Goal: Contribute content: Contribute content

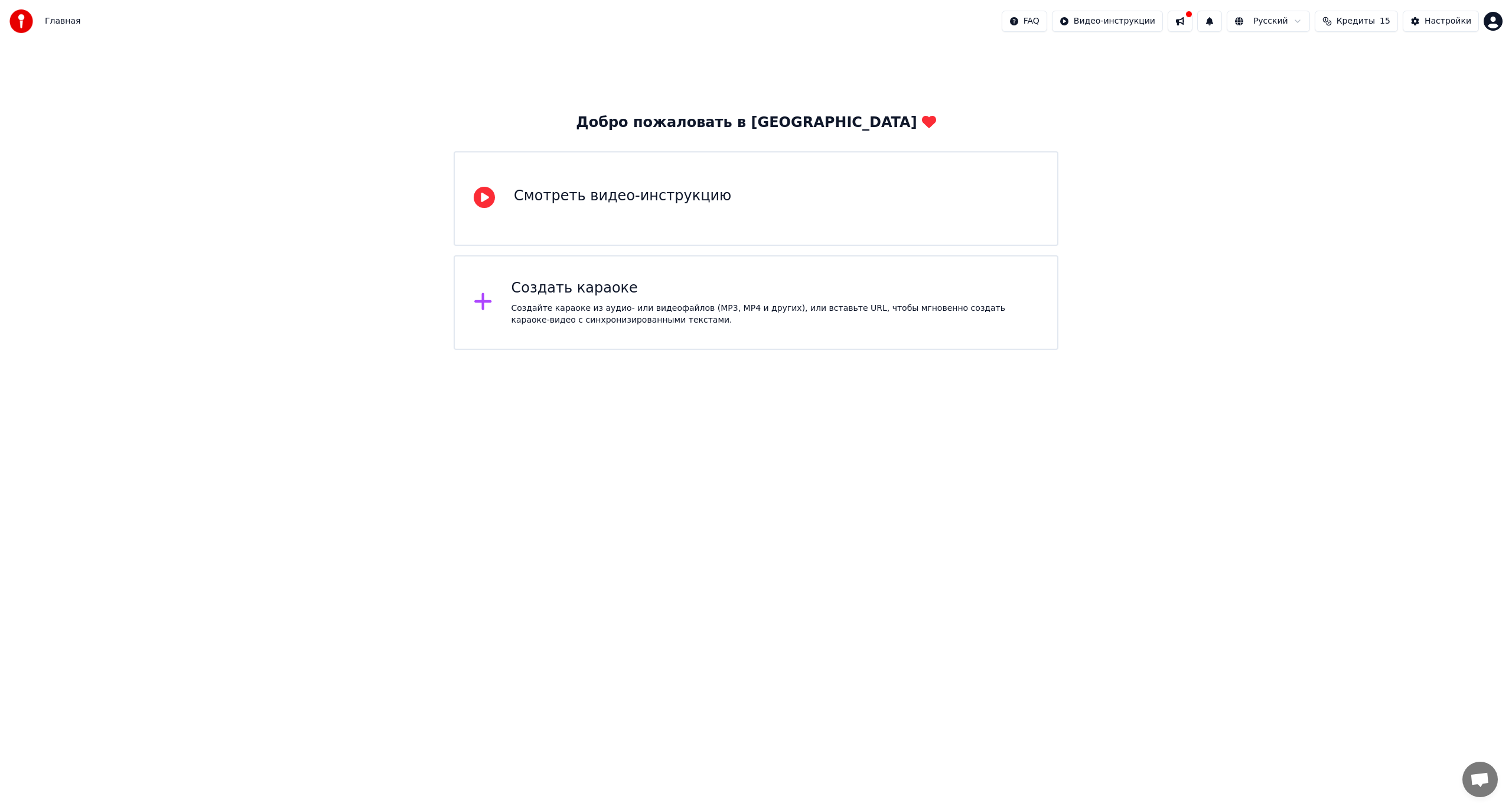
click at [650, 217] on div "Смотреть видео-инструкцию" at bounding box center [755, 198] width 605 height 95
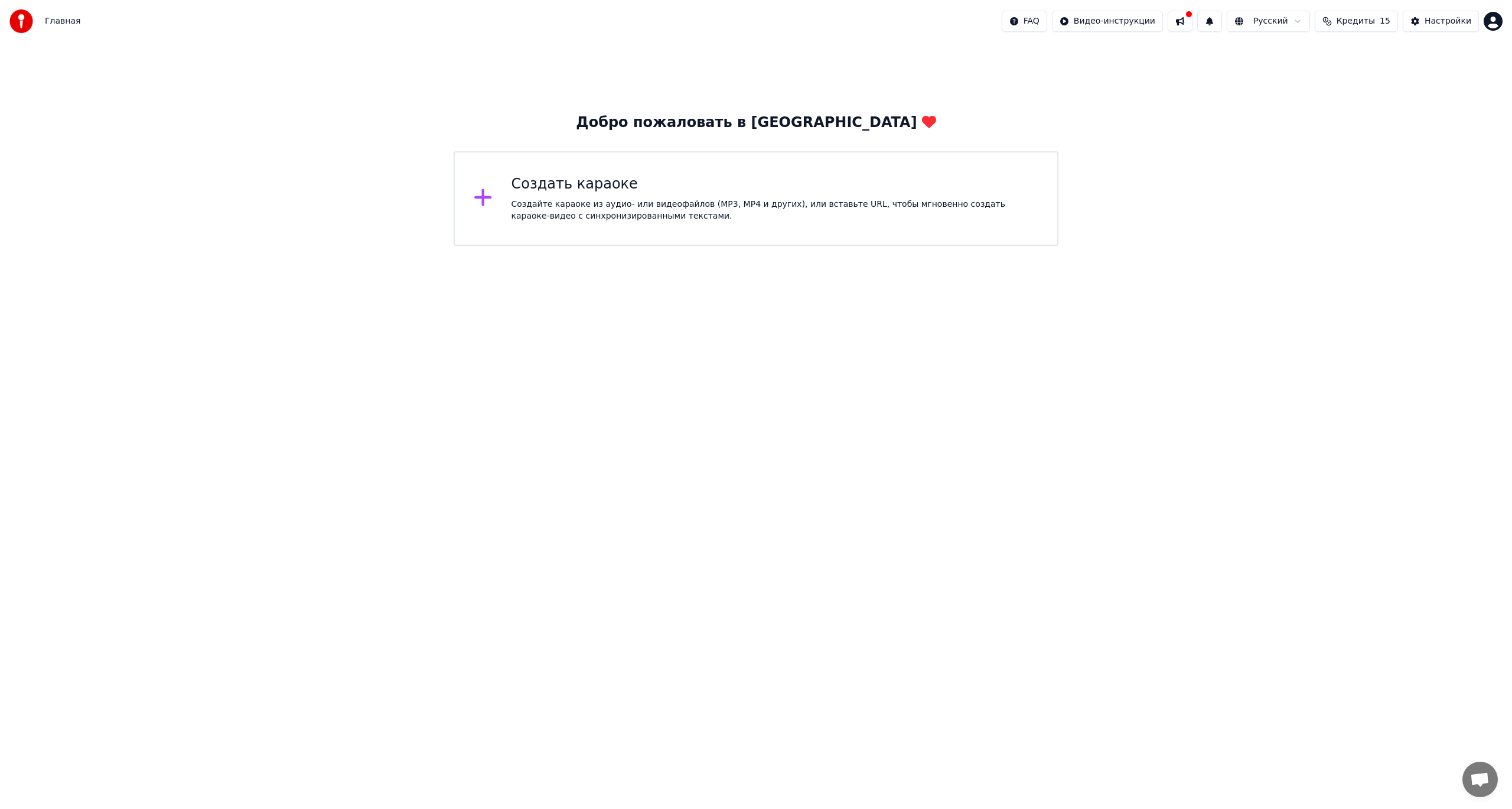
click at [554, 192] on div "Создать караоке" at bounding box center [775, 184] width 527 height 19
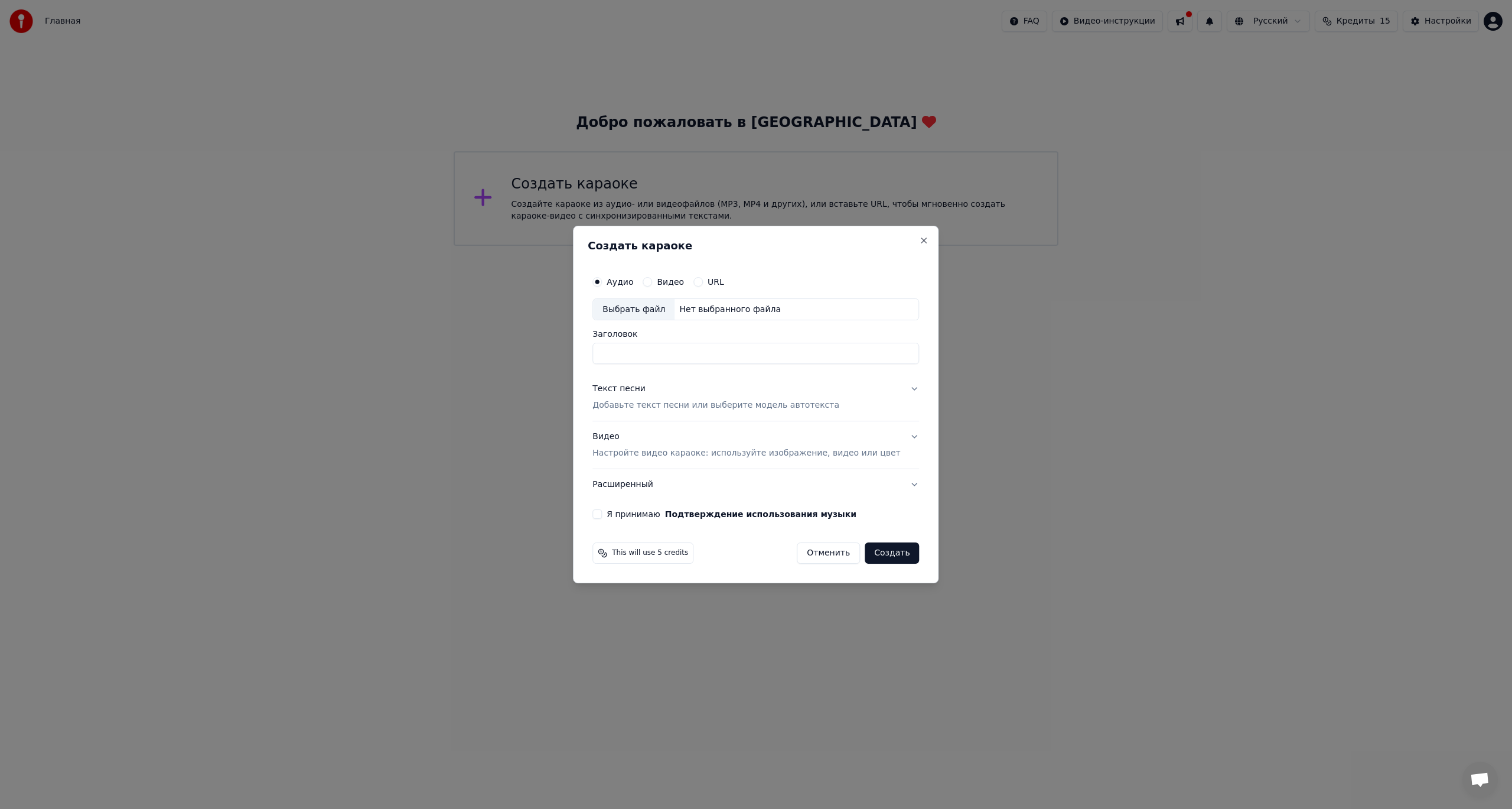
click at [672, 280] on label "Видео" at bounding box center [670, 282] width 27 height 9
click at [652, 280] on button "Видео" at bounding box center [647, 282] width 9 height 9
click at [633, 280] on label "Аудио" at bounding box center [620, 282] width 26 height 9
click at [602, 280] on button "Аудио" at bounding box center [597, 282] width 9 height 9
click at [652, 280] on button "Видео" at bounding box center [647, 282] width 9 height 9
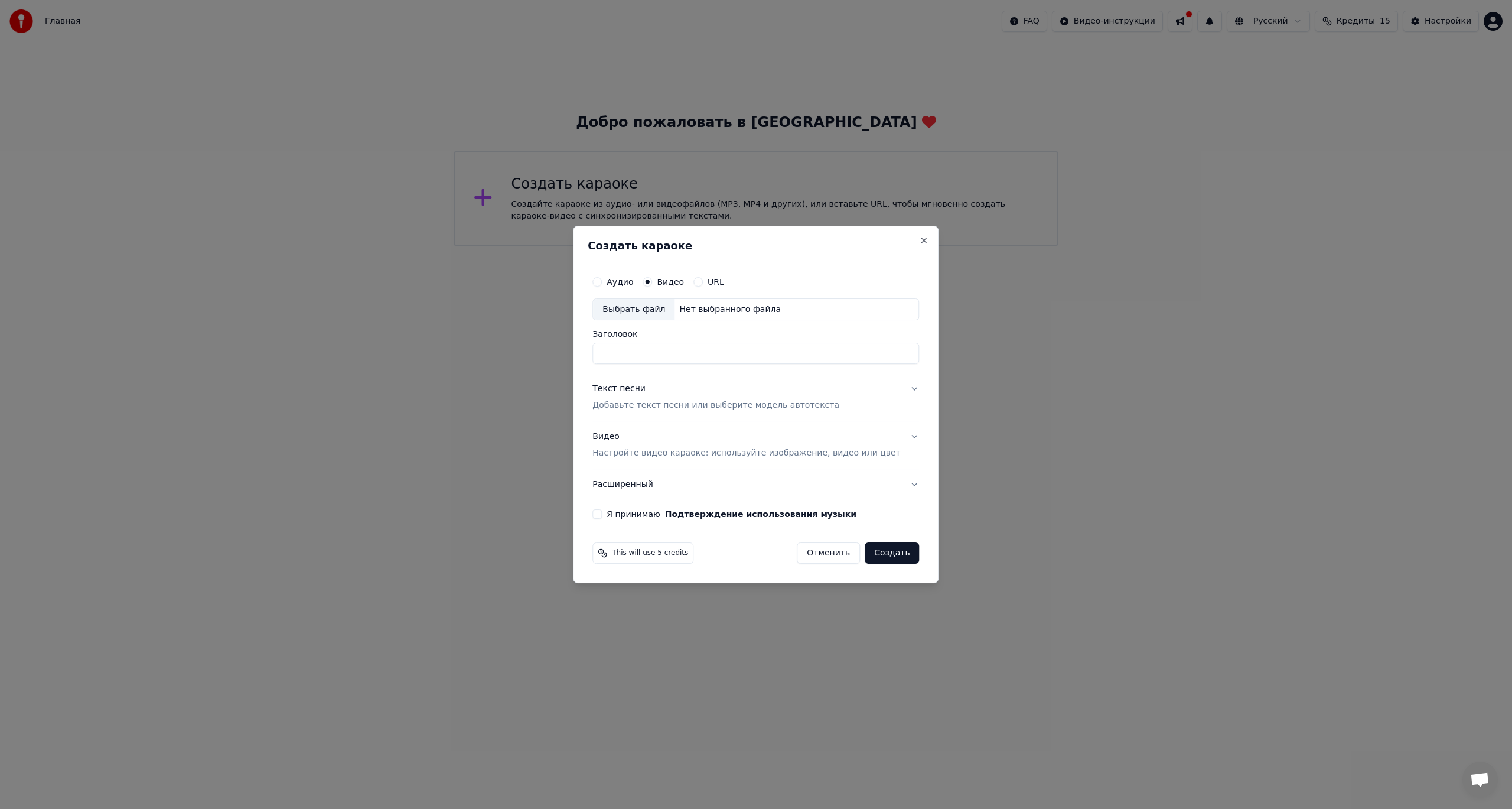
click at [646, 353] on input "Заголовок" at bounding box center [755, 354] width 326 height 21
click at [717, 314] on div "Нет выбранного файла" at bounding box center [730, 309] width 111 height 12
drag, startPoint x: 675, startPoint y: 358, endPoint x: 580, endPoint y: 358, distance: 95.0
click at [580, 246] on body "Главная FAQ Видео-инструкции Русский Кредиты 15 Настройки Добро пожаловать в Yo…" at bounding box center [756, 123] width 1512 height 246
type input "*"
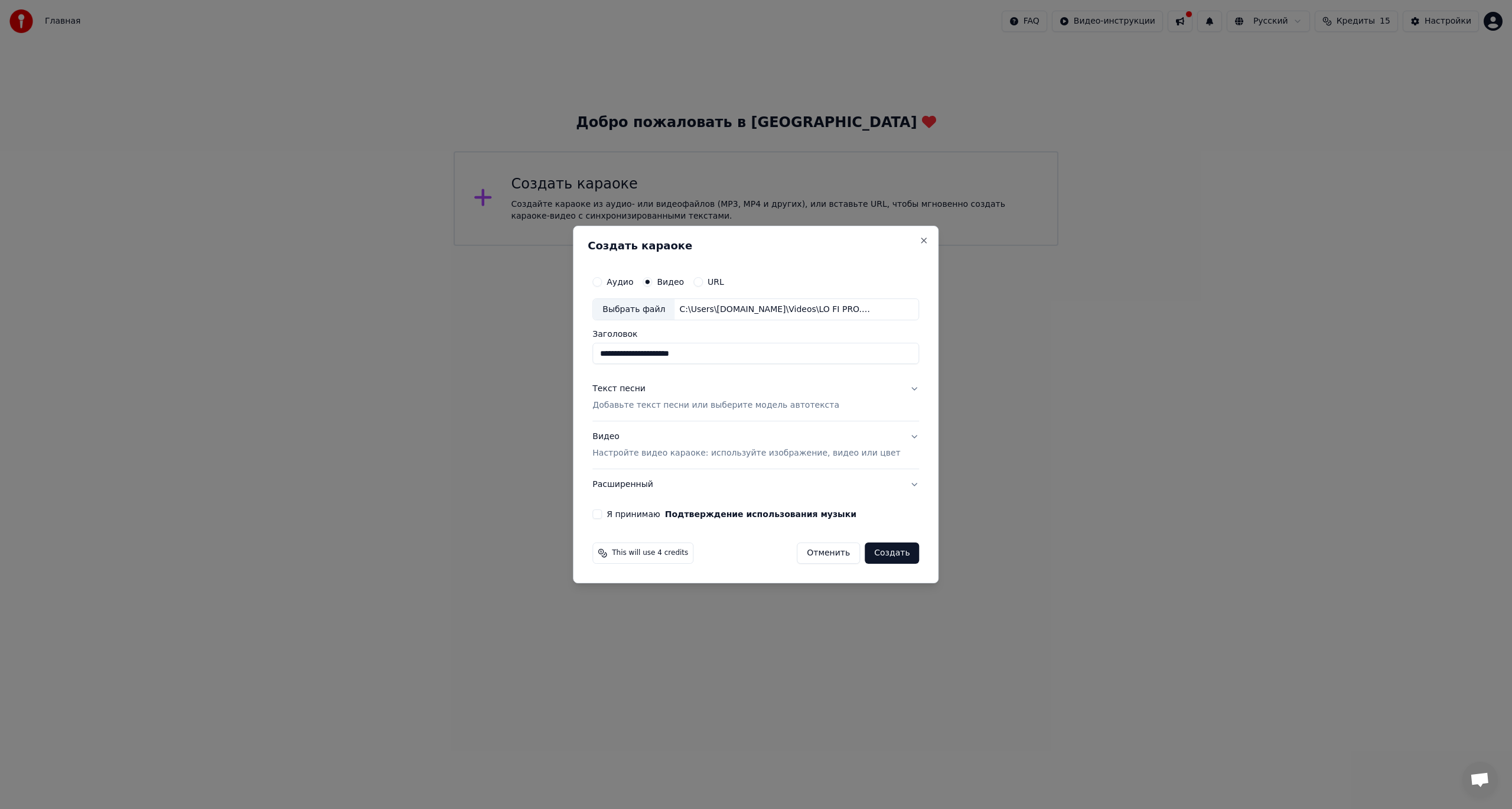
click at [656, 358] on input "**********" at bounding box center [755, 354] width 326 height 21
click at [652, 357] on input "**********" at bounding box center [755, 354] width 326 height 21
drag, startPoint x: 742, startPoint y: 356, endPoint x: 661, endPoint y: 359, distance: 81.1
click at [661, 359] on input "**********" at bounding box center [755, 354] width 326 height 21
click at [660, 360] on input "**********" at bounding box center [755, 354] width 326 height 21
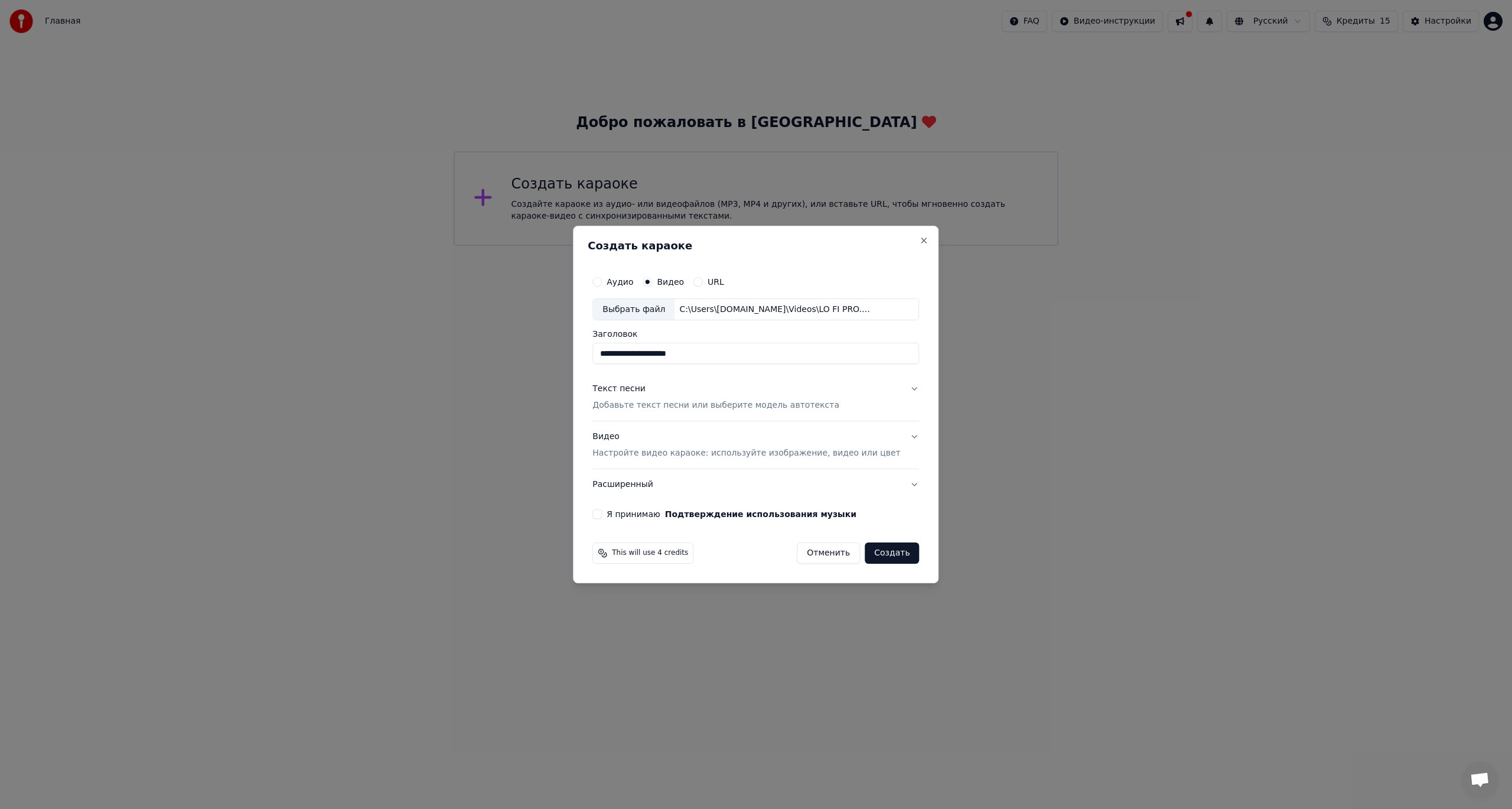
click at [687, 352] on input "**********" at bounding box center [755, 354] width 326 height 21
type input "**********"
click at [692, 392] on div "Текст песни Добавьте текст песни или выберите модель автотекста" at bounding box center [716, 397] width 247 height 28
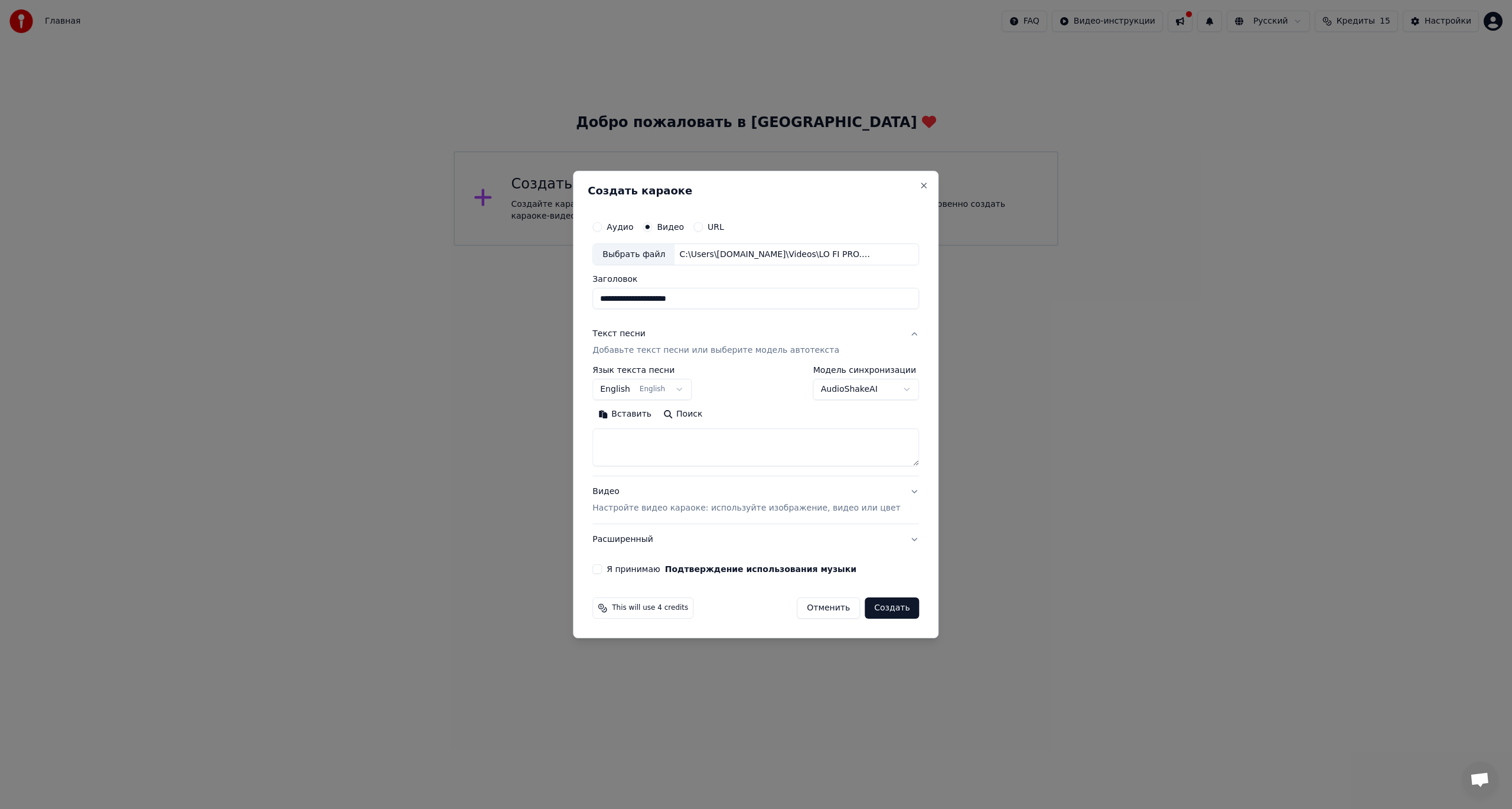
click at [665, 246] on body "**********" at bounding box center [756, 123] width 1512 height 246
select select "**"
click at [675, 456] on textarea at bounding box center [755, 447] width 326 height 38
click at [658, 453] on textarea at bounding box center [755, 447] width 326 height 38
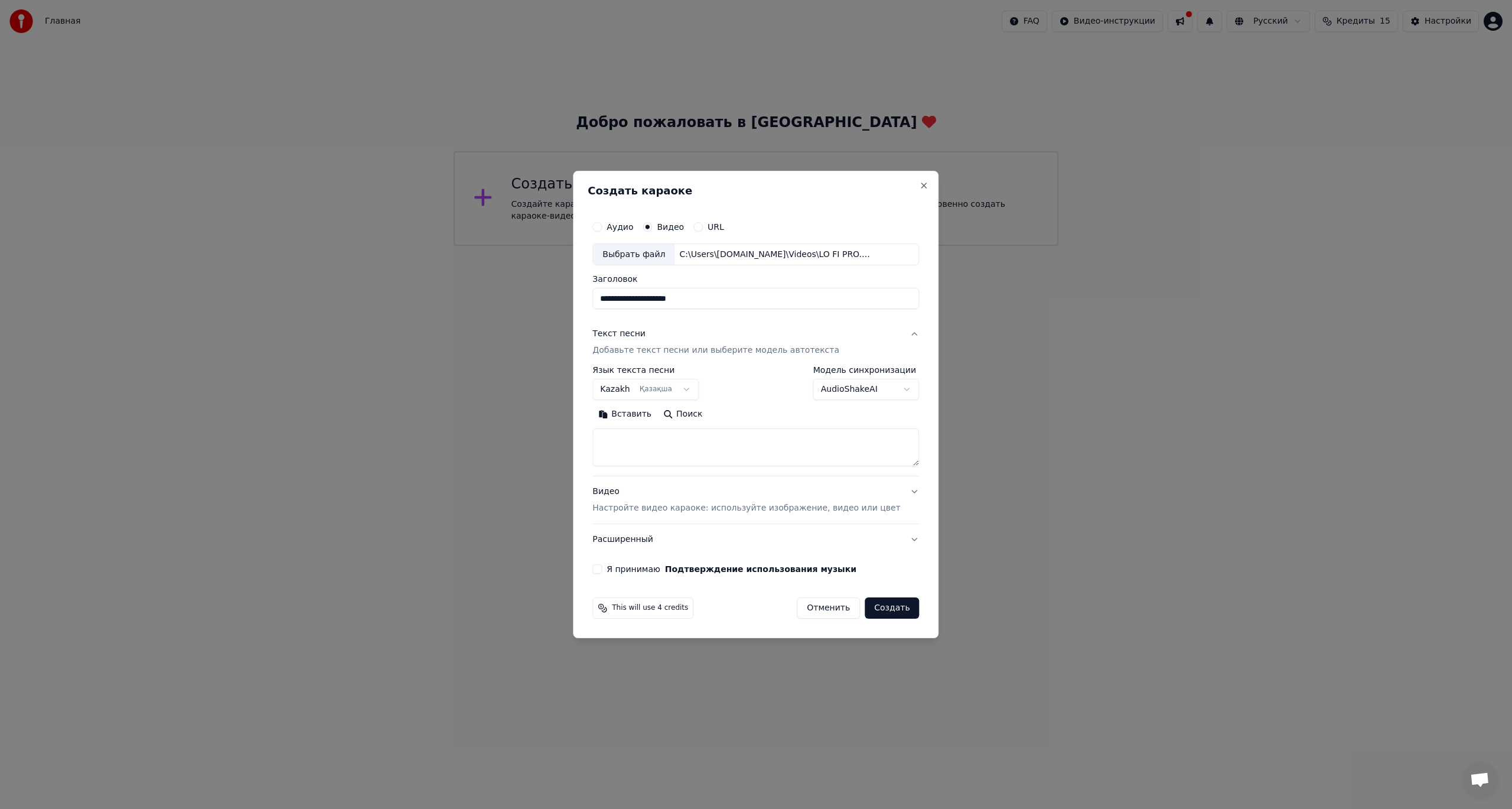
paste textarea "**********"
type textarea "**********"
click at [764, 419] on button "Развернуть" at bounding box center [746, 414] width 75 height 19
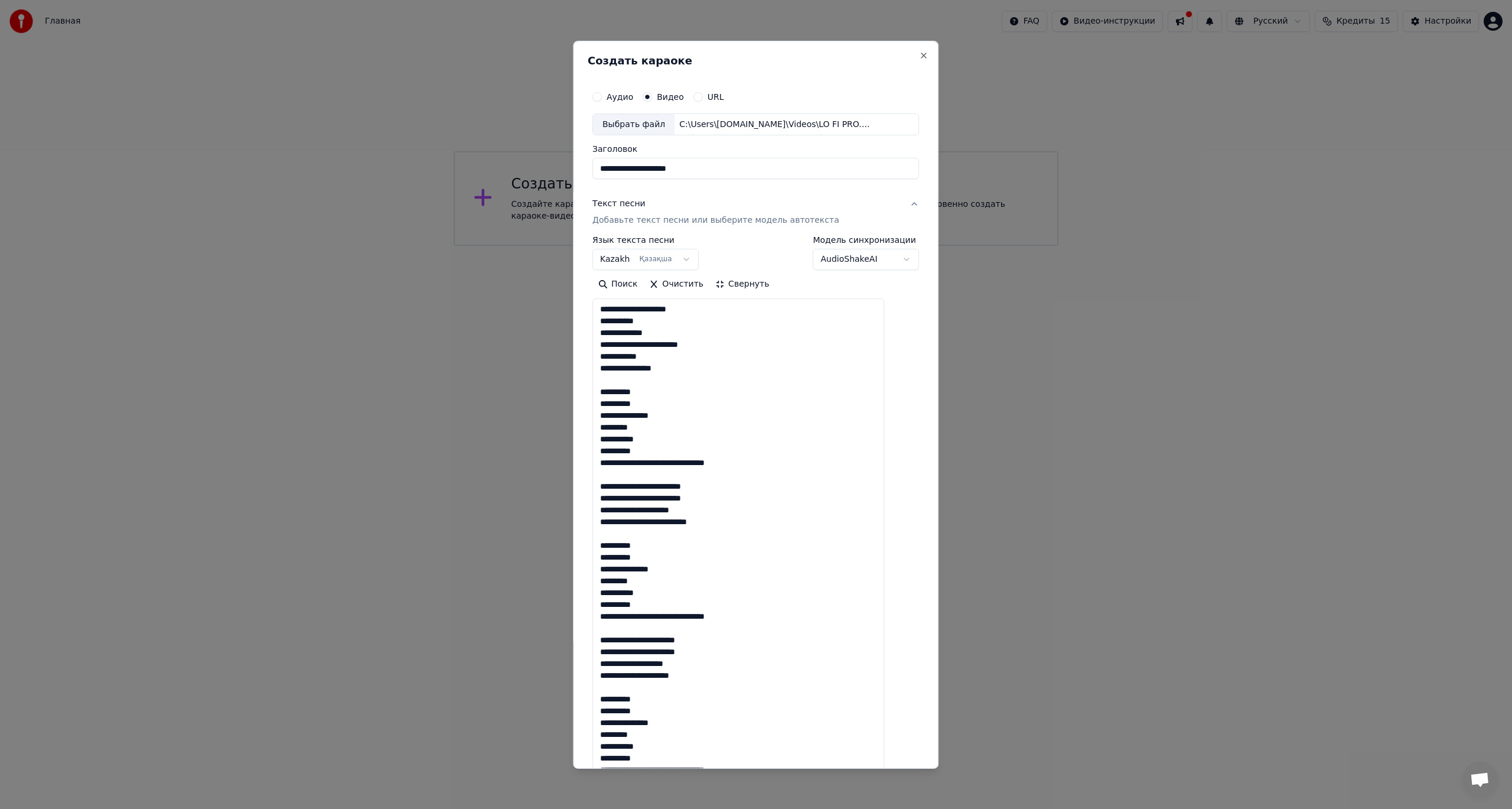
scroll to position [1, 0]
click at [747, 278] on button "Свернуть" at bounding box center [741, 284] width 65 height 19
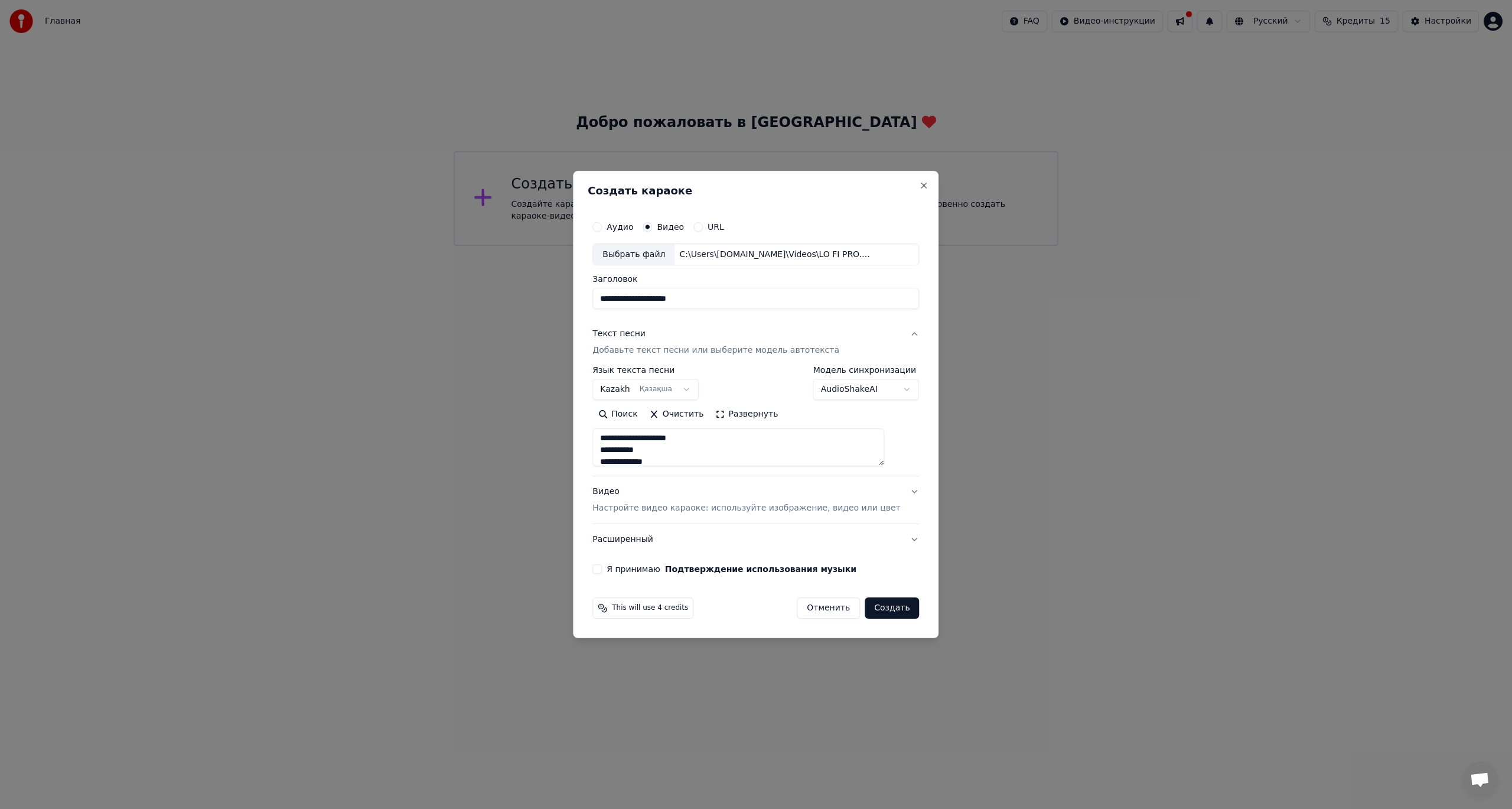
click at [767, 507] on p "Настройте видео караоке: используйте изображение, видео или цвет" at bounding box center [746, 508] width 308 height 12
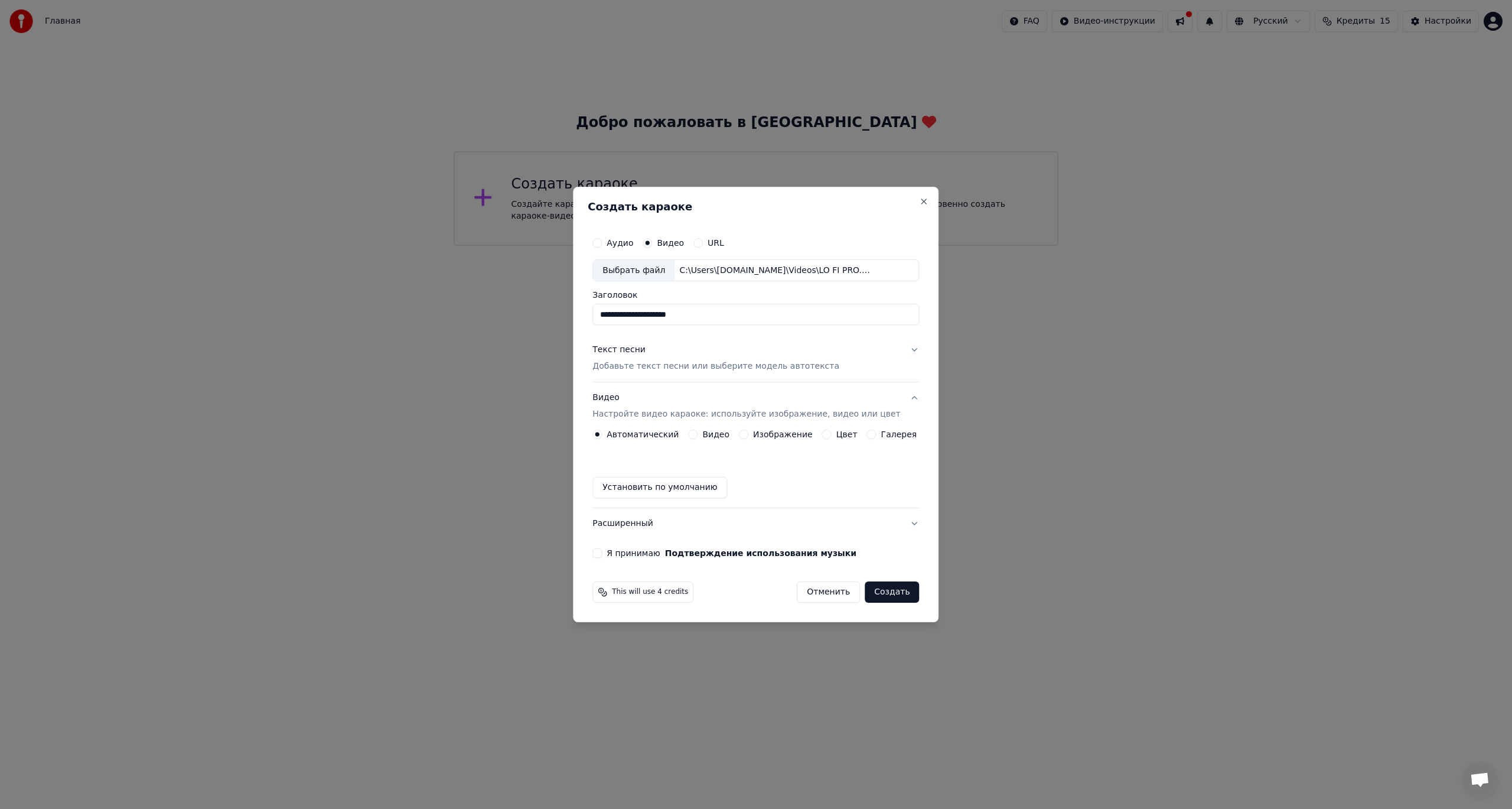
click at [705, 432] on div "Видео" at bounding box center [708, 434] width 42 height 9
click at [697, 434] on button "Видео" at bounding box center [693, 434] width 9 height 9
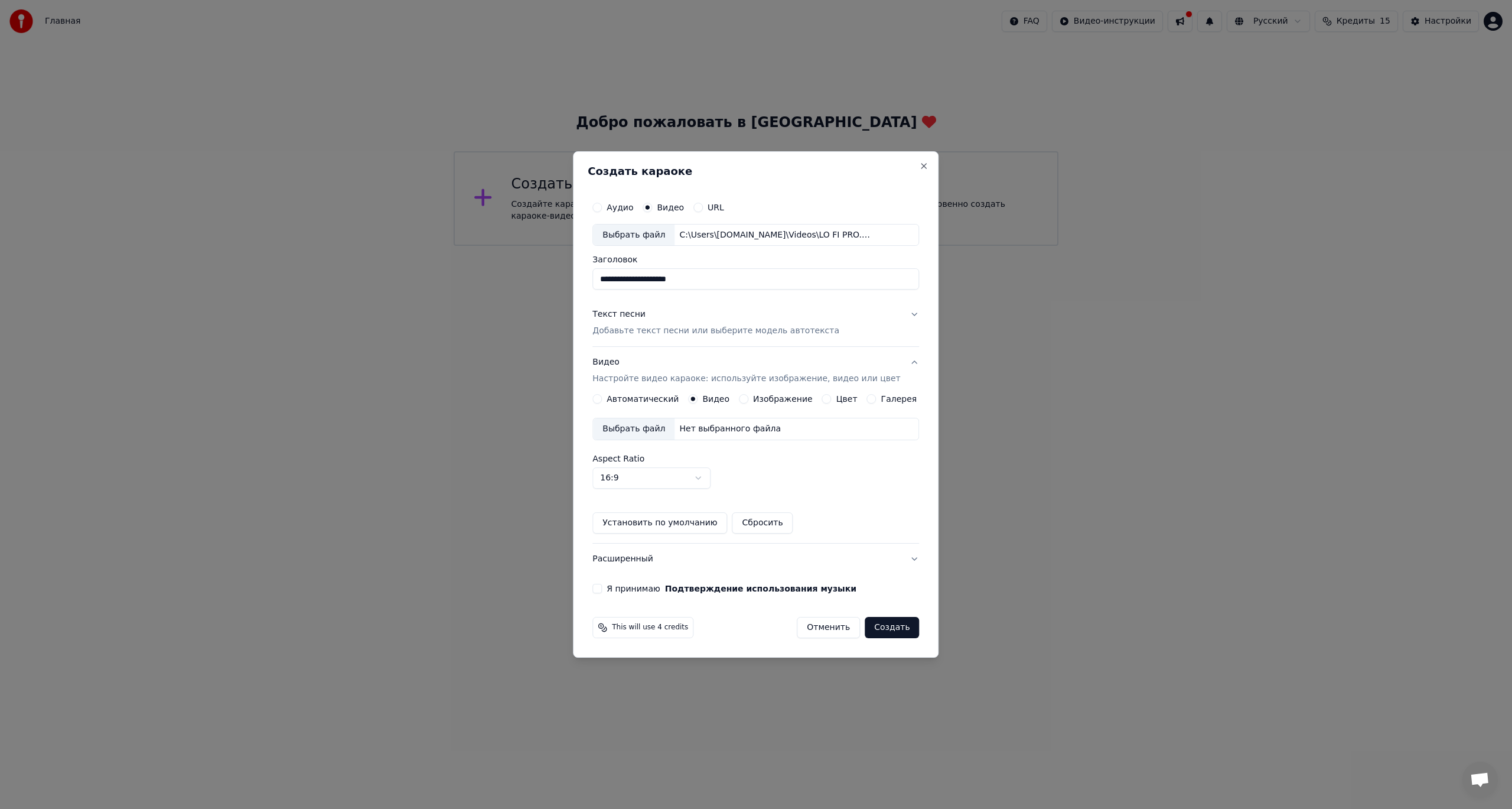
click at [683, 246] on body "**********" at bounding box center [756, 123] width 1512 height 246
click at [680, 246] on body "**********" at bounding box center [756, 123] width 1512 height 246
click at [699, 525] on button "Установить по умолчанию" at bounding box center [660, 523] width 135 height 21
click at [630, 397] on label "Автоматический" at bounding box center [642, 399] width 72 height 9
click at [602, 397] on button "Автоматический" at bounding box center [597, 399] width 9 height 9
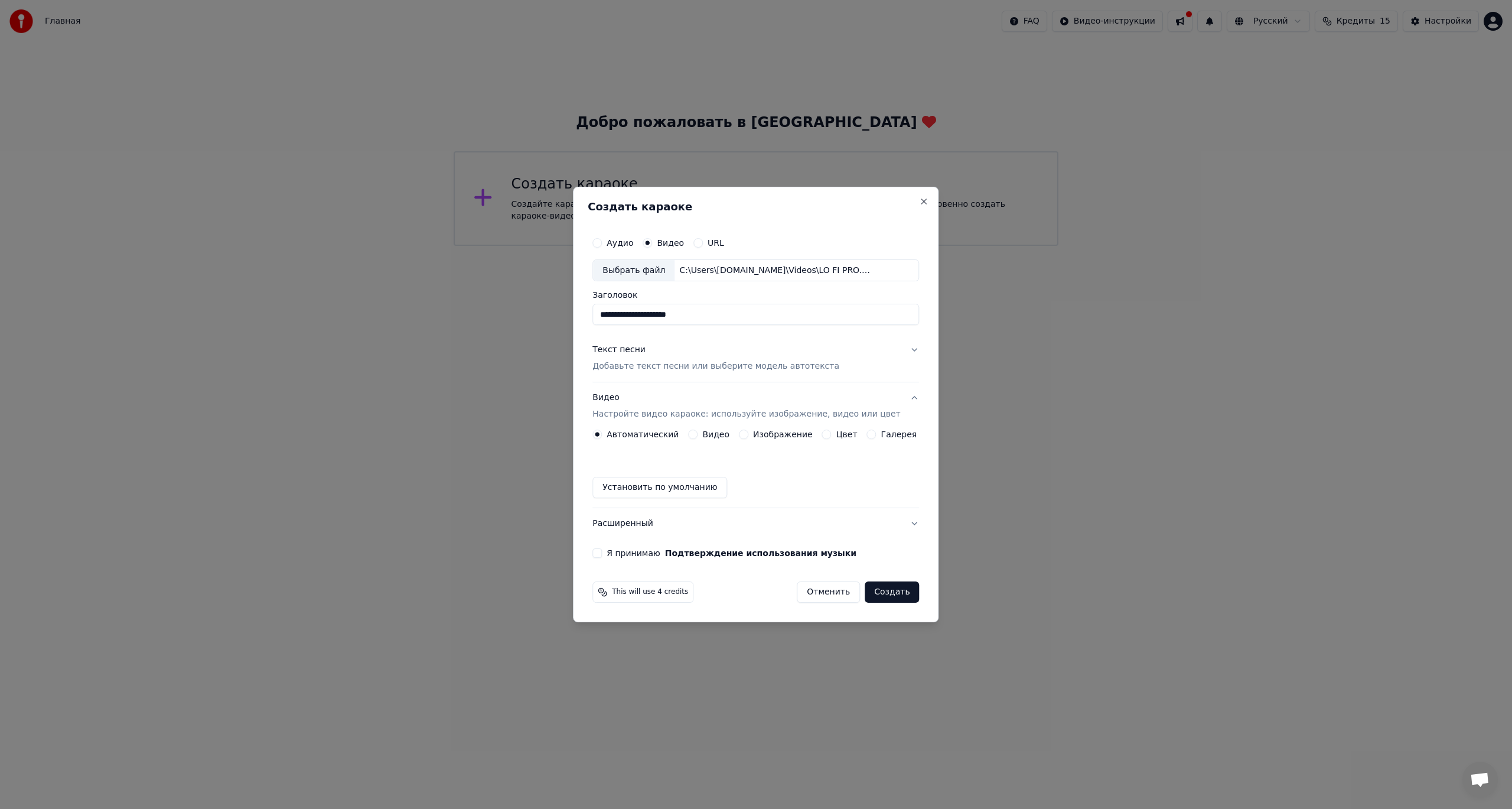
click at [697, 432] on button "Видео" at bounding box center [693, 434] width 9 height 9
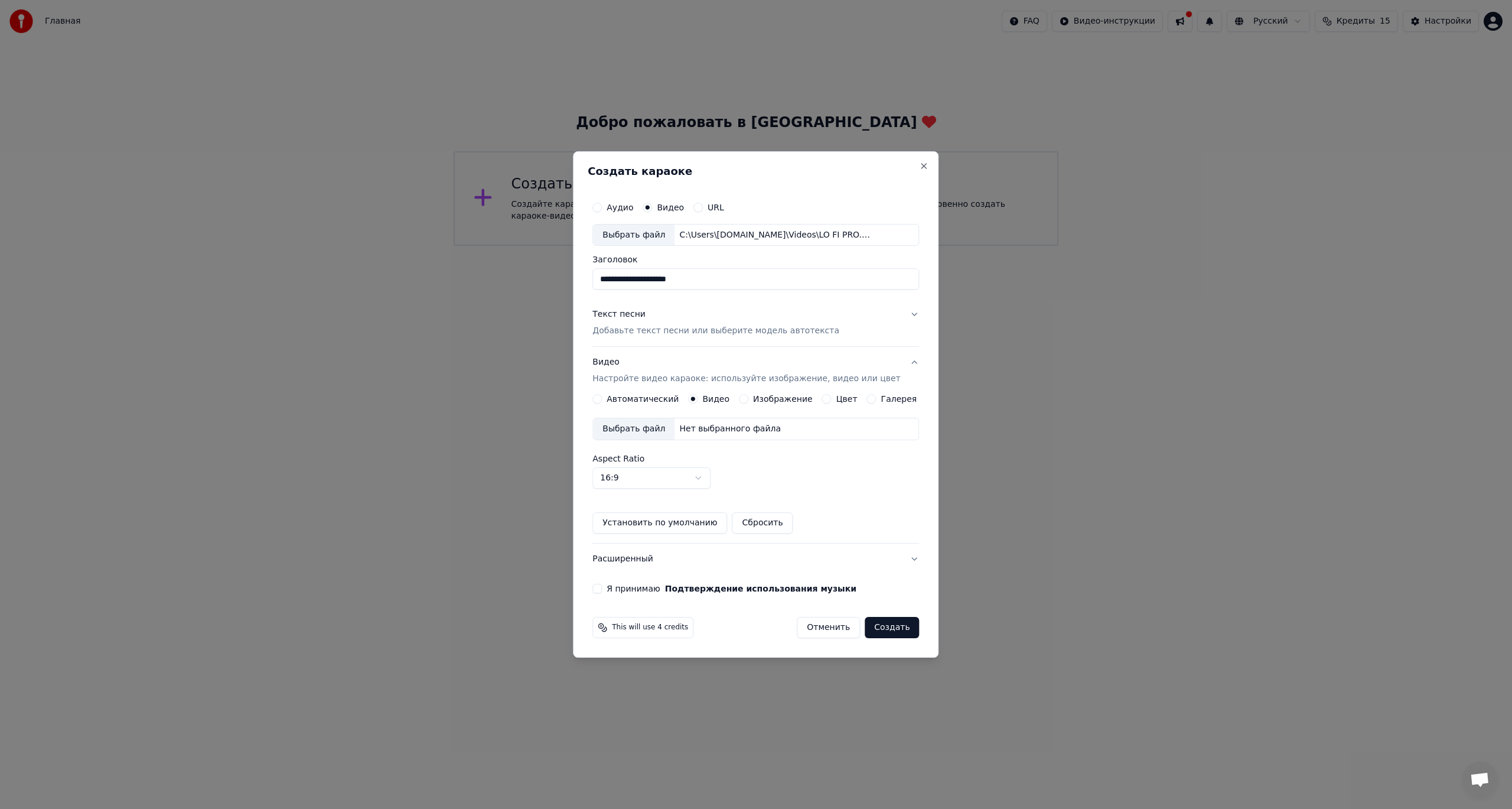
click at [867, 400] on button "Галерея" at bounding box center [872, 399] width 9 height 9
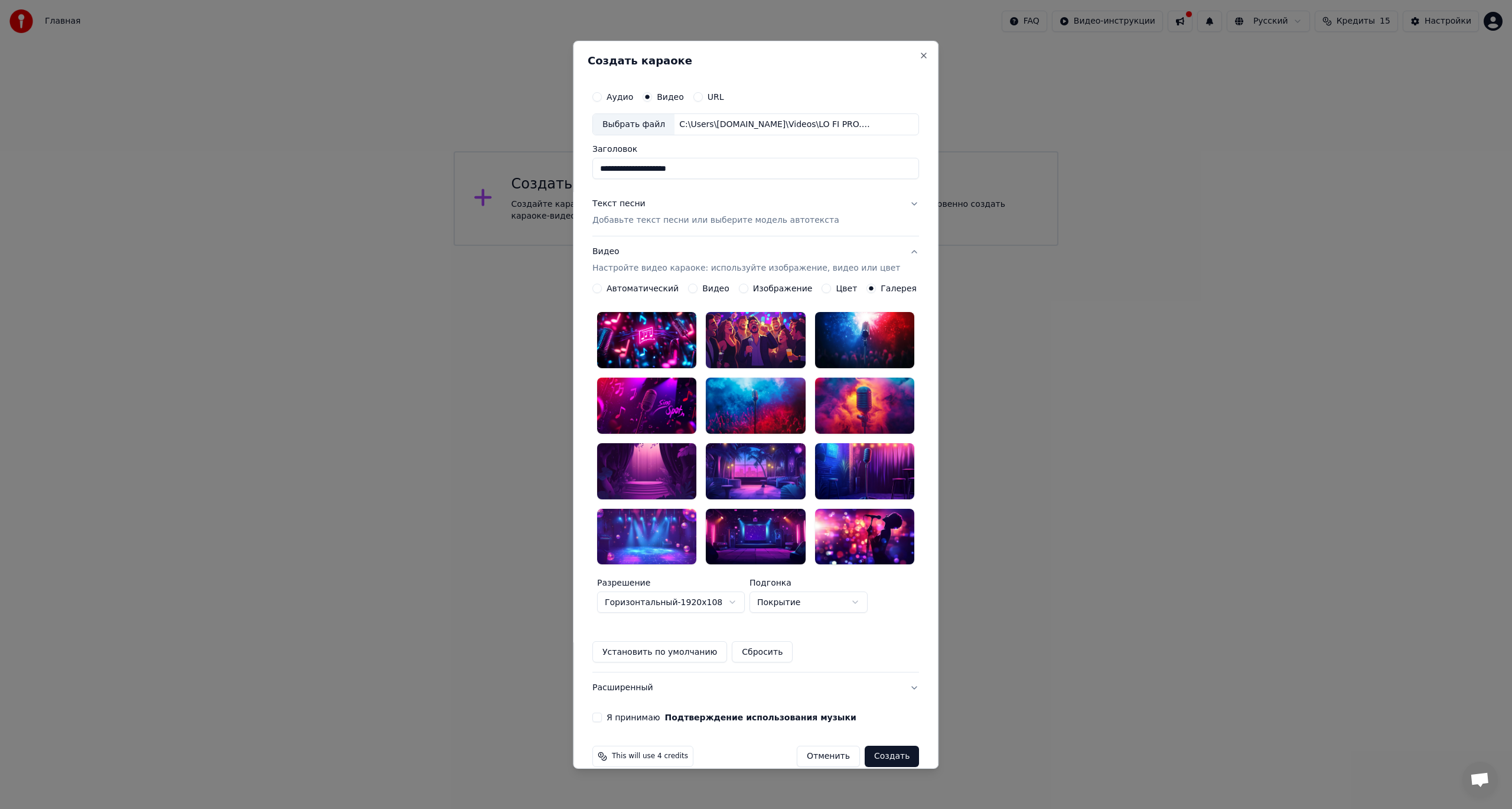
click at [689, 641] on button "Установить по умолчанию" at bounding box center [660, 652] width 135 height 21
click at [697, 291] on button "Видео" at bounding box center [693, 288] width 9 height 9
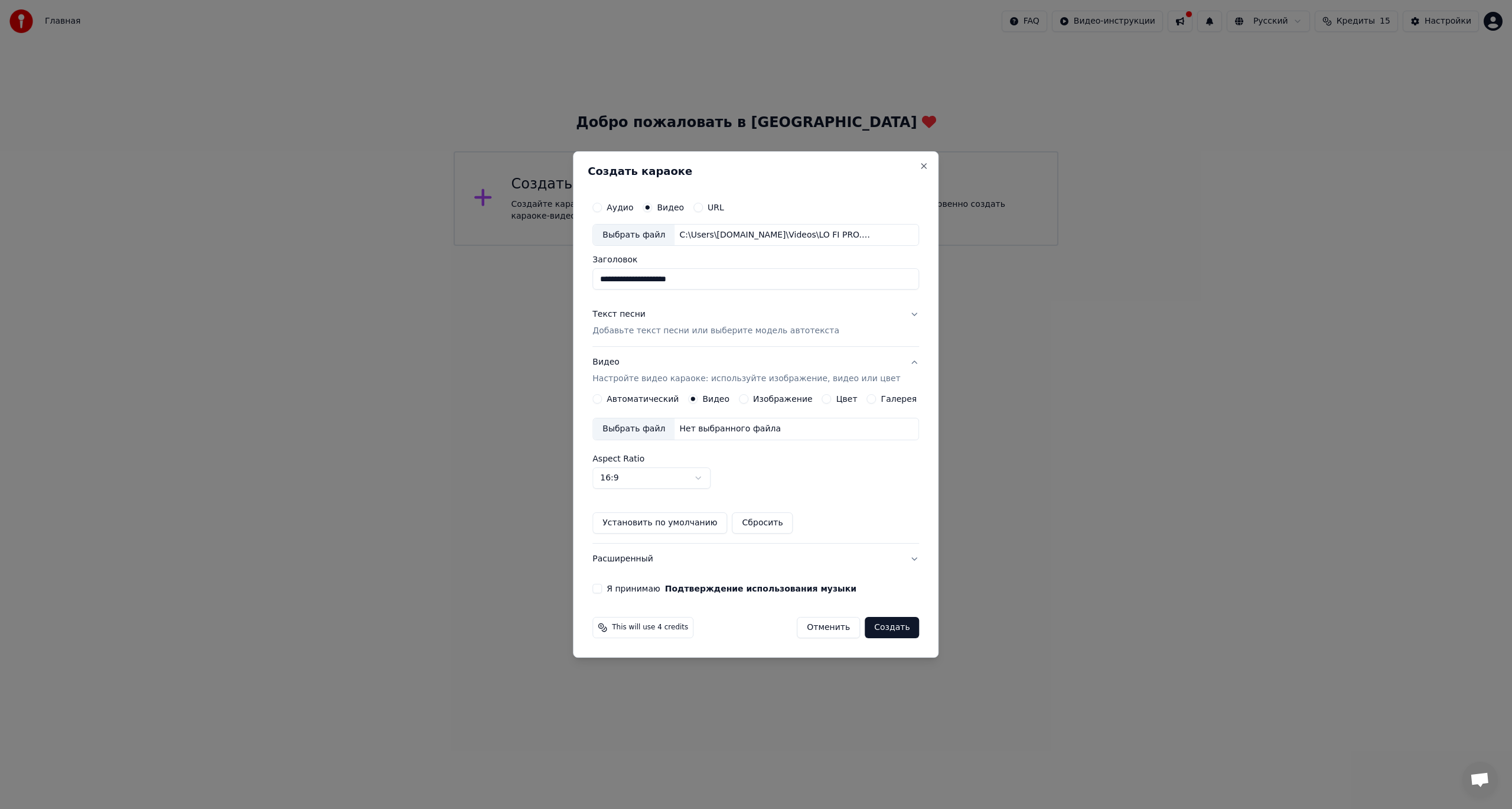
click at [683, 516] on button "Установить по умолчанию" at bounding box center [660, 523] width 135 height 21
click at [685, 521] on button "Установить по умолчанию" at bounding box center [660, 523] width 135 height 21
click at [770, 520] on button "Сбросить" at bounding box center [763, 523] width 61 height 21
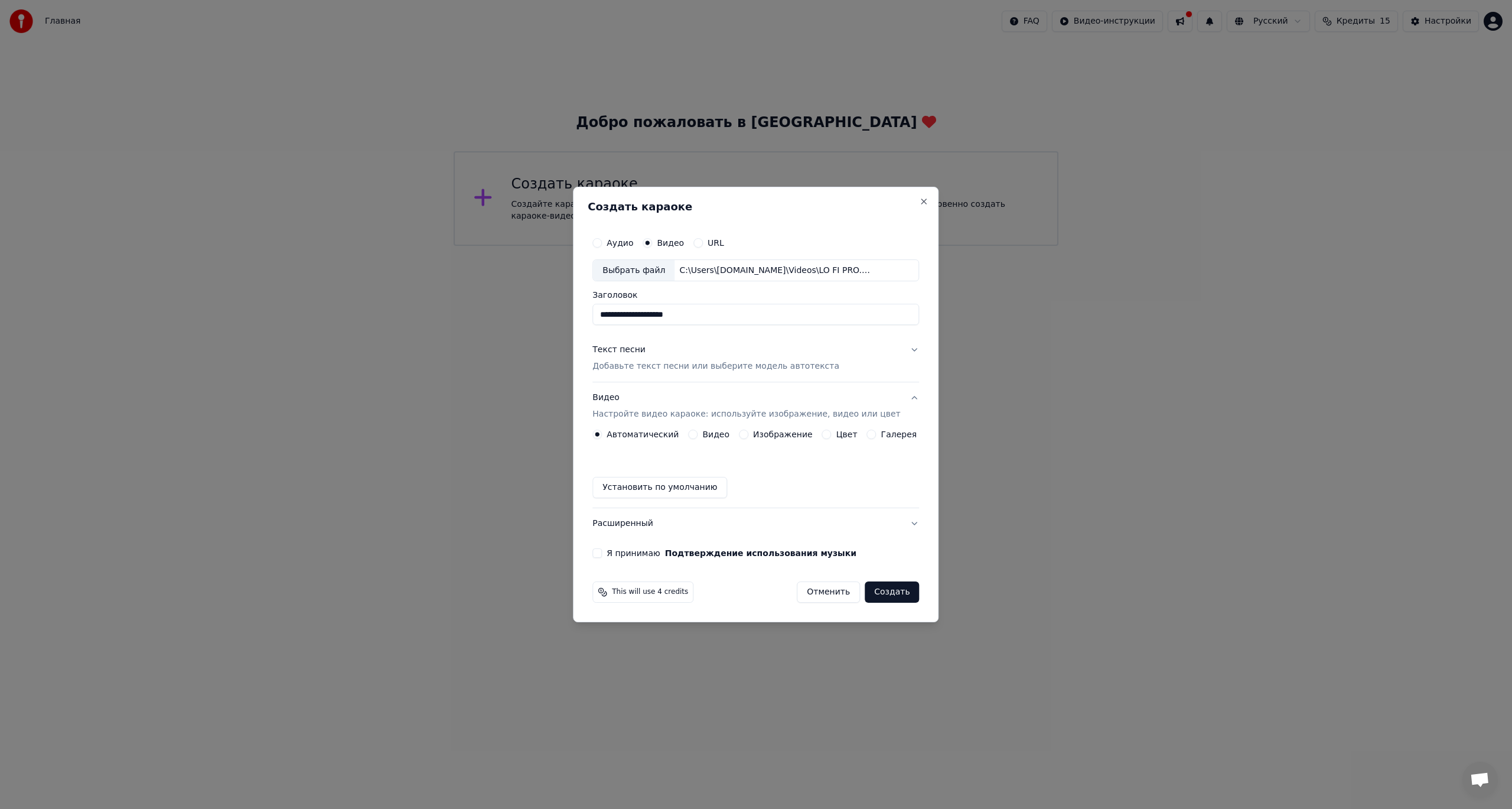
type input "**********"
click at [633, 354] on div "Текст песни" at bounding box center [619, 350] width 53 height 12
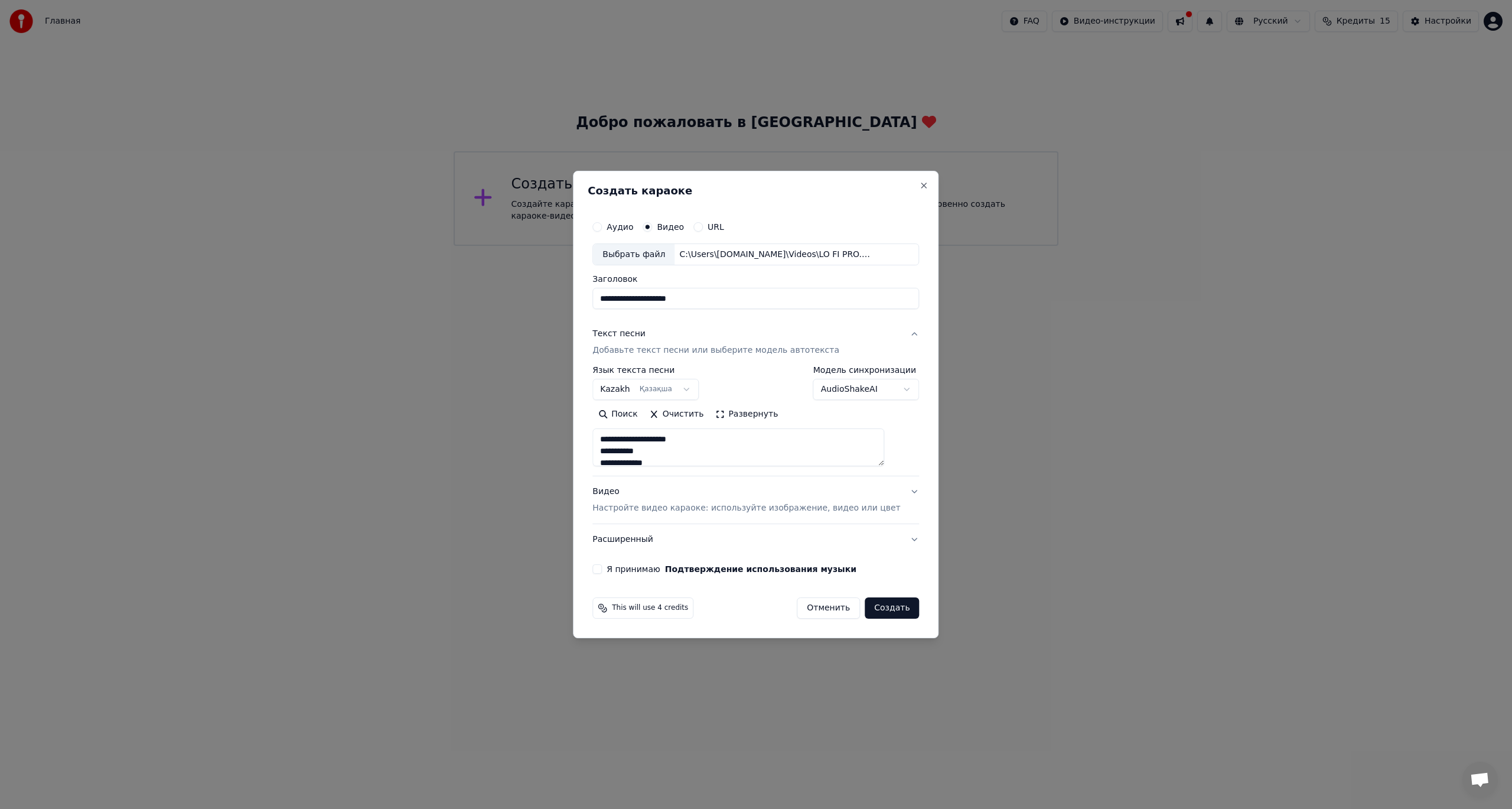
click at [659, 334] on div "Текст песни Добавьте текст песни или выберите модель автотекста" at bounding box center [716, 342] width 247 height 28
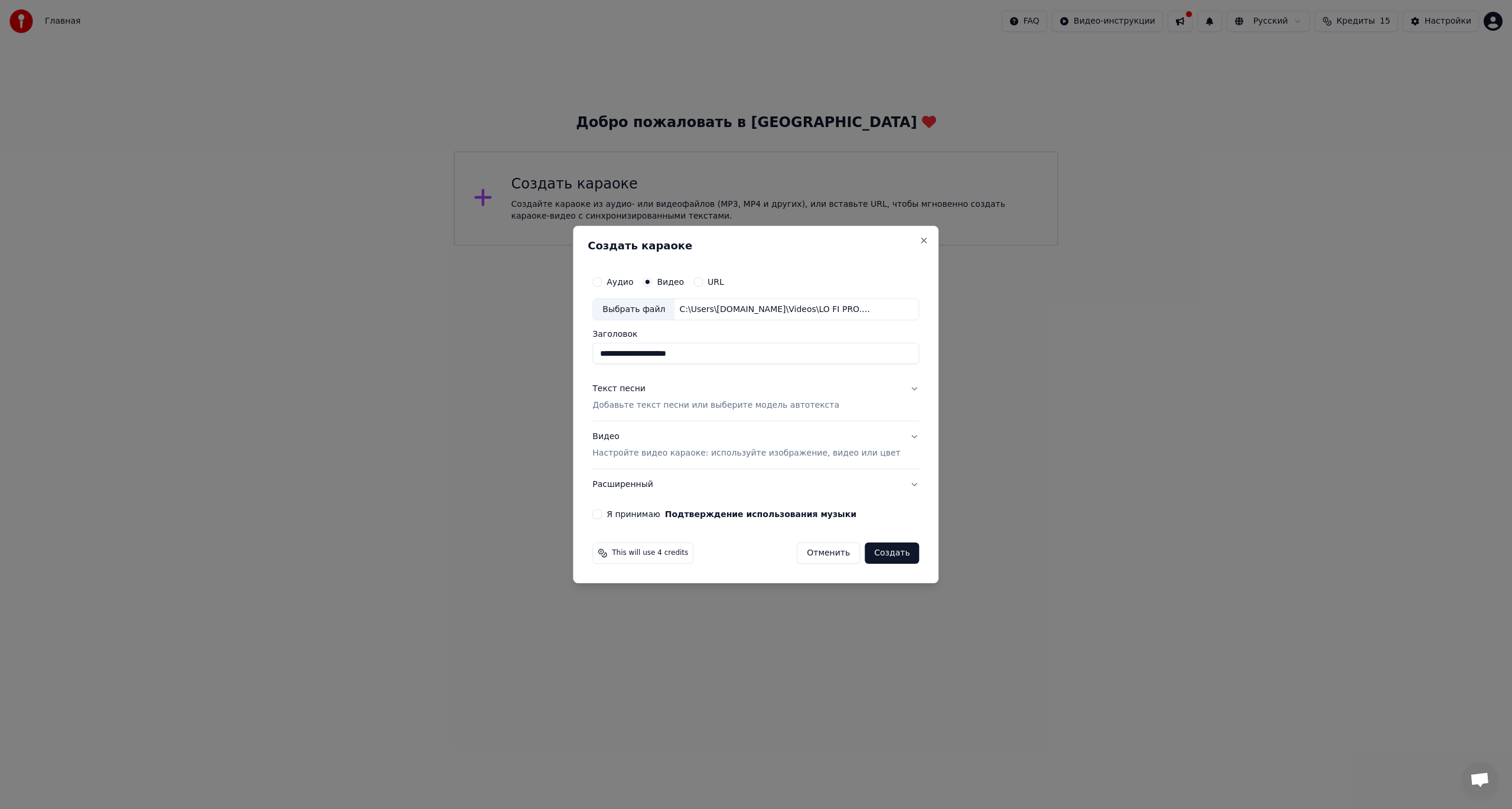
click at [646, 445] on div "Видео Настройте видео караоке: используйте изображение, видео или цвет" at bounding box center [746, 445] width 308 height 28
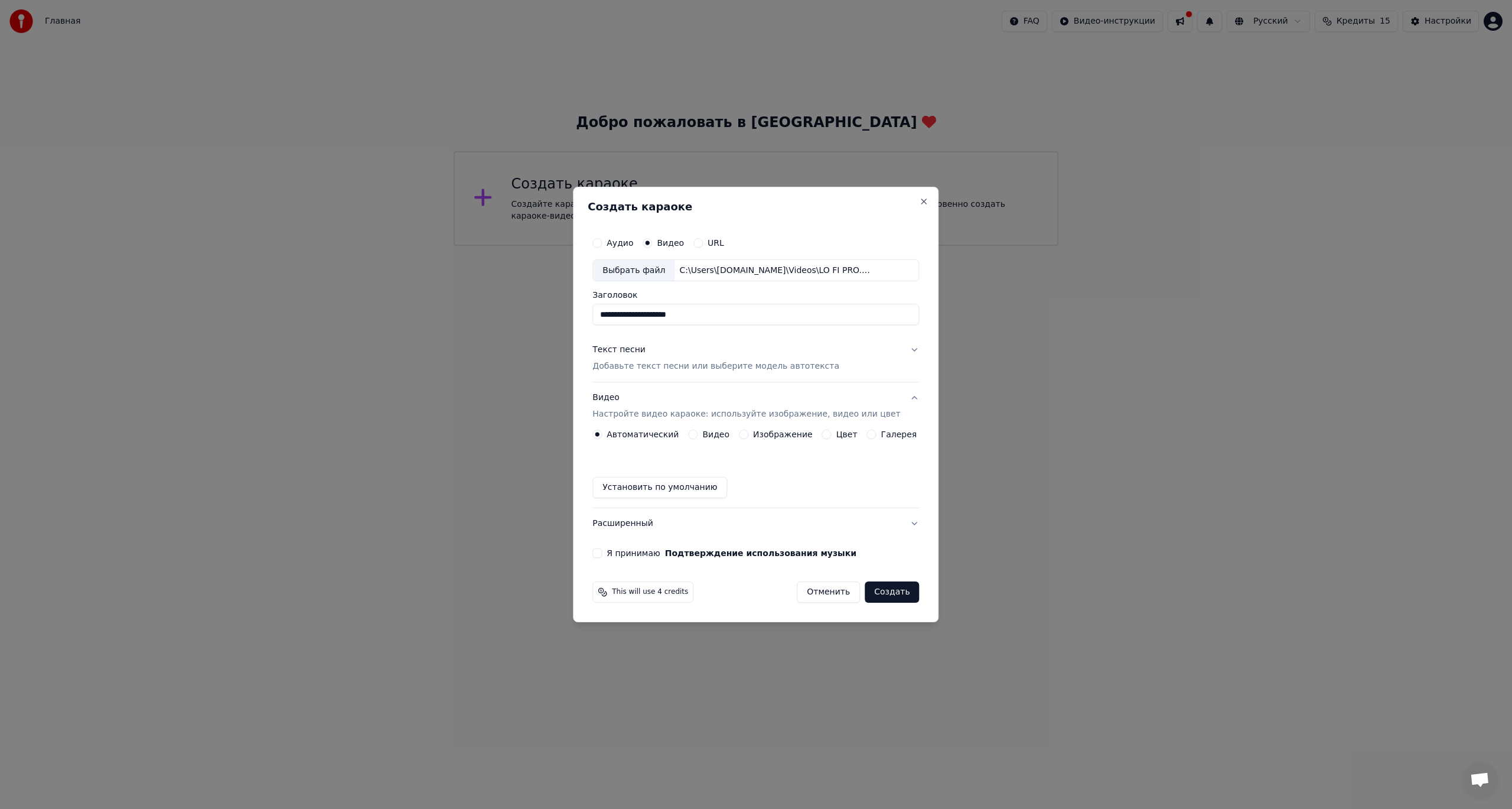
click at [641, 527] on button "Расширенный" at bounding box center [755, 523] width 326 height 30
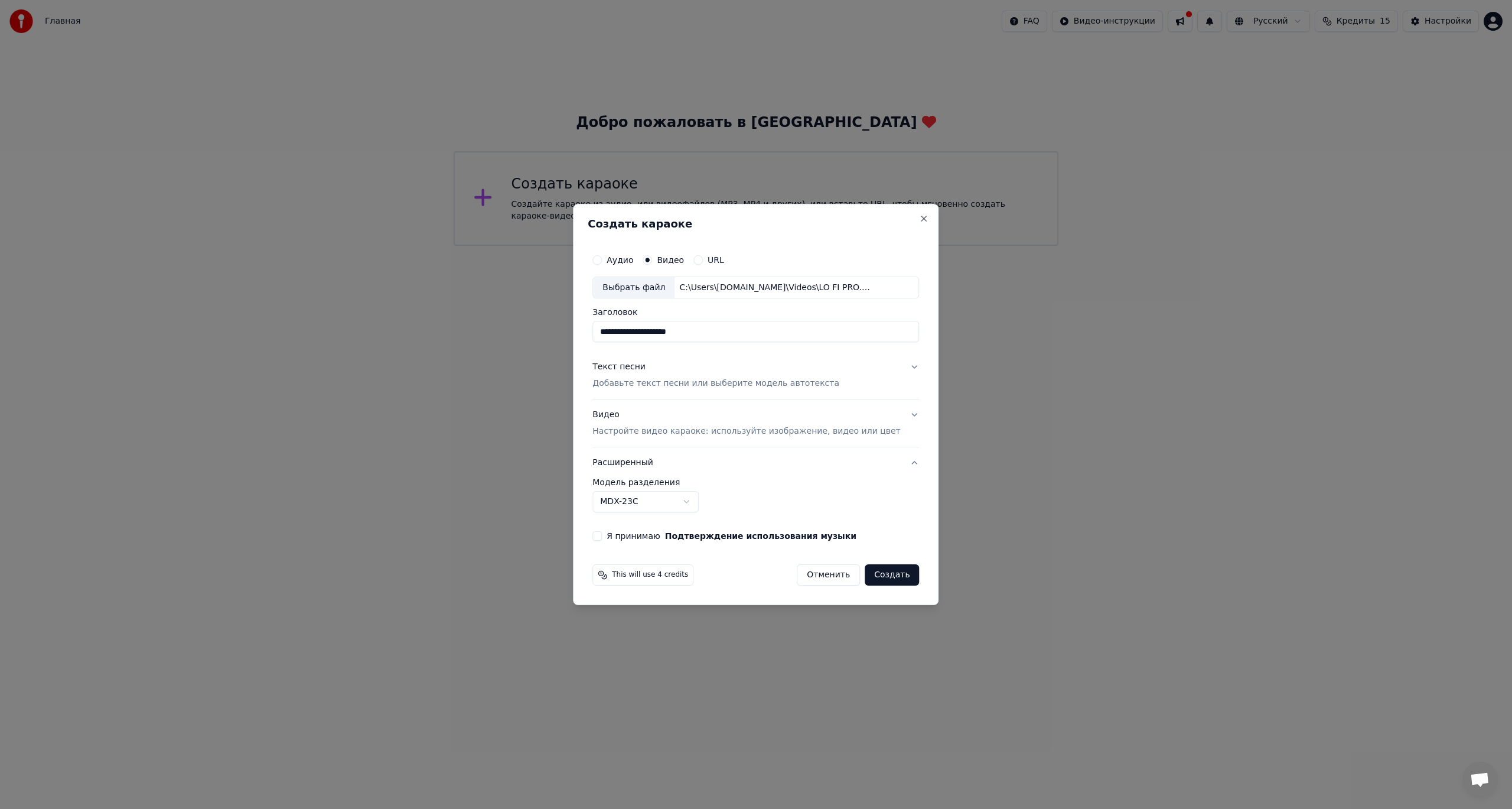
click at [648, 246] on body "**********" at bounding box center [756, 123] width 1512 height 246
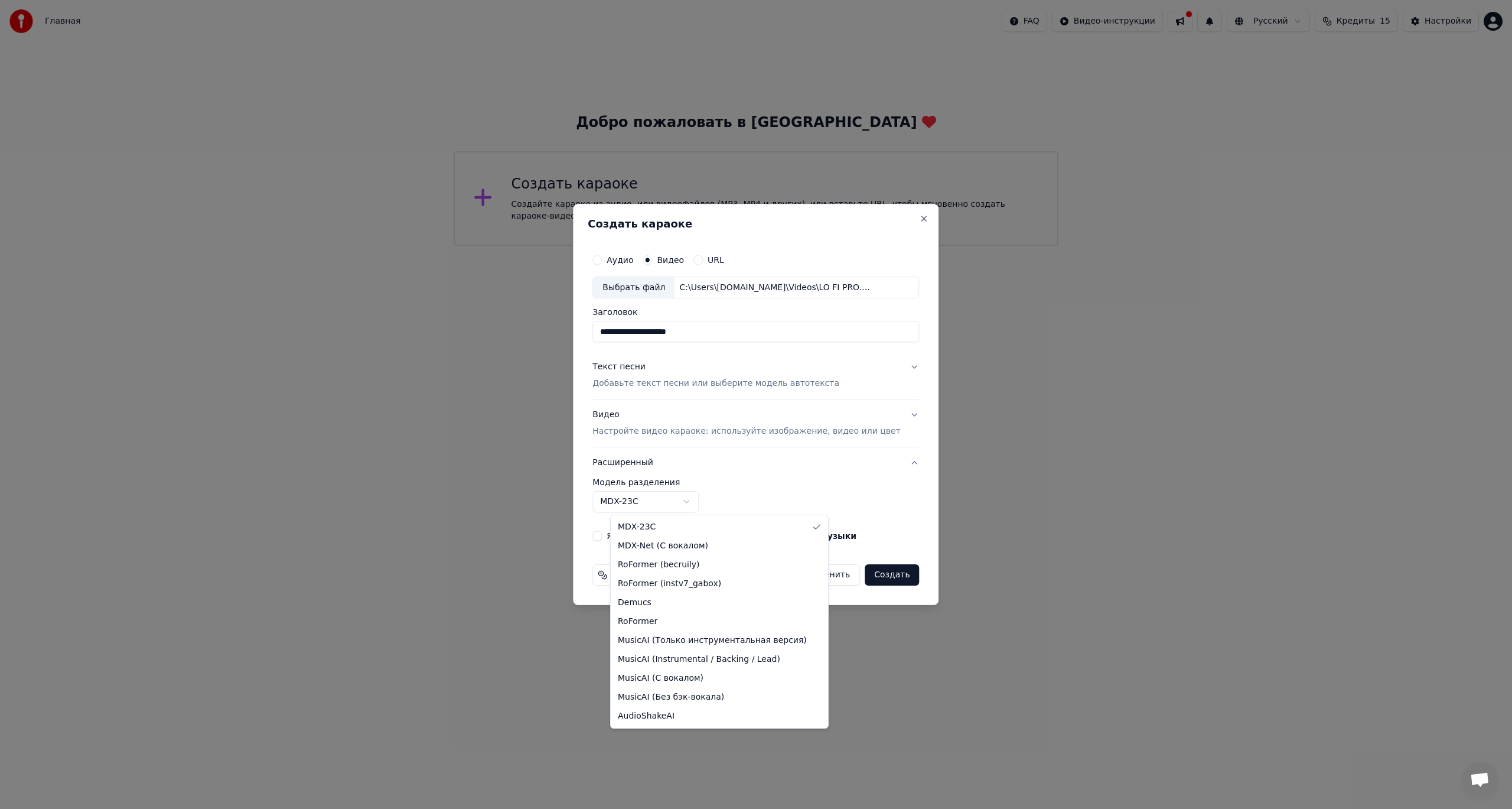
click at [648, 246] on body "**********" at bounding box center [756, 123] width 1512 height 246
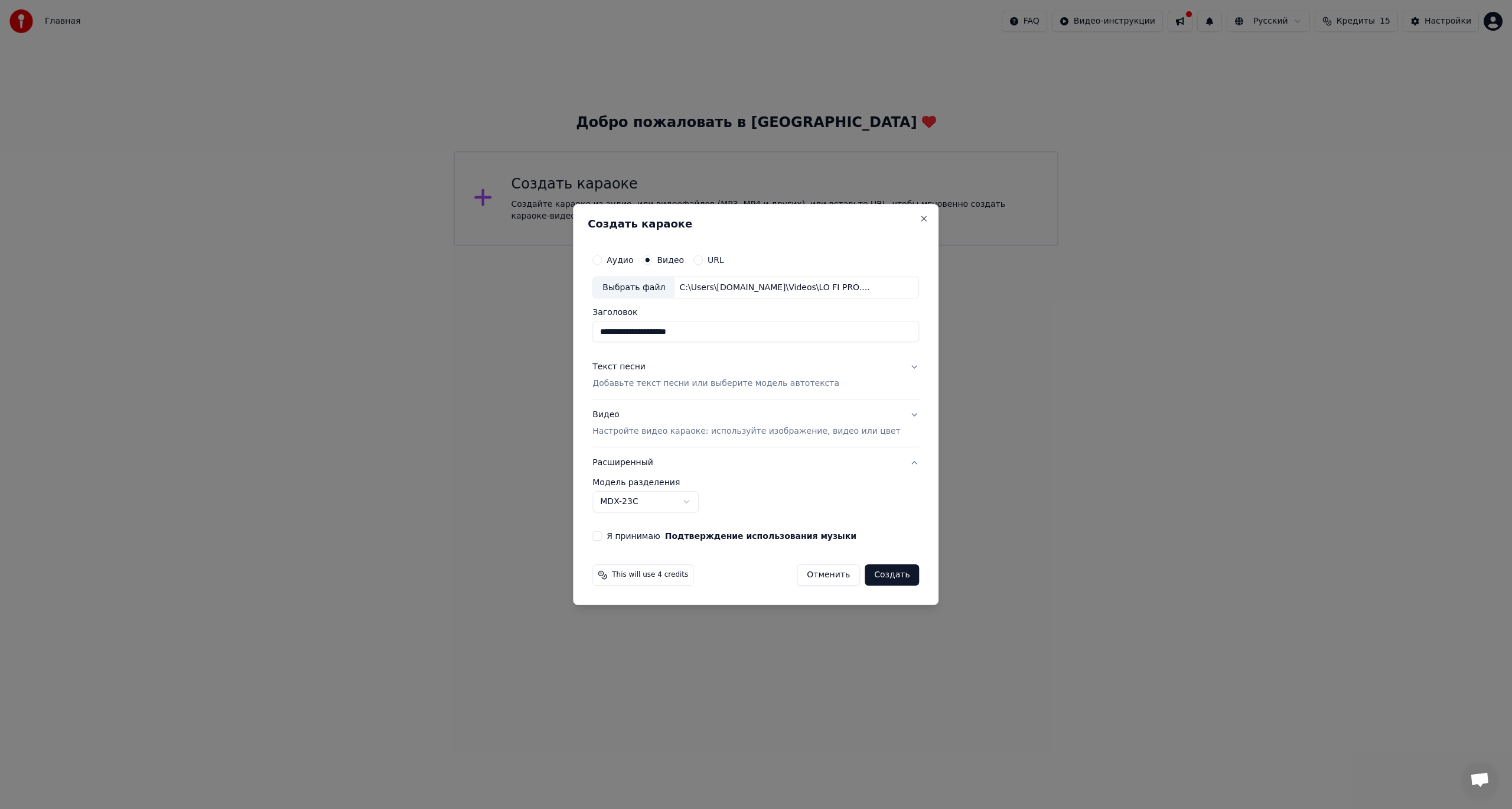
click at [623, 537] on div "Я принимаю Подтверждение использования музыки" at bounding box center [755, 535] width 326 height 9
click at [602, 536] on button "Я принимаю Подтверждение использования музыки" at bounding box center [597, 535] width 9 height 9
type button "on"
click at [883, 572] on button "Создать" at bounding box center [891, 575] width 54 height 21
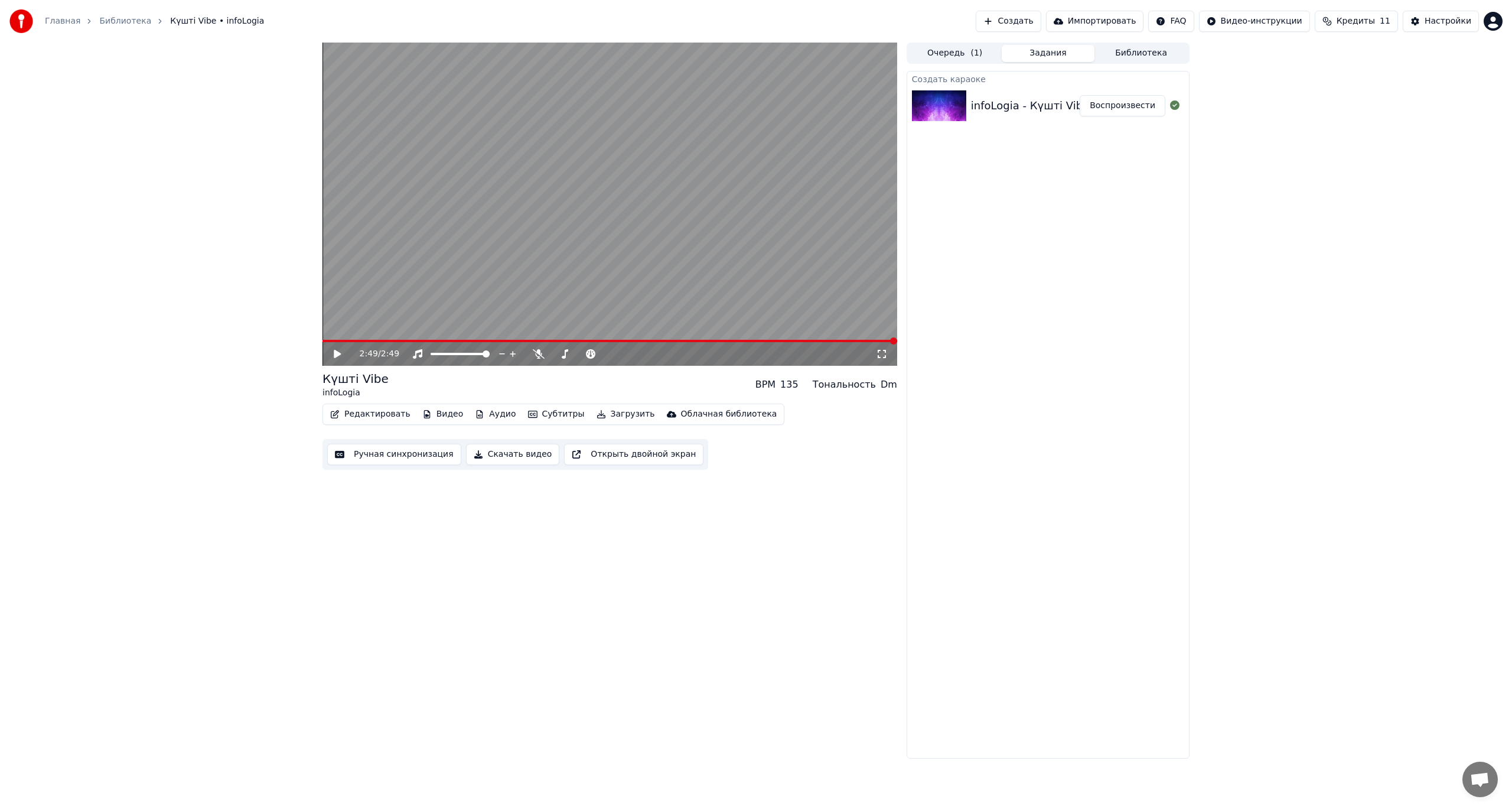
click at [496, 204] on video at bounding box center [610, 204] width 575 height 323
click at [621, 99] on video at bounding box center [610, 204] width 575 height 323
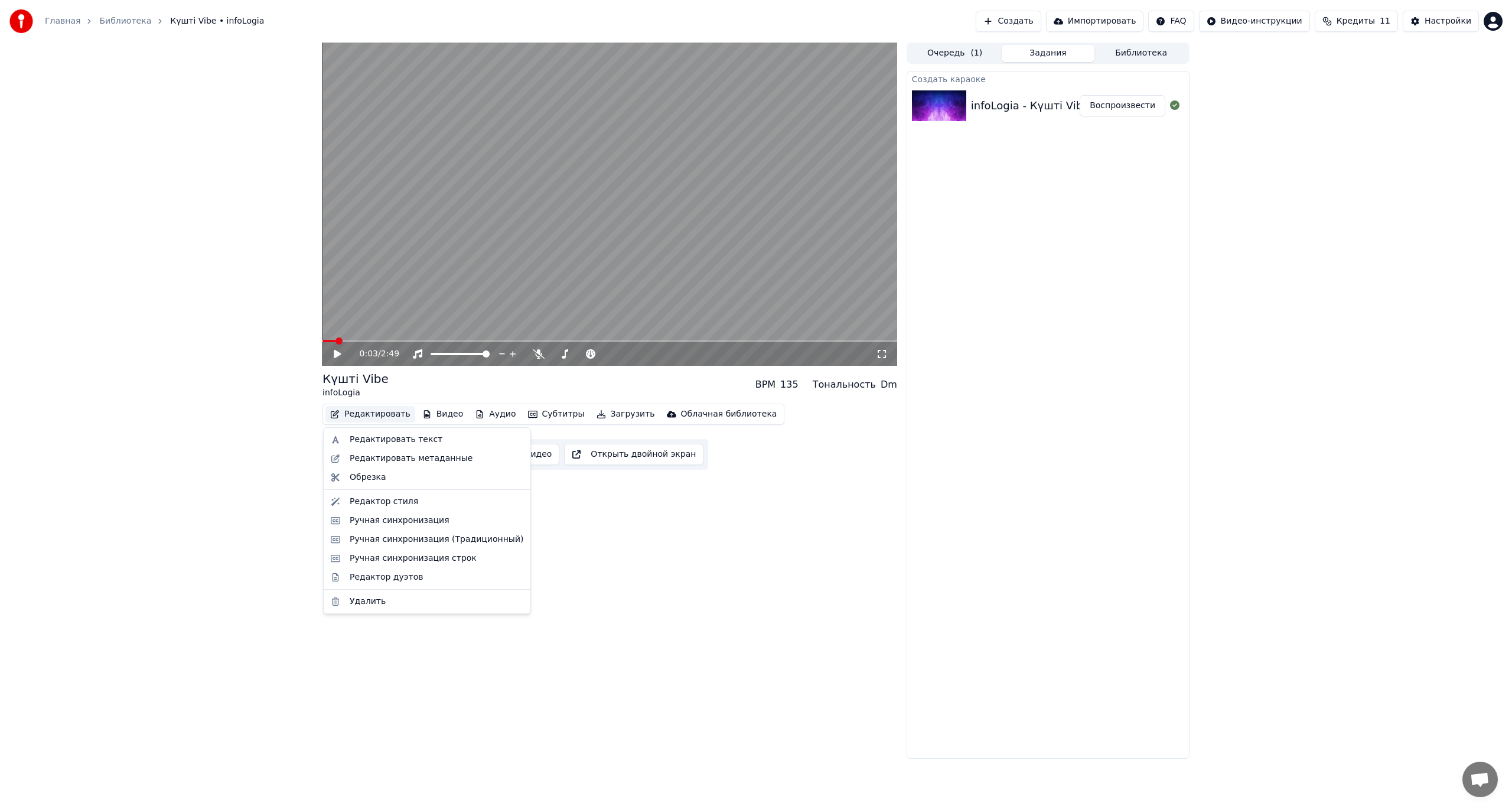
click at [386, 418] on button "Редактировать" at bounding box center [370, 414] width 90 height 17
click at [410, 443] on div "Редактировать текст" at bounding box center [396, 440] width 93 height 12
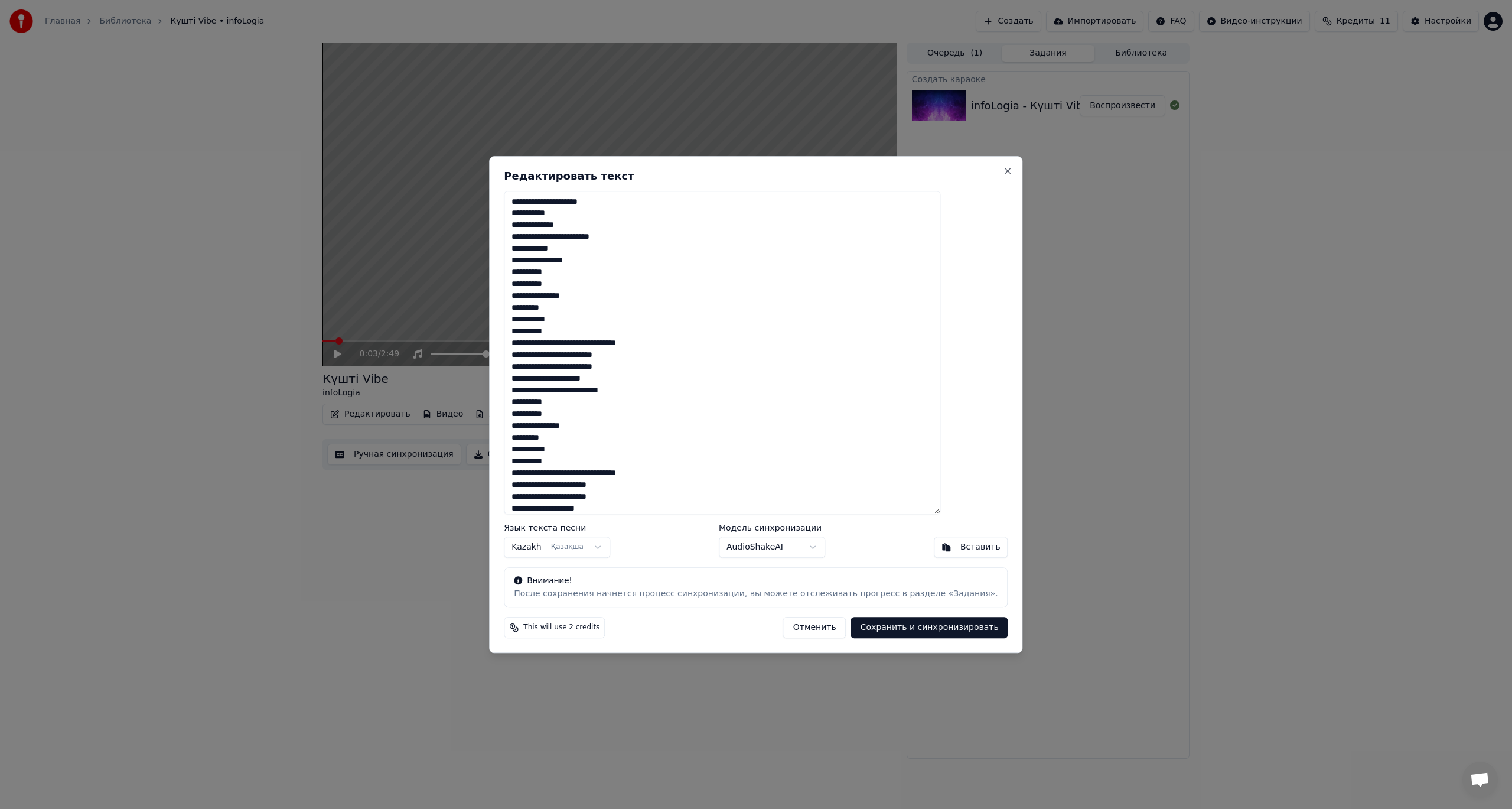
click at [803, 538] on body "Главная Библиотека Күшті Vibe • infoLogia Создать Импортировать FAQ Видео-инстр…" at bounding box center [756, 404] width 1512 height 809
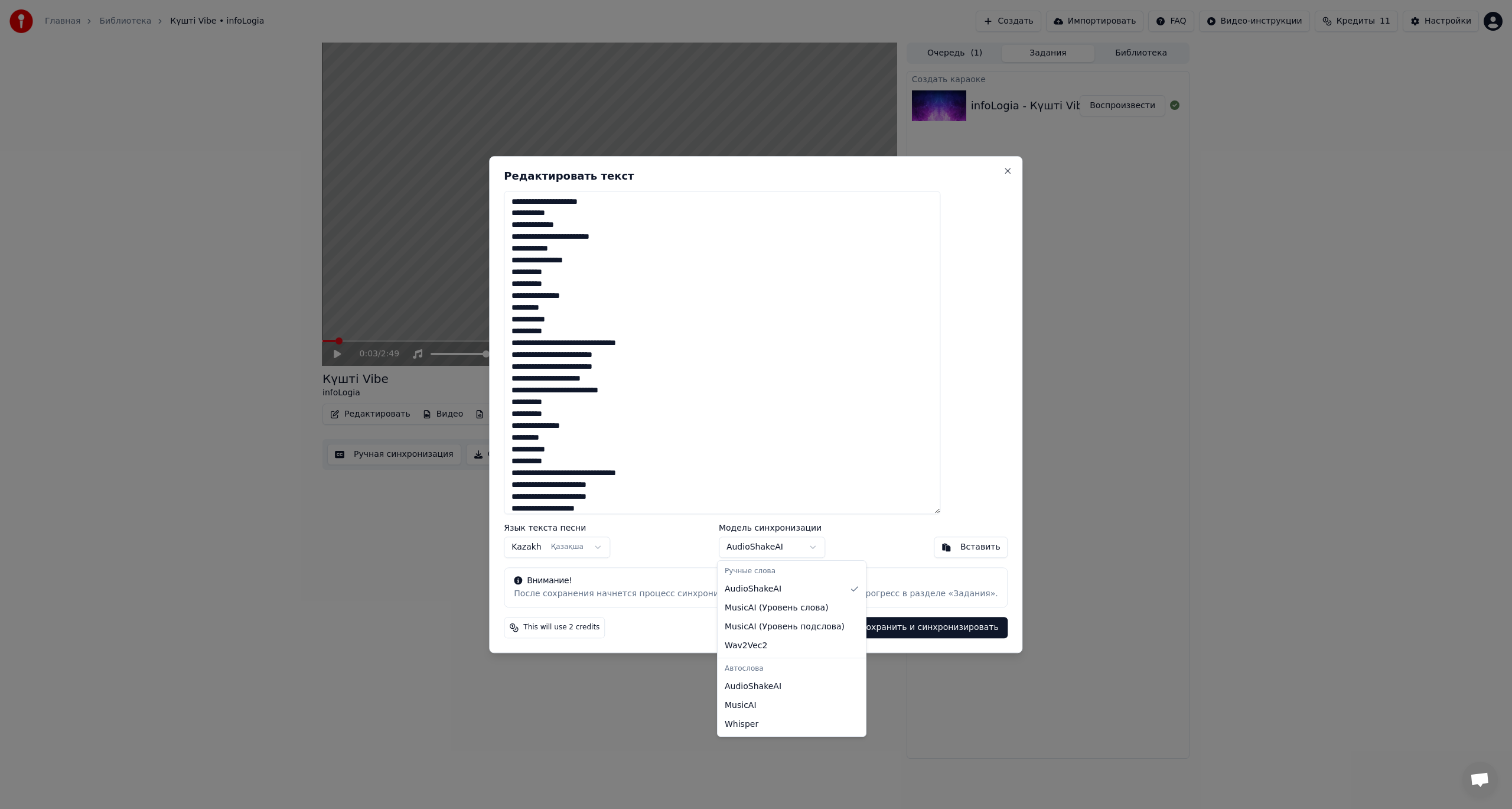
click at [792, 544] on body "Главная Библиотека Күшті Vibe • infoLogia Создать Импортировать FAQ Видео-инстр…" at bounding box center [756, 404] width 1512 height 809
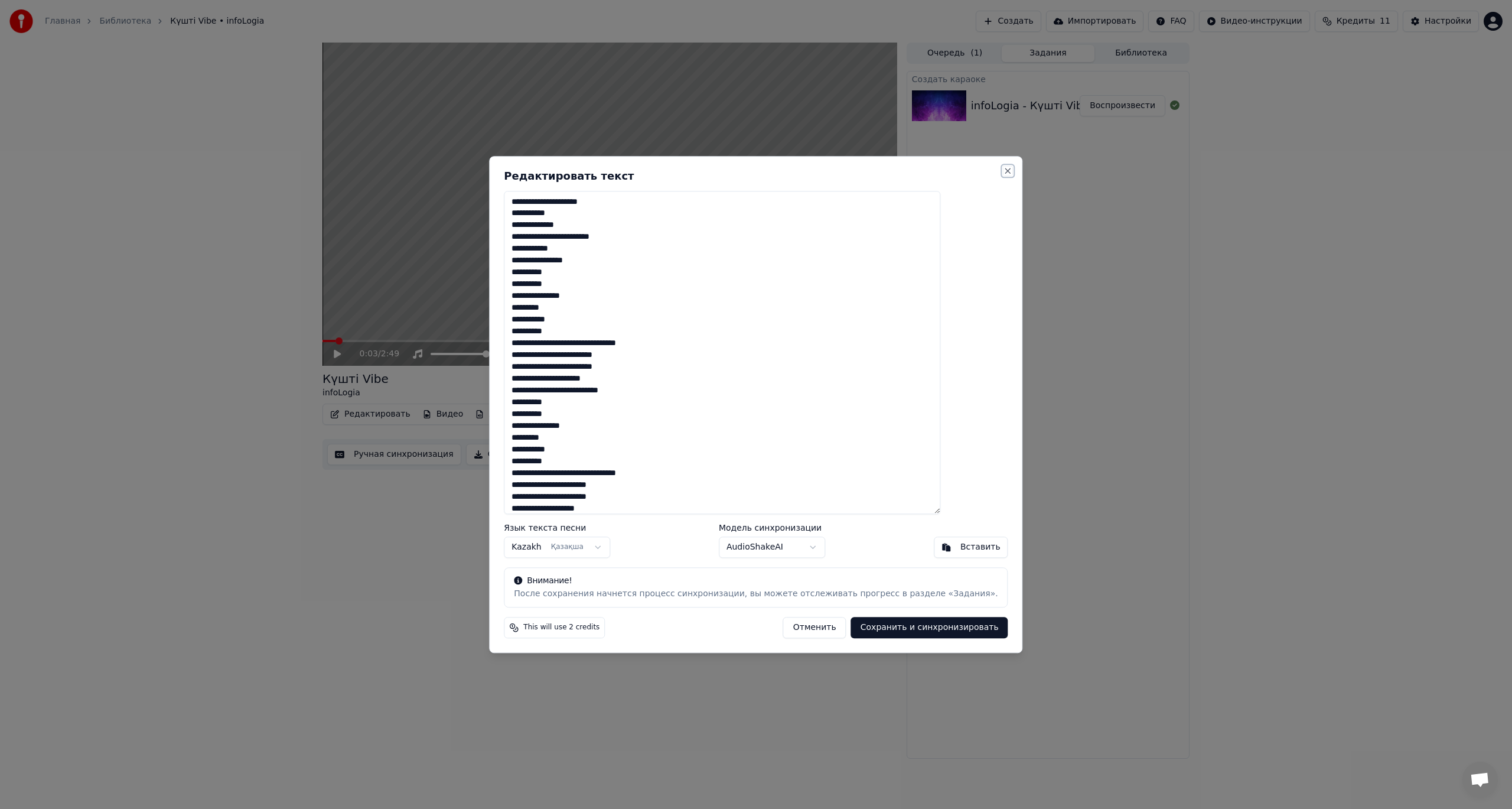
click at [1003, 169] on button "Close" at bounding box center [1008, 171] width 9 height 9
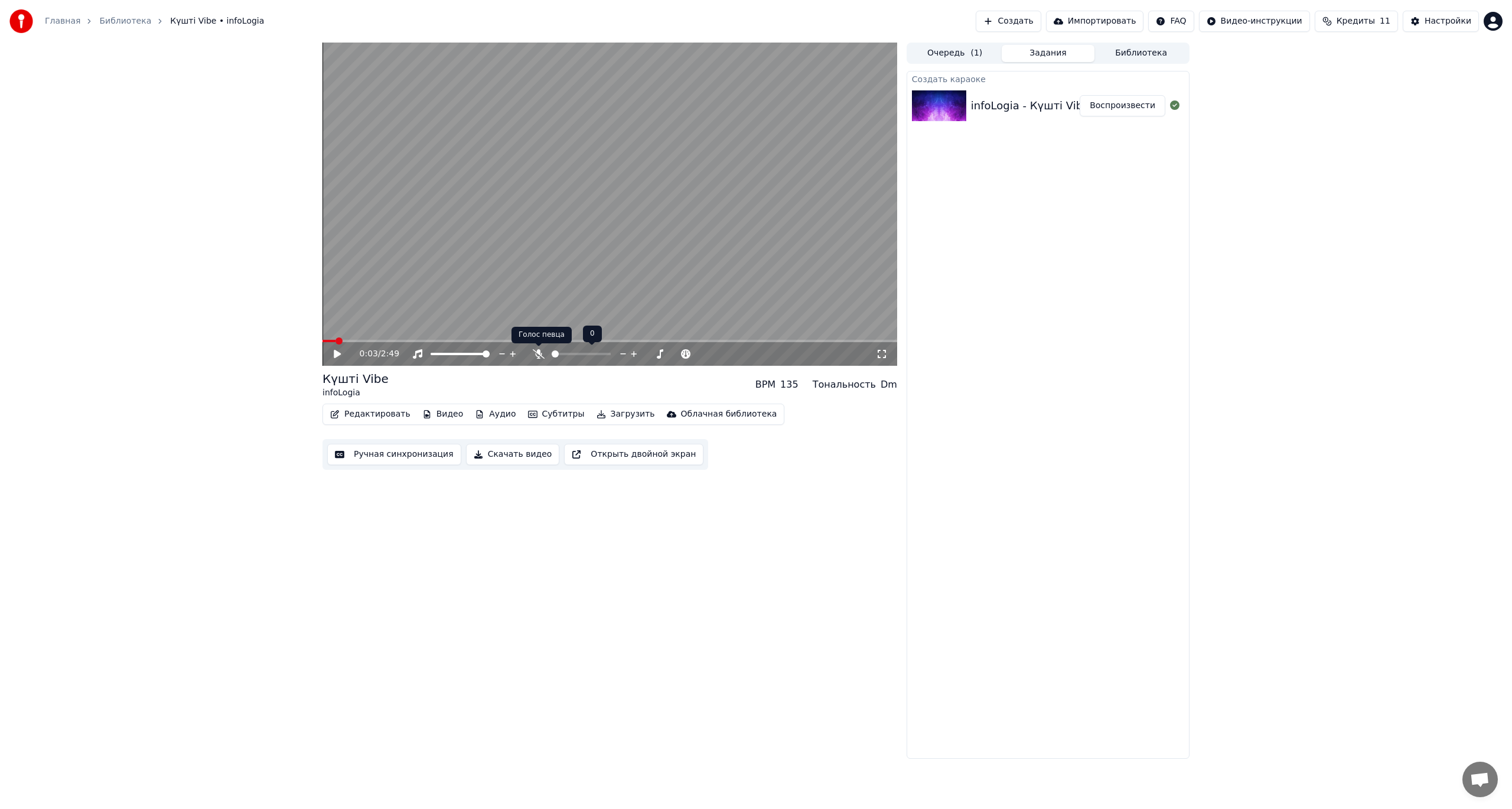
click at [538, 352] on icon at bounding box center [539, 354] width 12 height 9
click at [538, 353] on icon at bounding box center [539, 354] width 7 height 9
click at [455, 353] on span at bounding box center [455, 354] width 7 height 7
click at [490, 352] on span at bounding box center [486, 354] width 7 height 7
click at [338, 356] on icon at bounding box center [337, 354] width 7 height 9
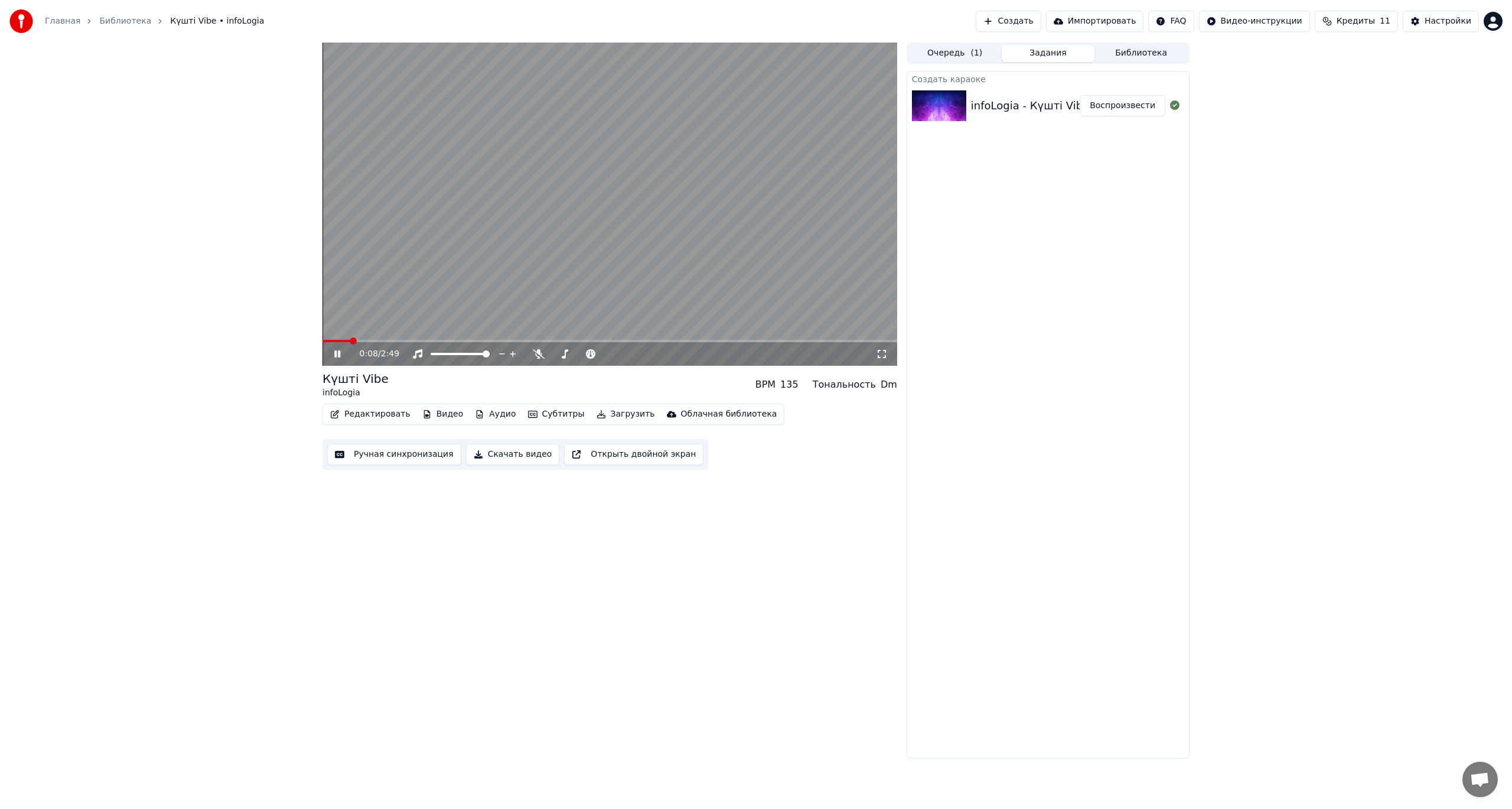
click at [882, 350] on icon at bounding box center [882, 354] width 12 height 9
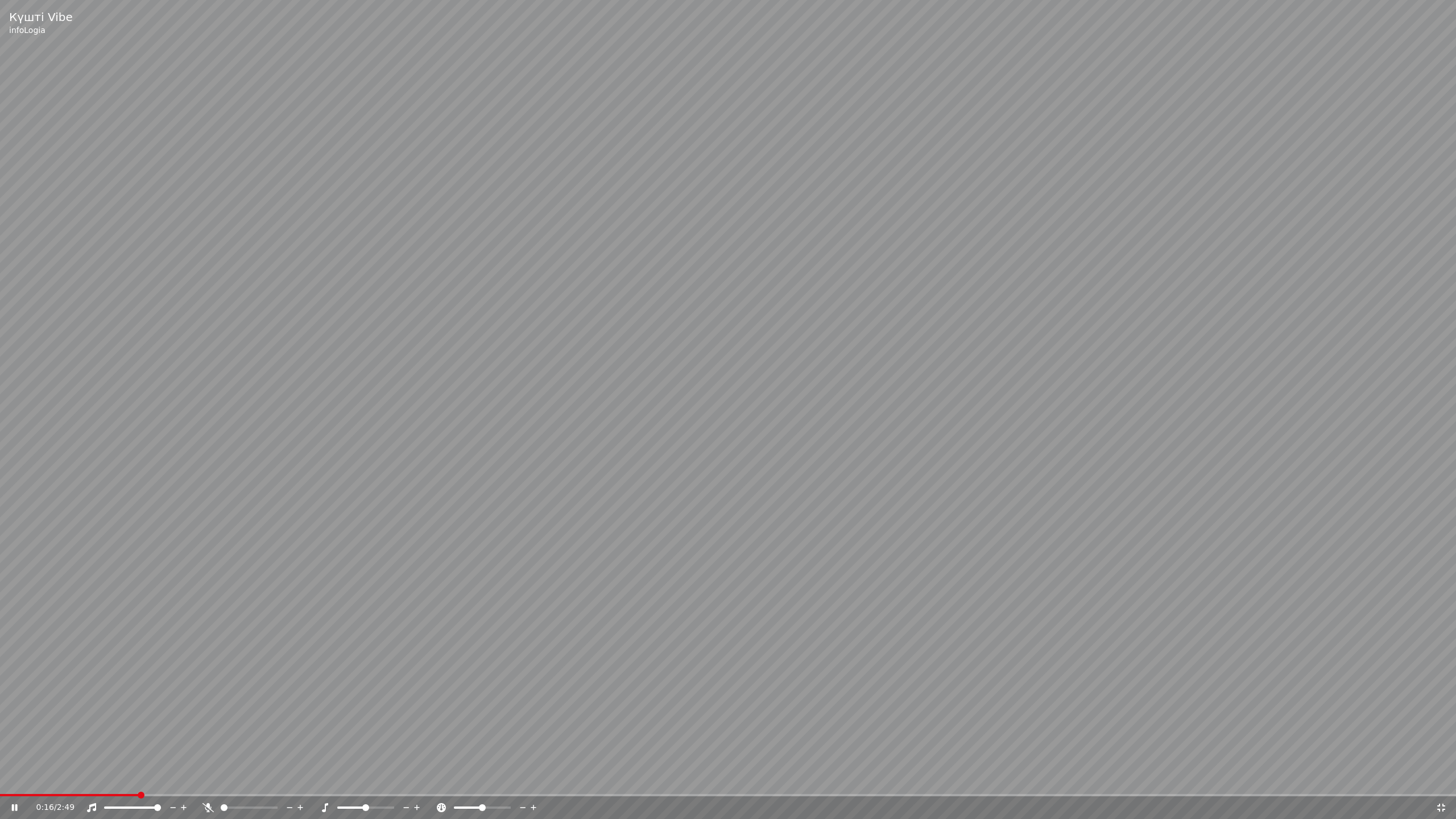
click at [747, 420] on video at bounding box center [728, 409] width 1456 height 819
click at [207, 778] on icon at bounding box center [208, 808] width 11 height 9
click at [287, 719] on video at bounding box center [728, 409] width 1456 height 819
click at [374, 778] on span at bounding box center [370, 808] width 7 height 7
click at [511, 778] on span at bounding box center [507, 808] width 7 height 7
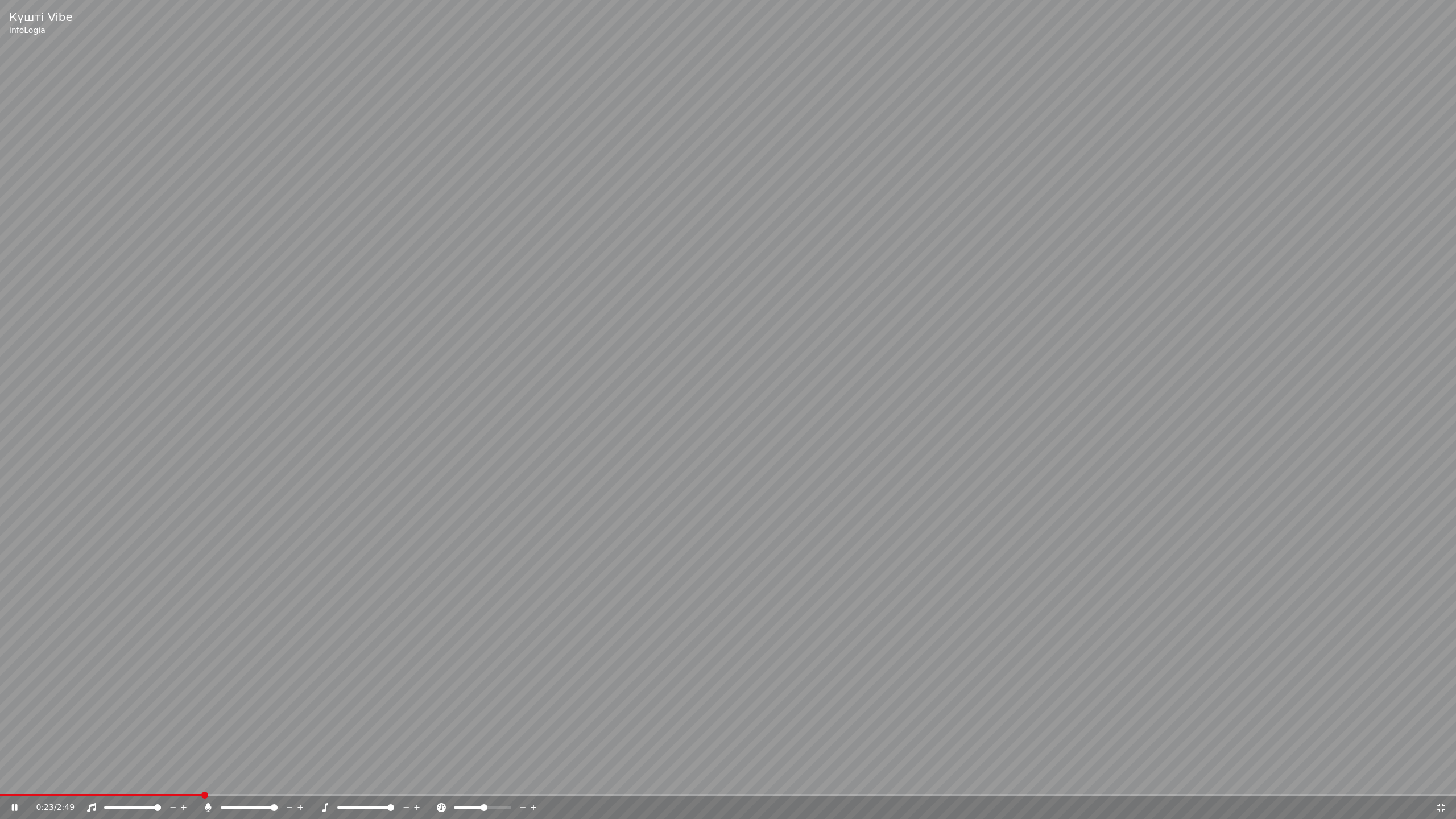
click at [484, 778] on span at bounding box center [468, 808] width 30 height 3
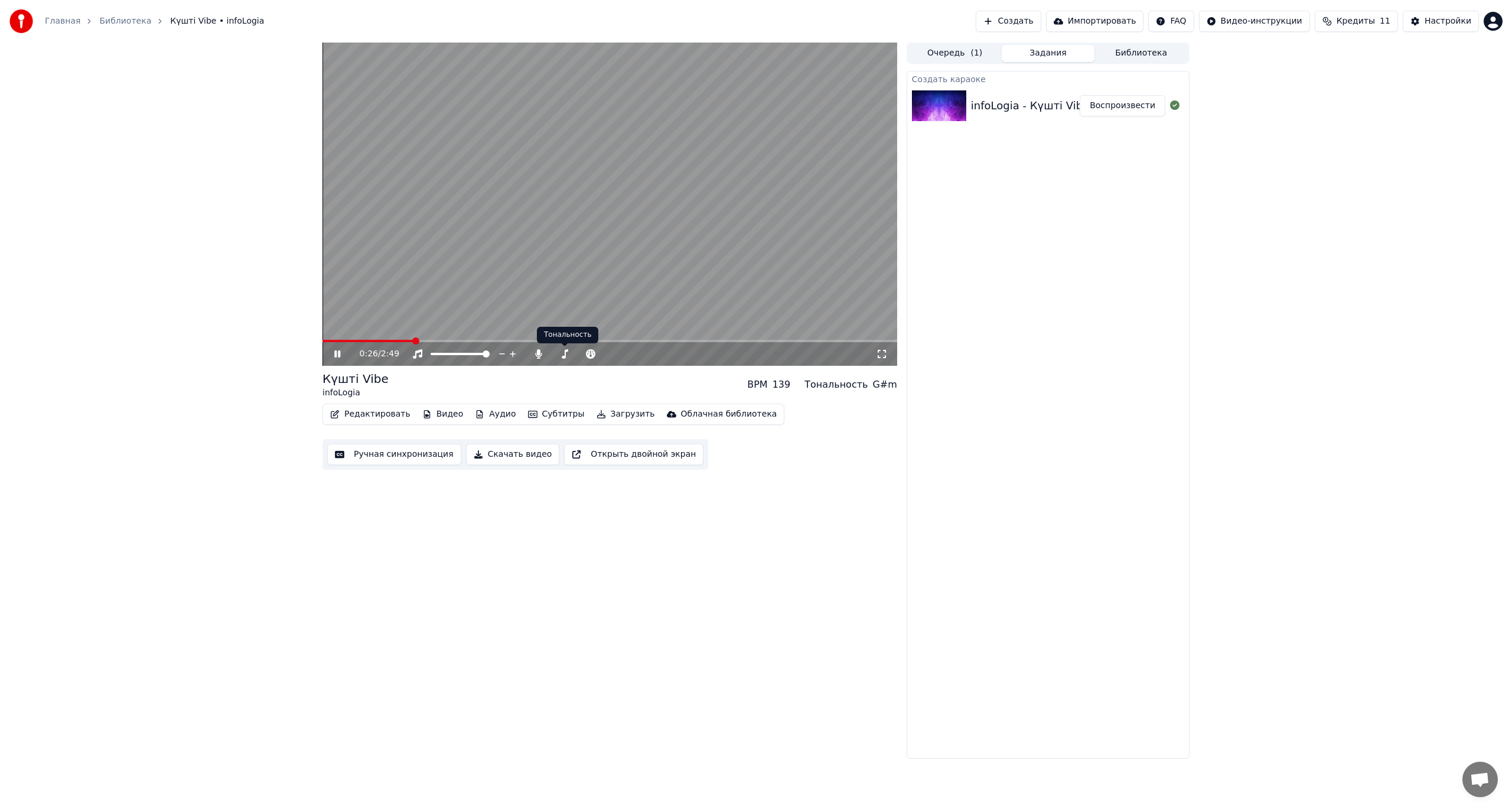
click at [536, 254] on video at bounding box center [610, 204] width 575 height 323
click at [578, 356] on span at bounding box center [581, 354] width 7 height 7
click at [619, 245] on video at bounding box center [610, 204] width 575 height 323
click at [607, 351] on span at bounding box center [607, 354] width 7 height 7
click at [633, 353] on span at bounding box center [633, 354] width 7 height 7
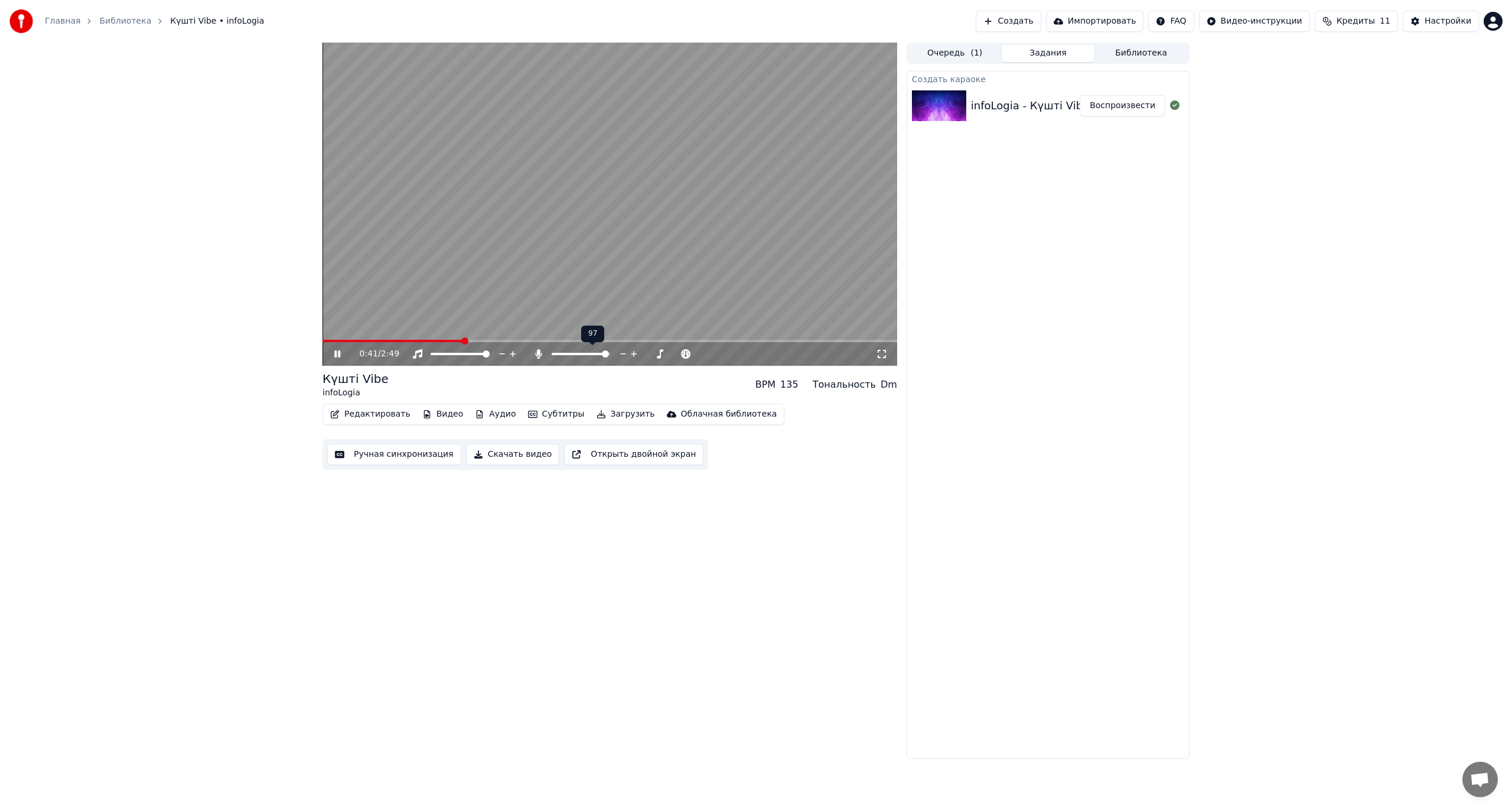
click at [609, 354] on span at bounding box center [605, 354] width 7 height 7
click at [448, 358] on span at bounding box center [449, 354] width 7 height 7
click at [459, 353] on span at bounding box center [459, 354] width 7 height 7
click at [552, 355] on span at bounding box center [555, 354] width 7 height 7
click at [581, 353] on span at bounding box center [581, 354] width 7 height 7
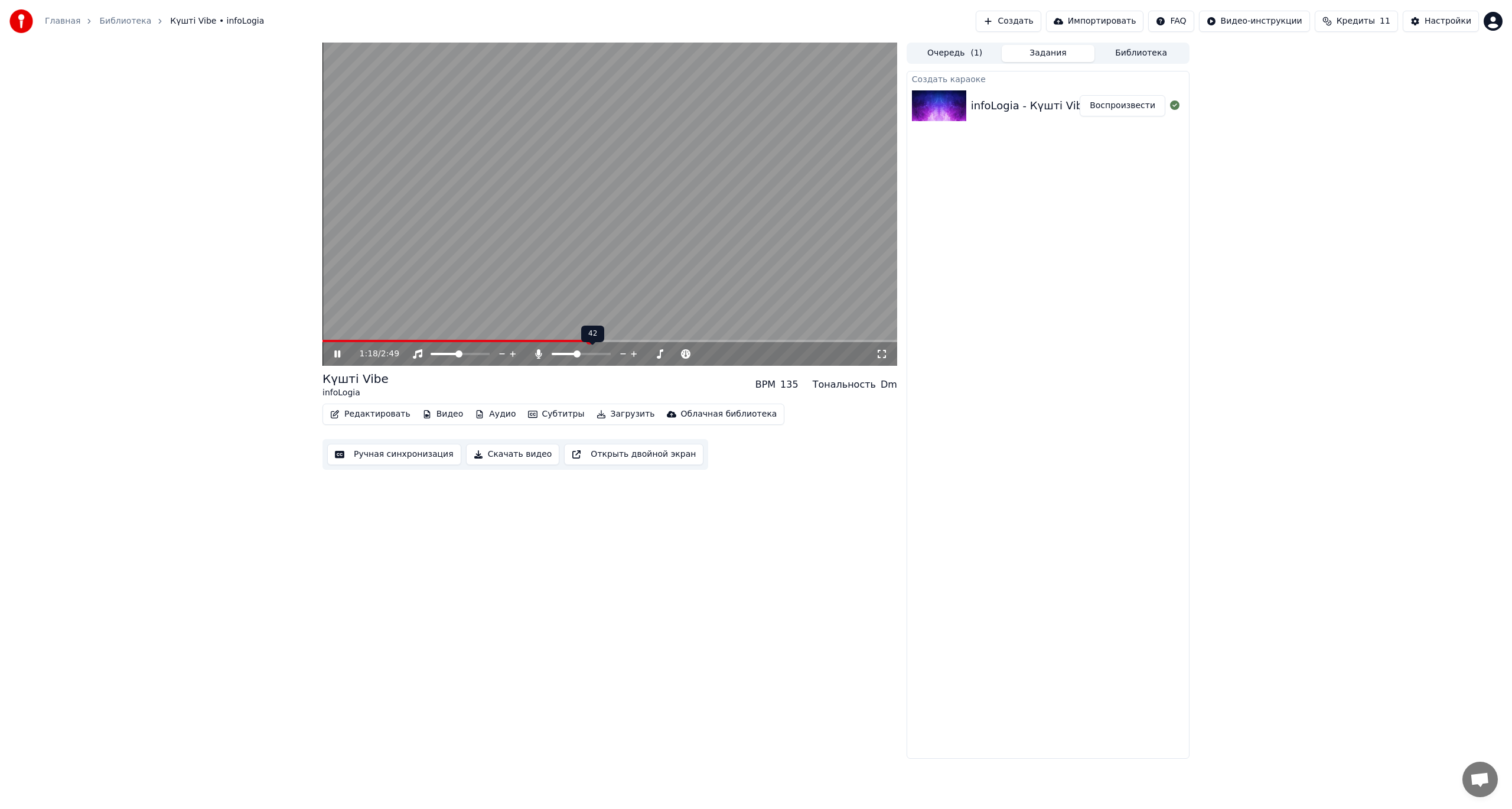
click at [576, 356] on span at bounding box center [577, 354] width 7 height 7
click at [620, 352] on span at bounding box center [621, 354] width 7 height 7
click at [775, 384] on div "BPM" at bounding box center [765, 384] width 20 height 14
click at [798, 383] on div "105" at bounding box center [790, 384] width 19 height 14
click at [330, 353] on div "1:34 / 2:49" at bounding box center [609, 354] width 565 height 12
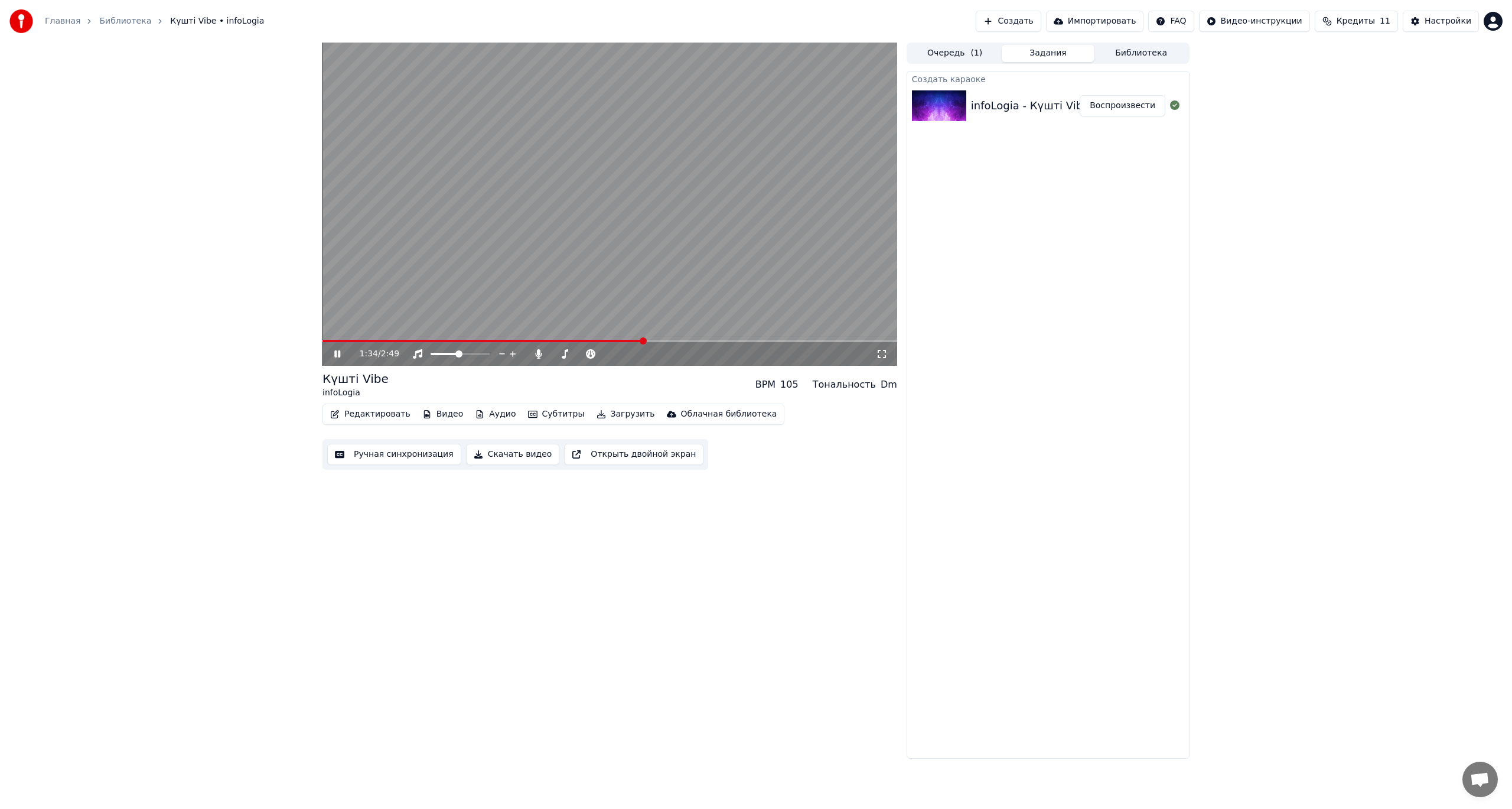
click at [335, 353] on icon at bounding box center [337, 354] width 6 height 7
click at [490, 353] on span at bounding box center [486, 354] width 7 height 7
click at [552, 356] on span at bounding box center [555, 354] width 7 height 7
click at [597, 352] on div "1:34 / 2:49" at bounding box center [617, 354] width 516 height 12
click at [636, 350] on span at bounding box center [635, 354] width 7 height 7
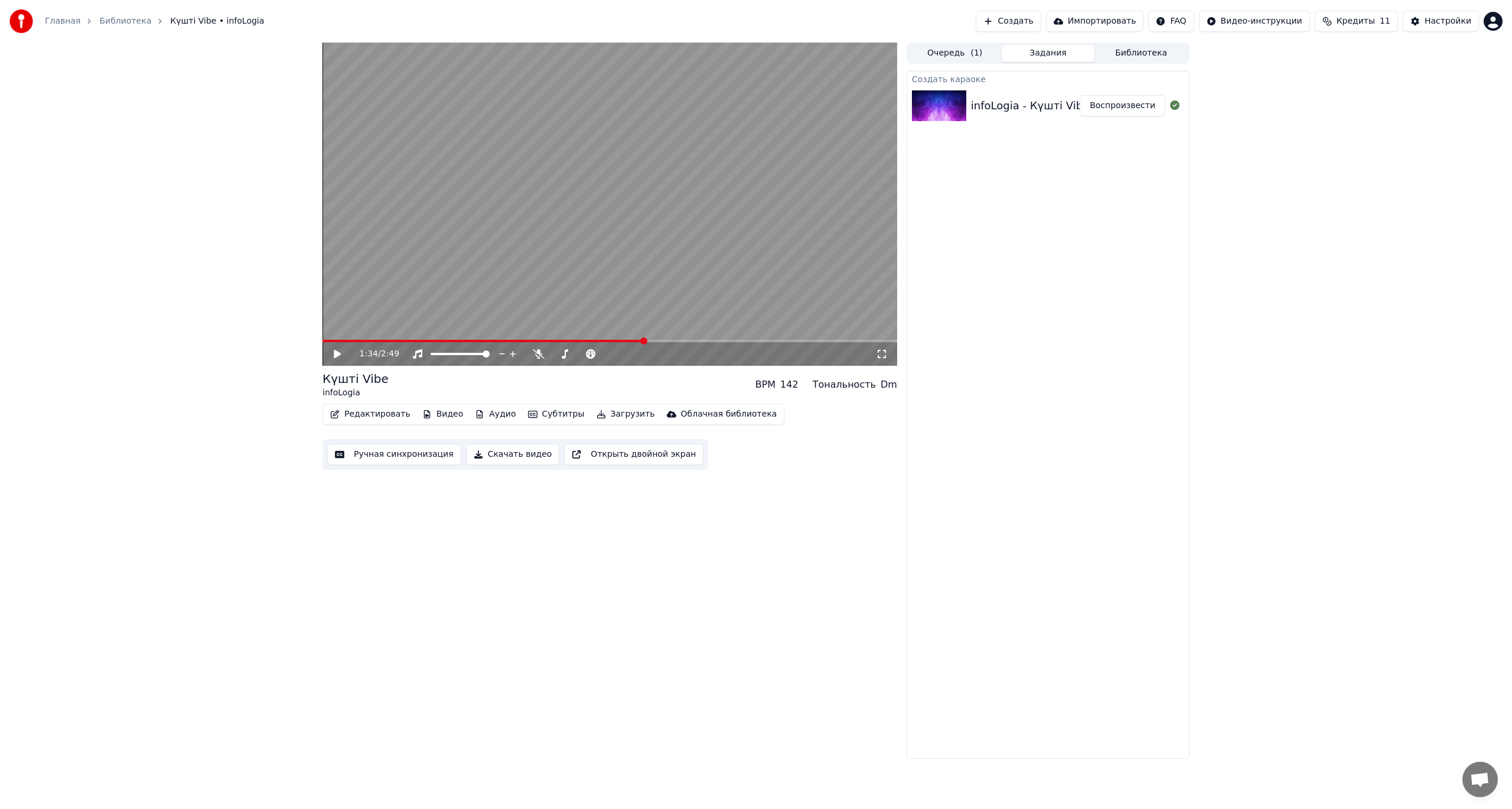
click at [638, 263] on video at bounding box center [610, 204] width 575 height 323
click at [563, 352] on span at bounding box center [564, 354] width 7 height 7
click at [647, 352] on span at bounding box center [643, 354] width 7 height 7
click at [661, 350] on span at bounding box center [657, 354] width 7 height 7
click at [603, 350] on span at bounding box center [607, 354] width 7 height 7
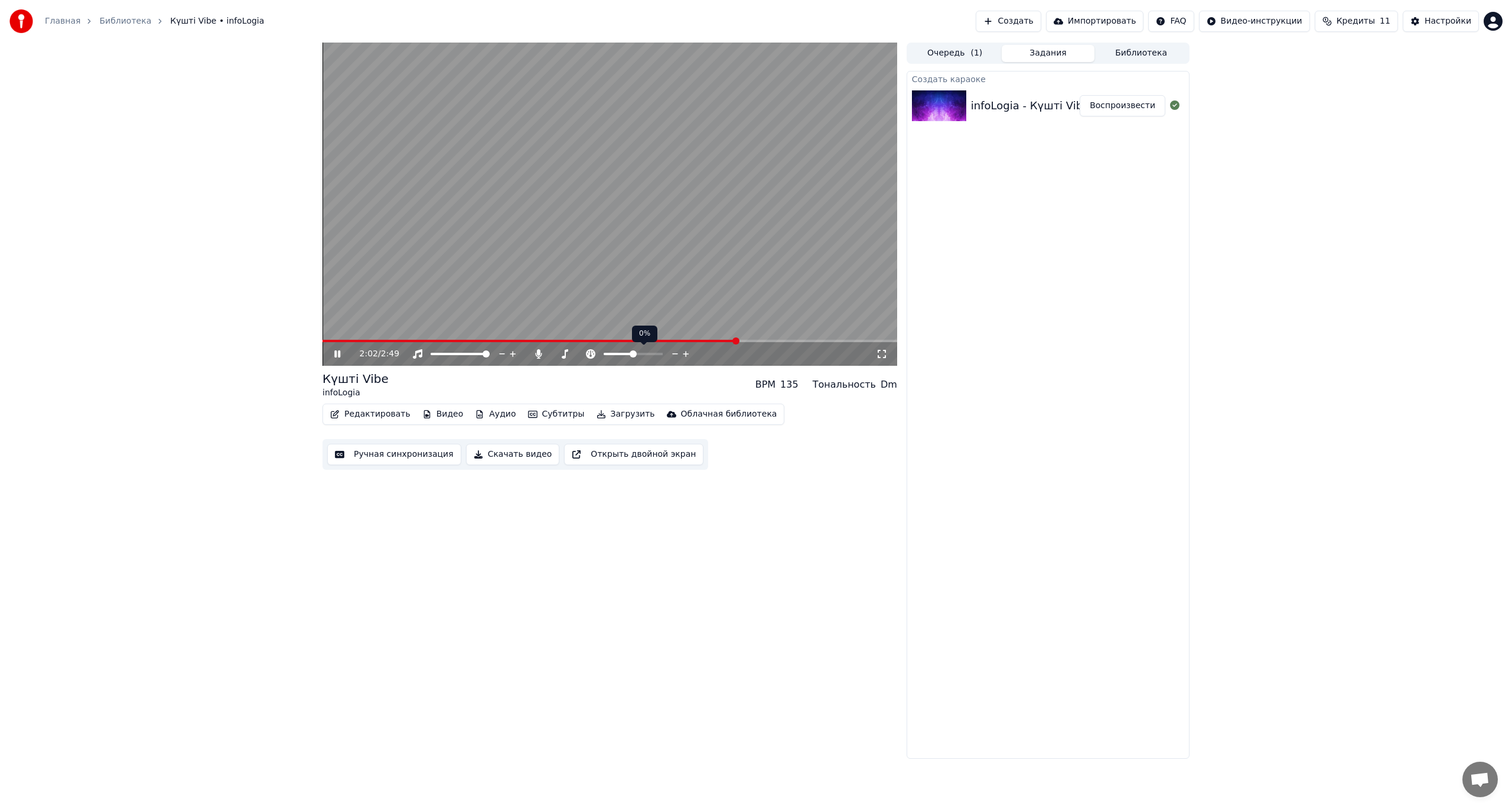
click at [633, 354] on span at bounding box center [632, 354] width 59 height 3
click at [884, 354] on icon at bounding box center [882, 354] width 12 height 9
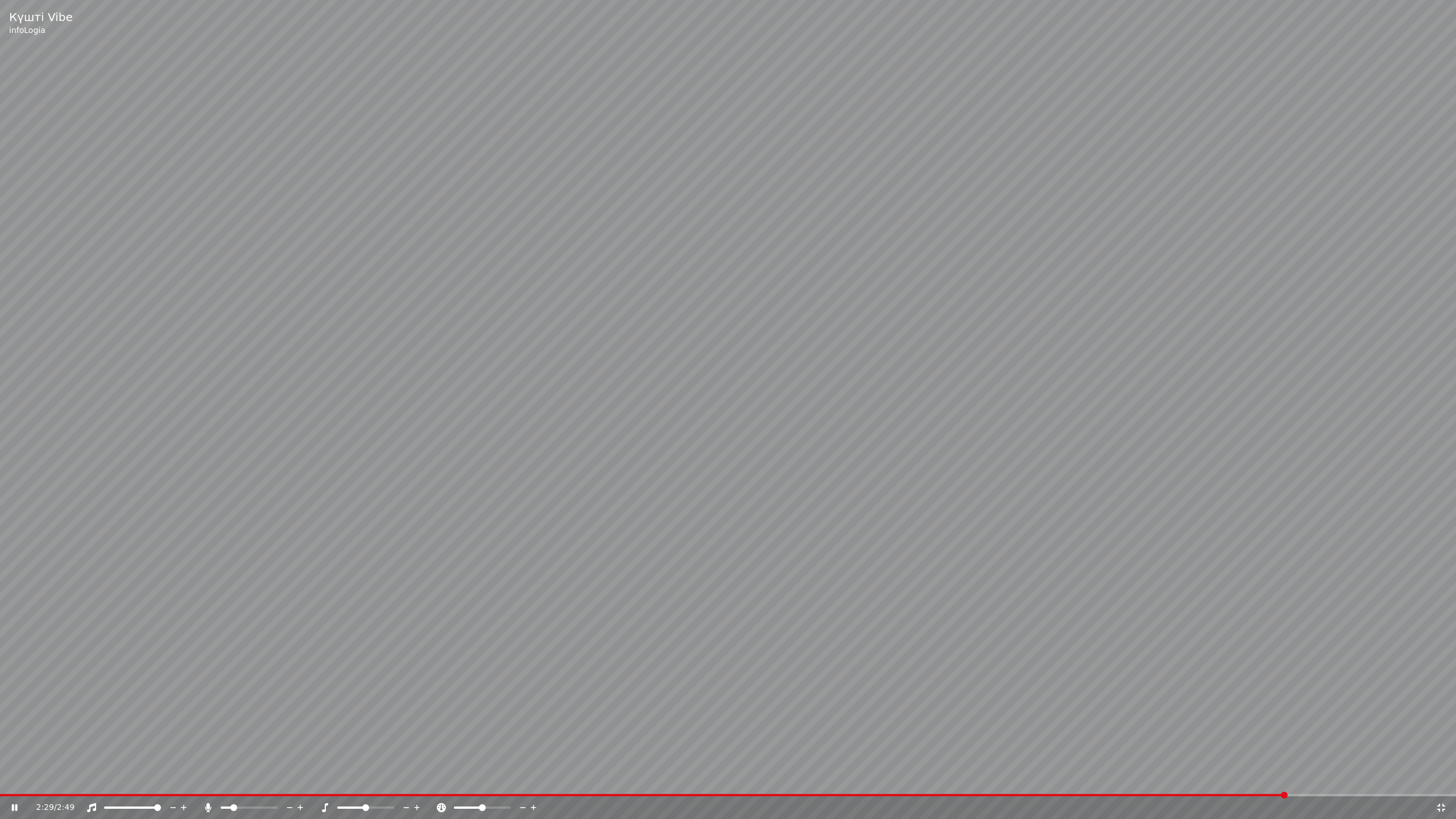
click at [866, 546] on video at bounding box center [728, 409] width 1456 height 819
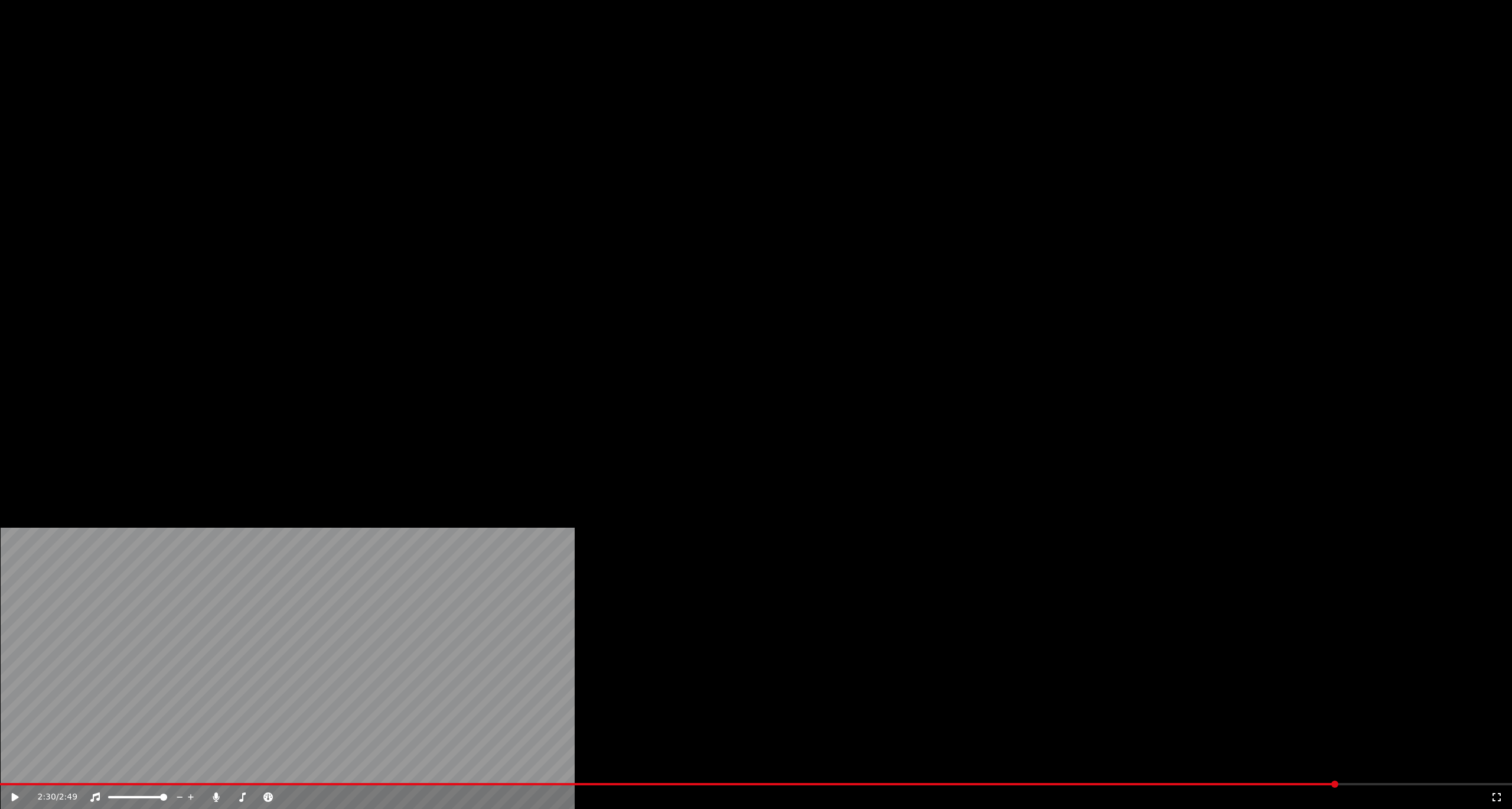
click at [432, 99] on button "Видео" at bounding box center [443, 91] width 51 height 17
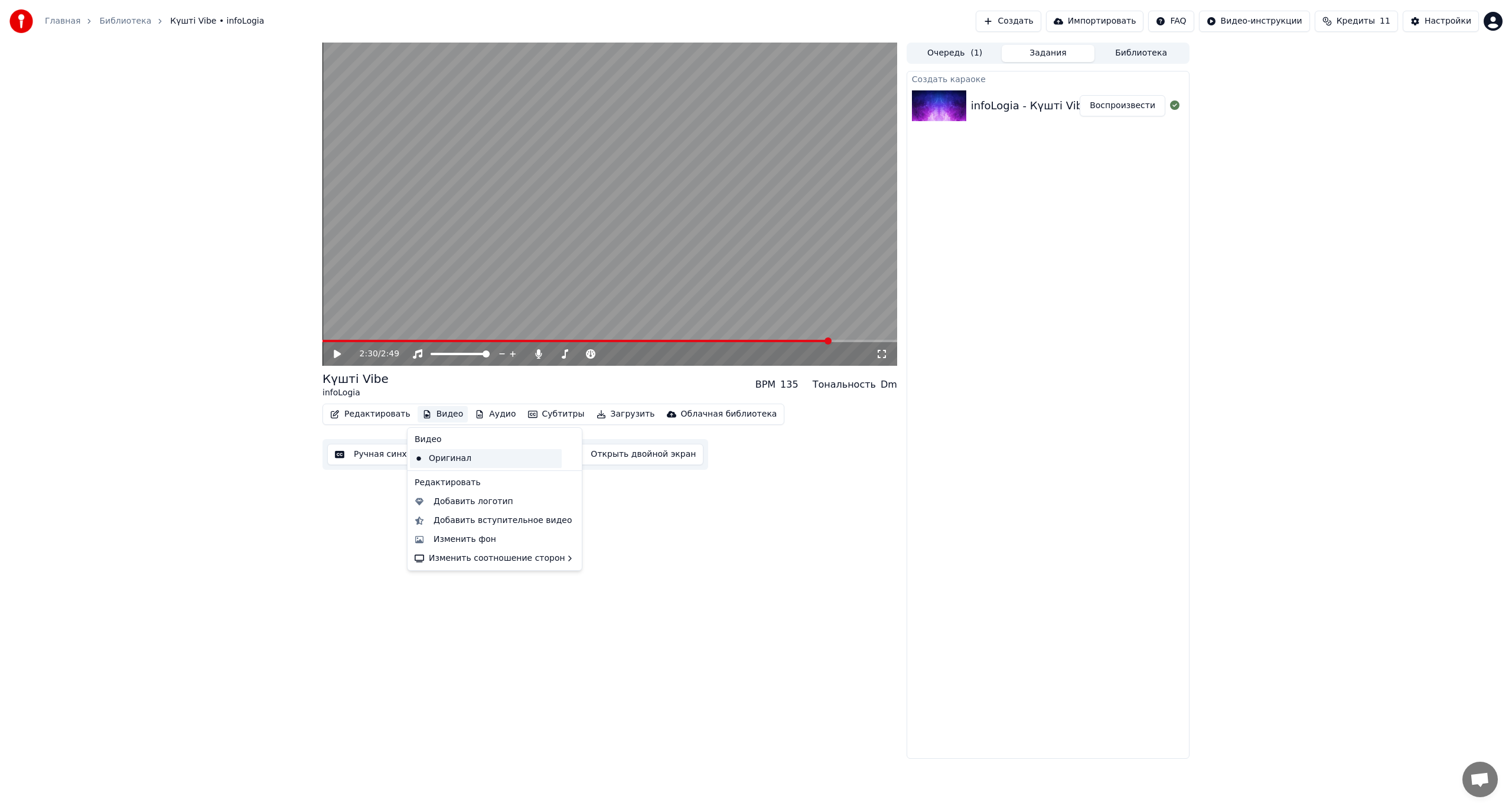
click at [431, 459] on div "Оригинал" at bounding box center [486, 458] width 152 height 19
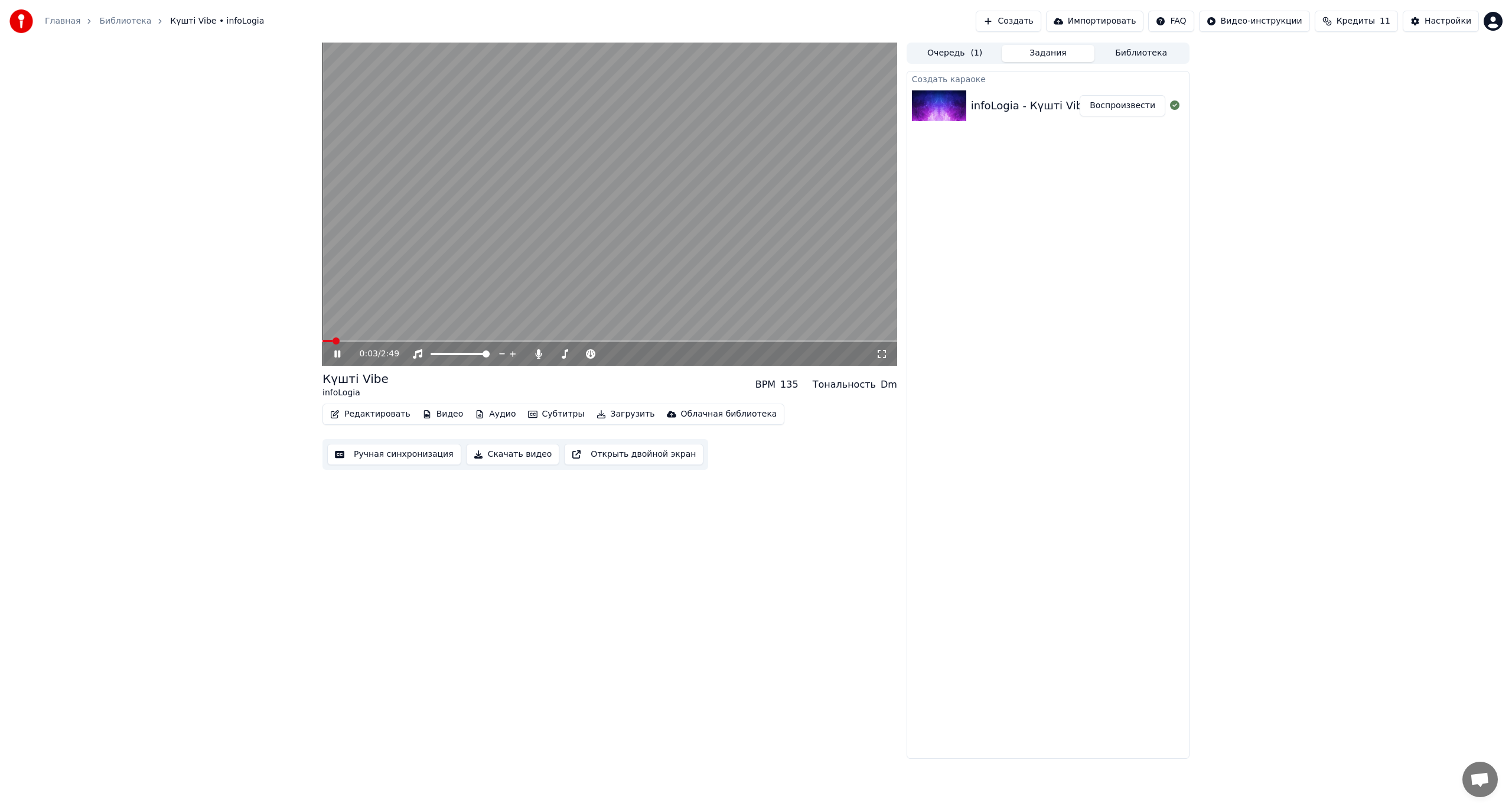
click at [322, 342] on span at bounding box center [327, 341] width 10 height 3
click at [439, 416] on button "Видео" at bounding box center [443, 414] width 51 height 17
click at [446, 454] on div "Оригинал" at bounding box center [486, 458] width 152 height 19
click at [632, 356] on span at bounding box center [628, 354] width 7 height 7
click at [437, 411] on button "Видео" at bounding box center [443, 414] width 51 height 17
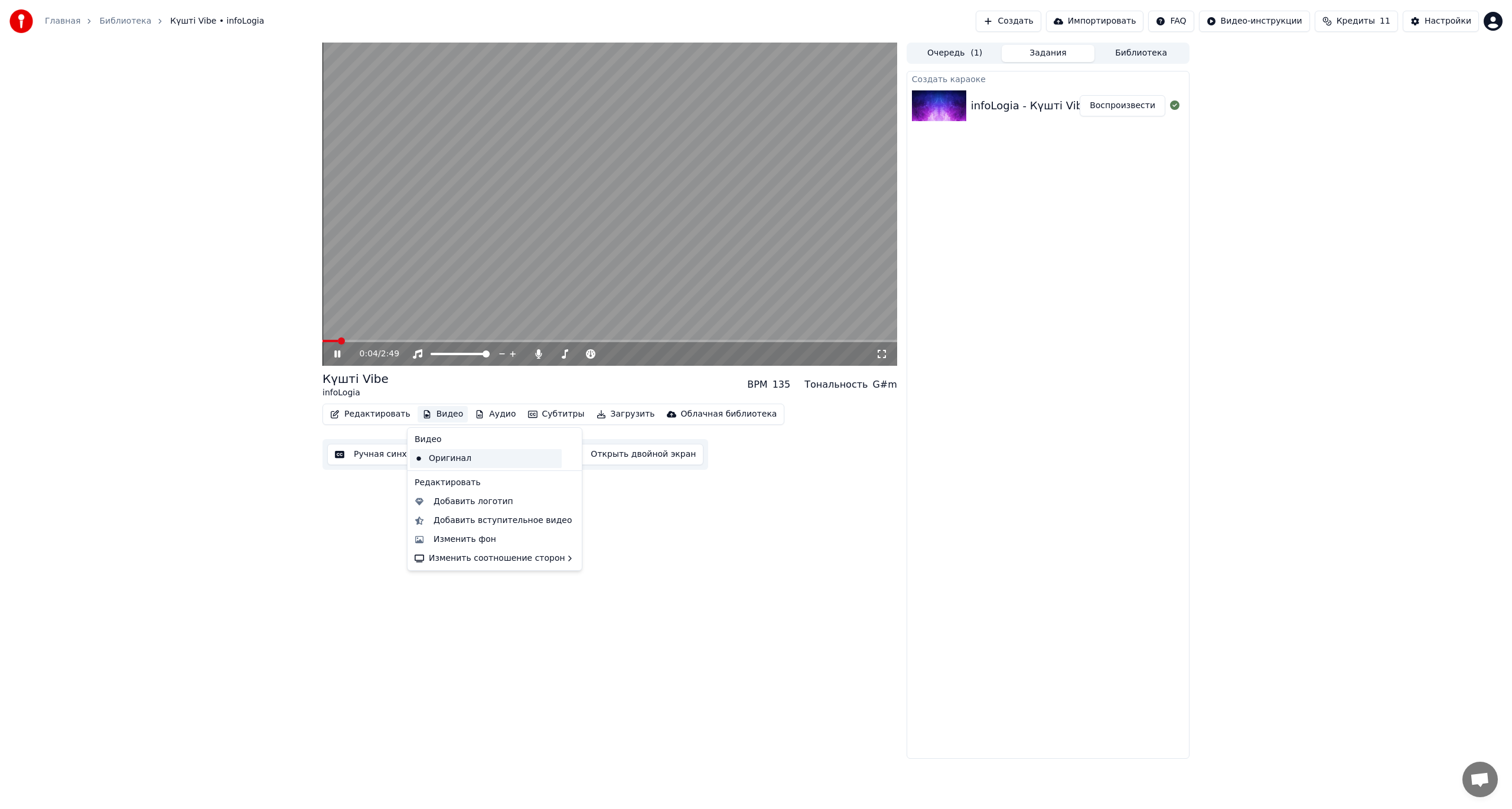
click at [436, 459] on div "Оригинал" at bounding box center [486, 458] width 152 height 19
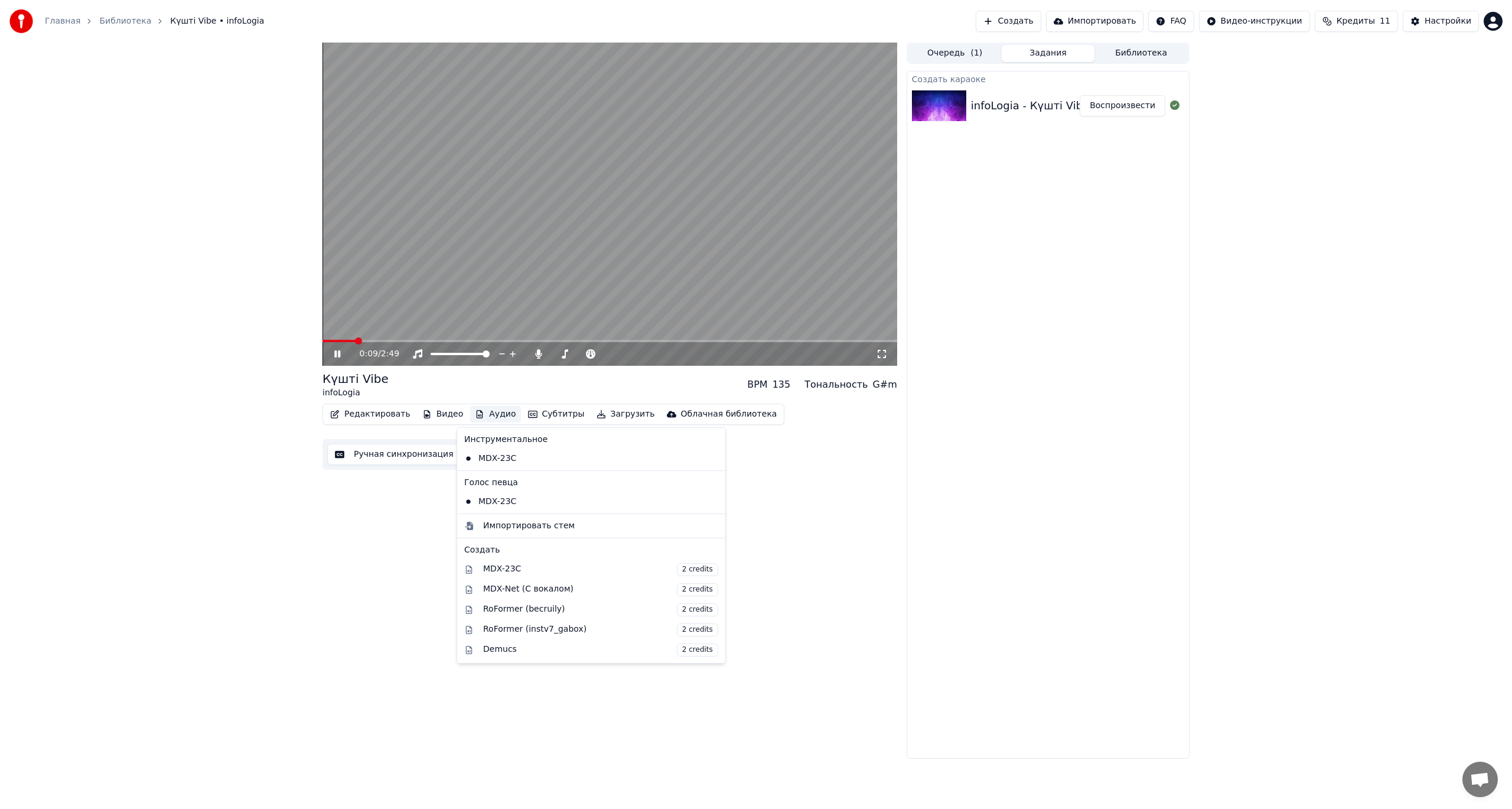
click at [482, 414] on button "Аудио" at bounding box center [495, 414] width 50 height 17
click at [498, 458] on div "MDX-23C" at bounding box center [582, 458] width 246 height 19
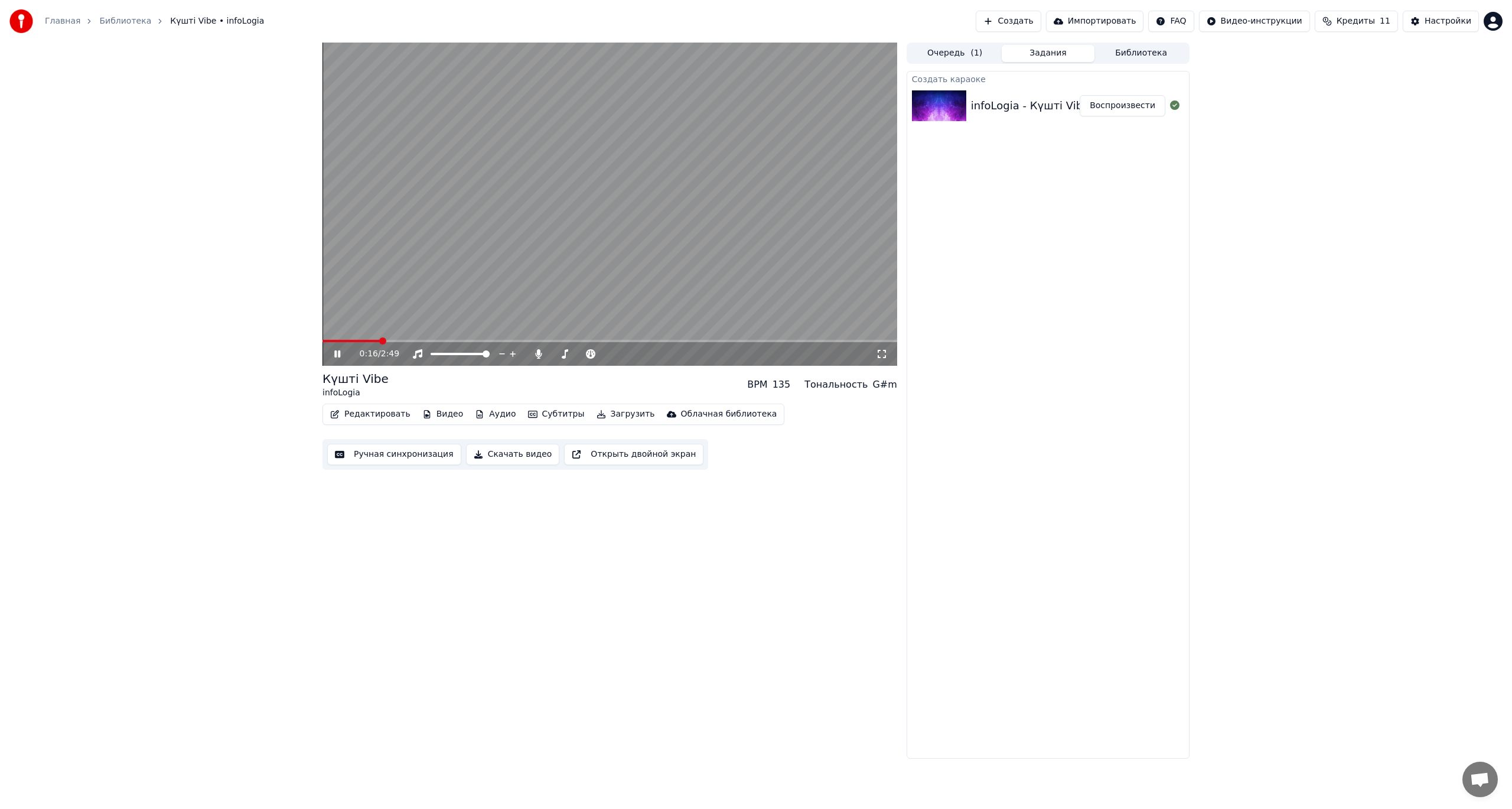
click at [488, 414] on button "Аудио" at bounding box center [495, 414] width 50 height 17
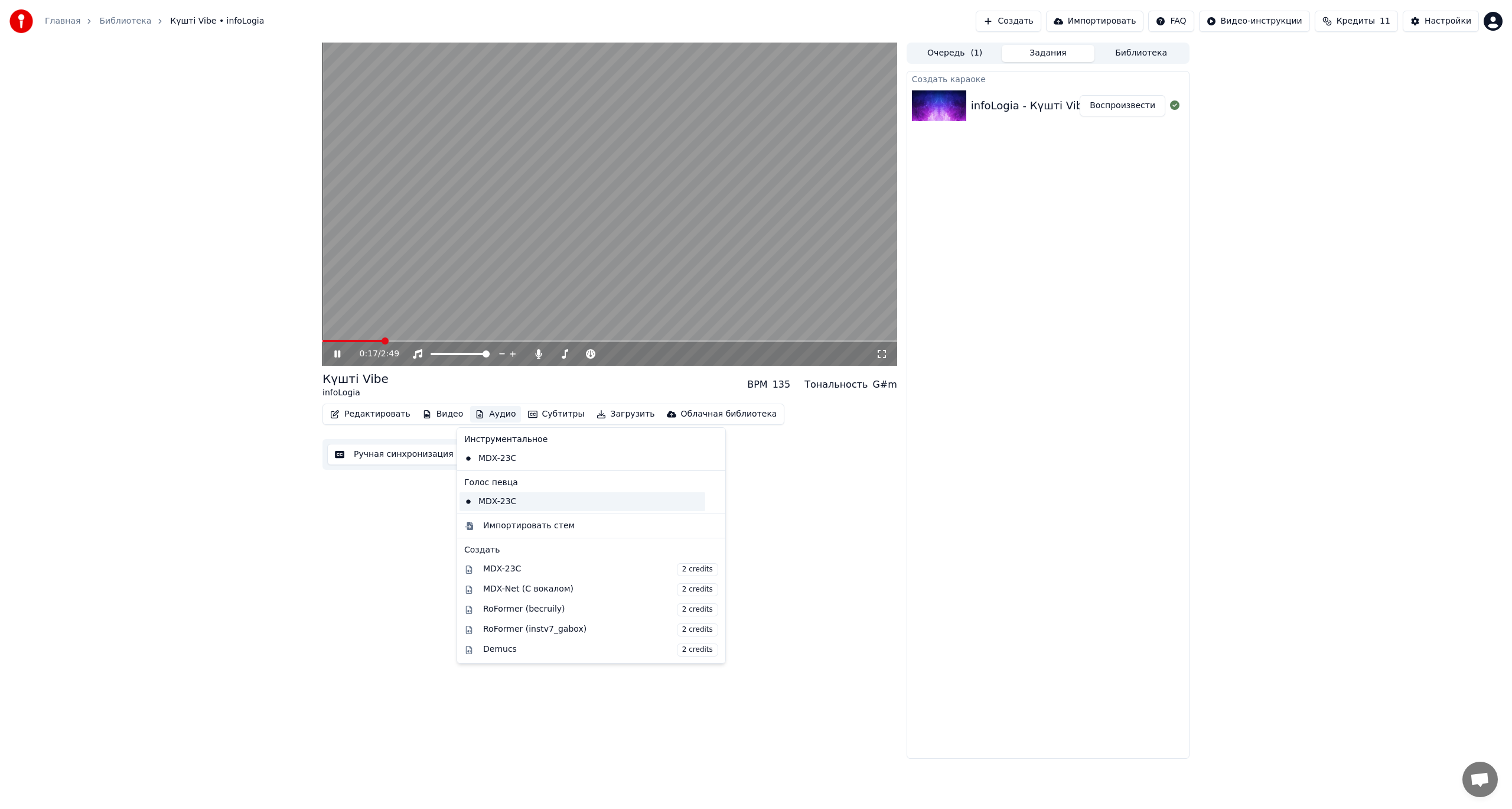
click at [504, 499] on div "MDX-23C" at bounding box center [582, 501] width 246 height 19
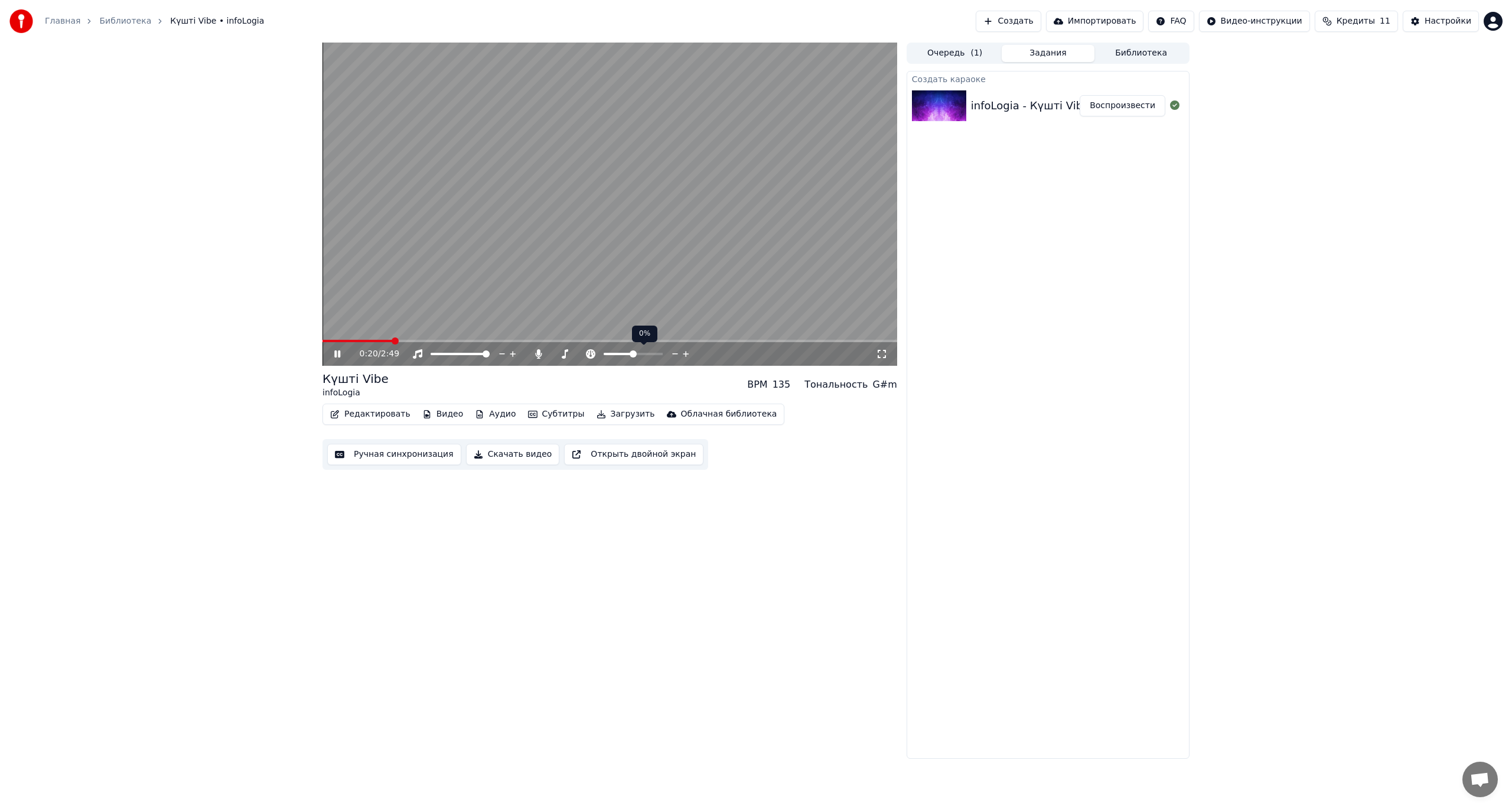
click at [632, 354] on span at bounding box center [633, 354] width 7 height 7
click at [633, 353] on span at bounding box center [633, 354] width 7 height 7
click at [609, 353] on span at bounding box center [607, 354] width 7 height 7
click at [649, 353] on span at bounding box center [645, 354] width 7 height 7
click at [441, 410] on button "Видео" at bounding box center [443, 414] width 51 height 17
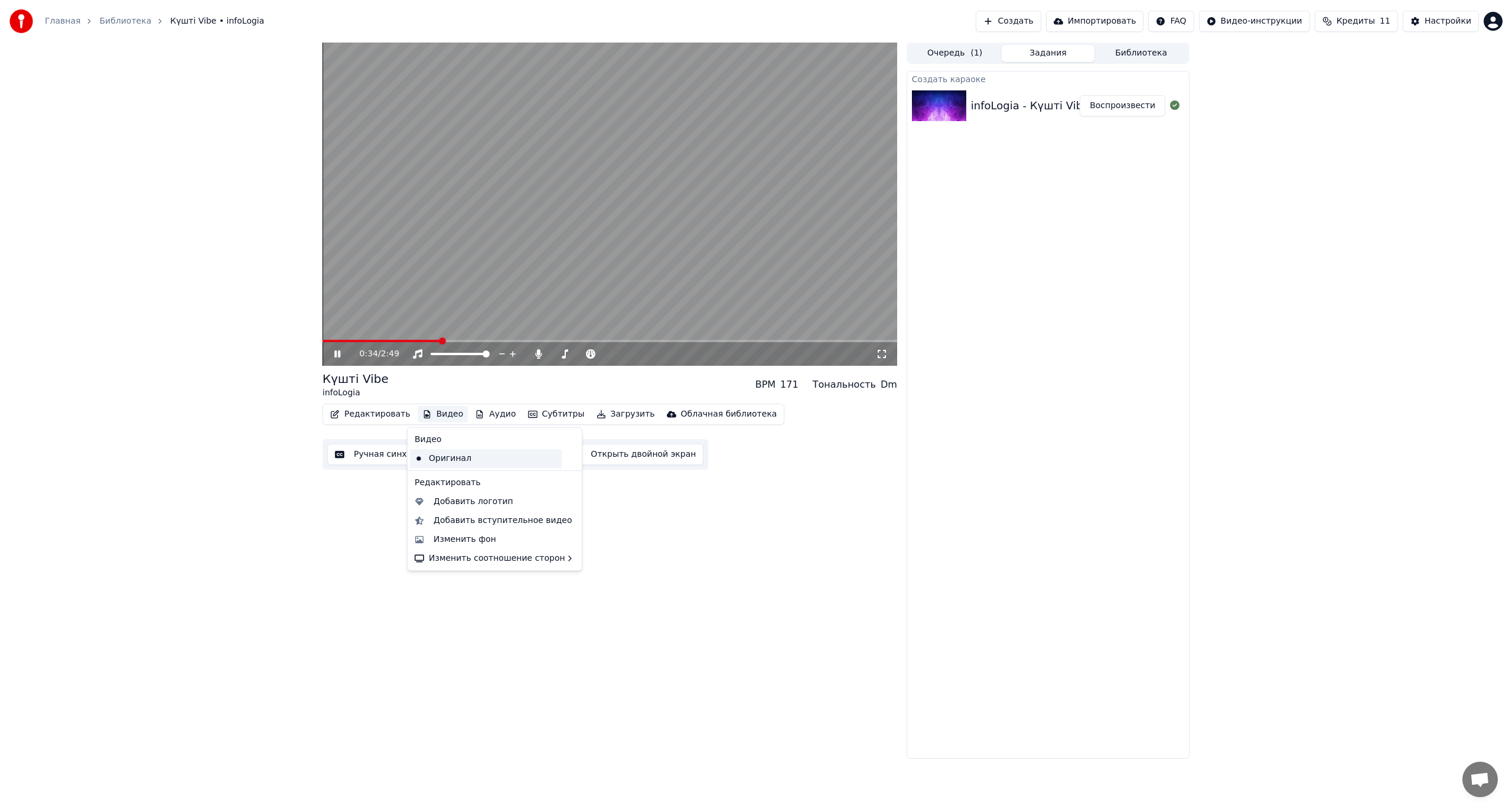
click at [445, 460] on div "Оригинал" at bounding box center [486, 458] width 152 height 19
click at [634, 353] on span at bounding box center [634, 354] width 7 height 7
click at [546, 418] on button "Субтитры" at bounding box center [556, 414] width 66 height 17
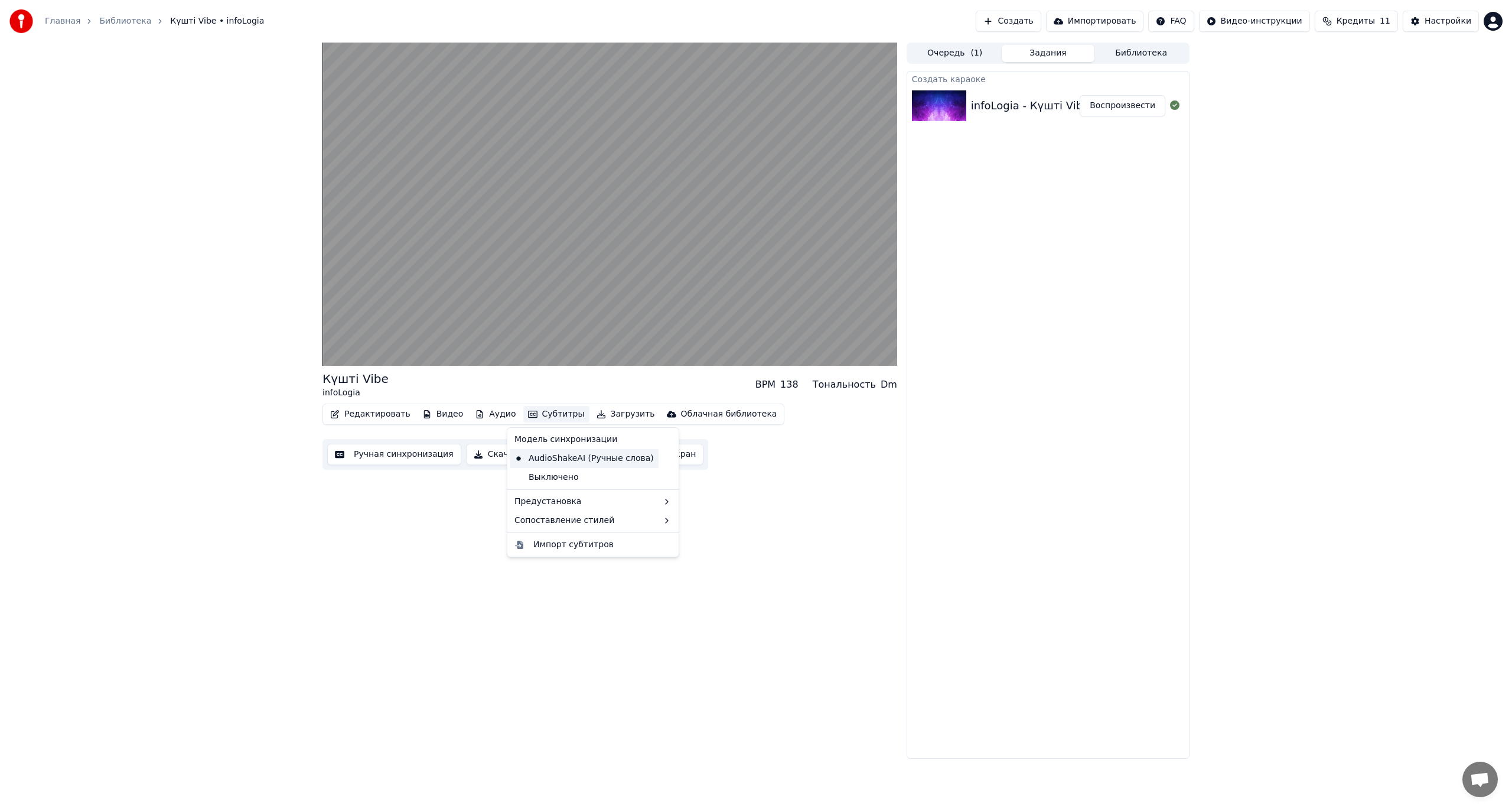
click at [564, 461] on div "AudioShakeAI (Ручные слова)" at bounding box center [584, 458] width 149 height 19
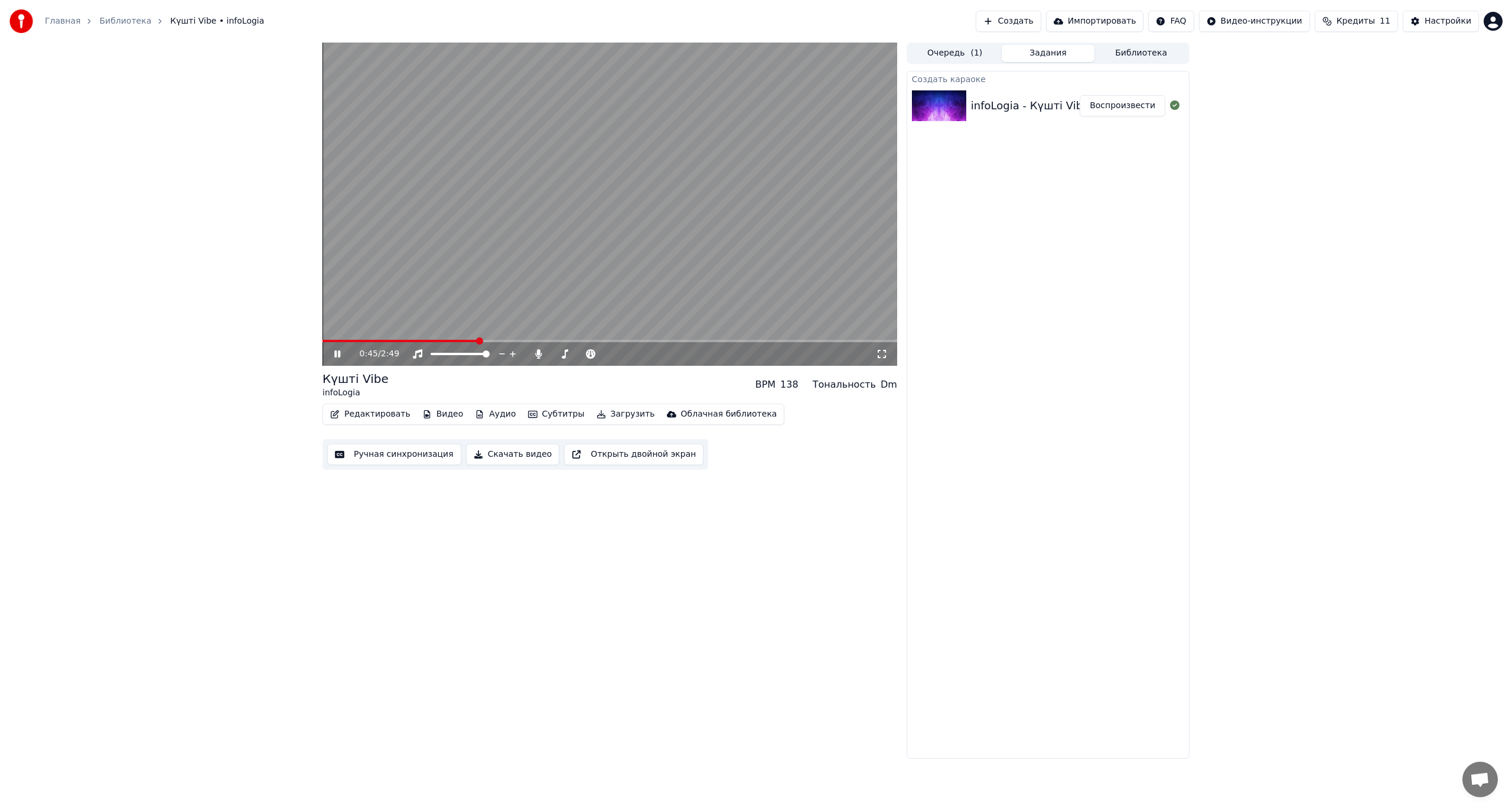
click at [486, 418] on button "Аудио" at bounding box center [495, 414] width 50 height 17
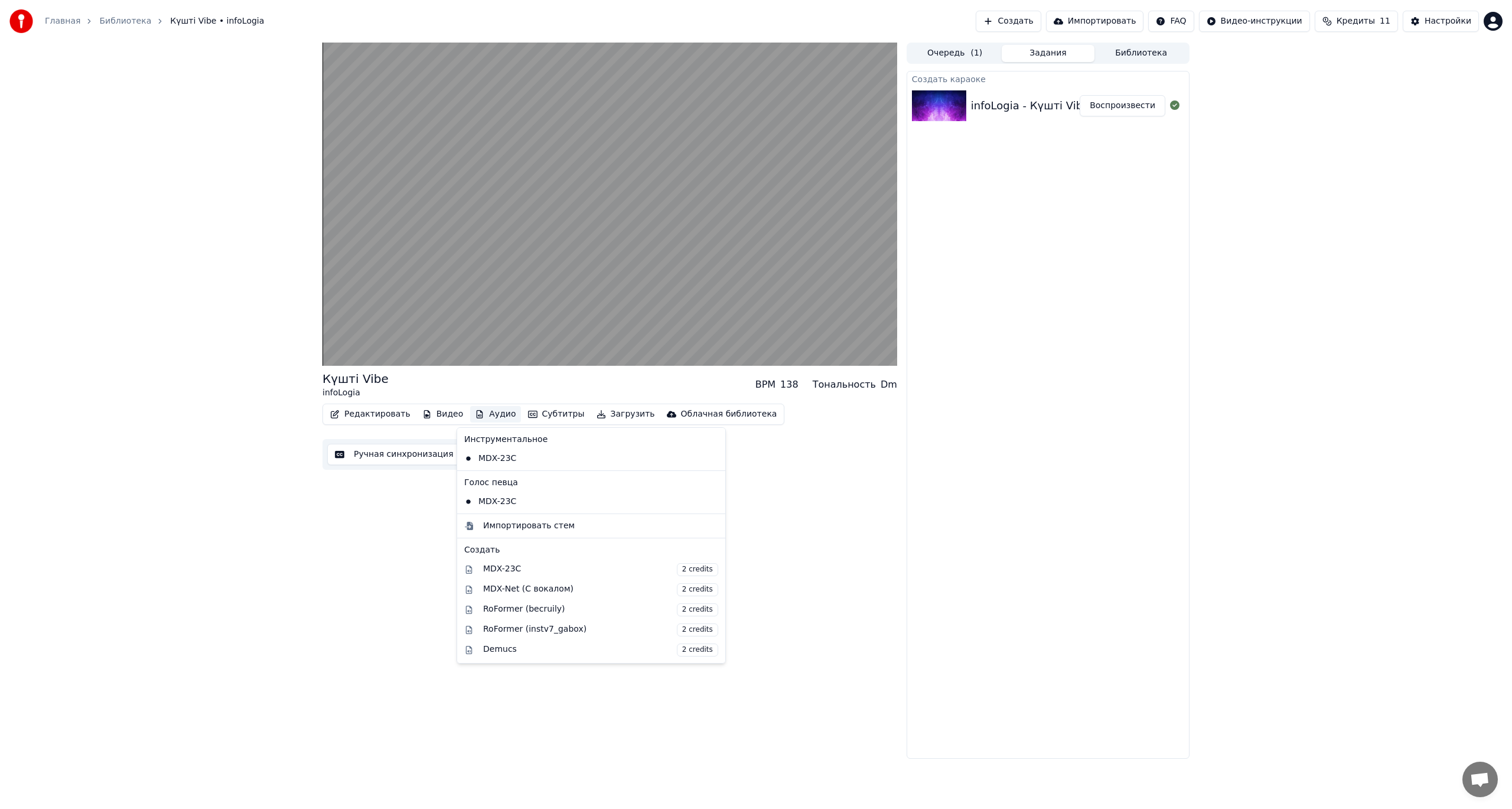
click at [396, 549] on div "Күшті Vibe infoLogia BPM 138 Тональность Dm Редактировать Видео Аудио Субтитры …" at bounding box center [610, 400] width 575 height 716
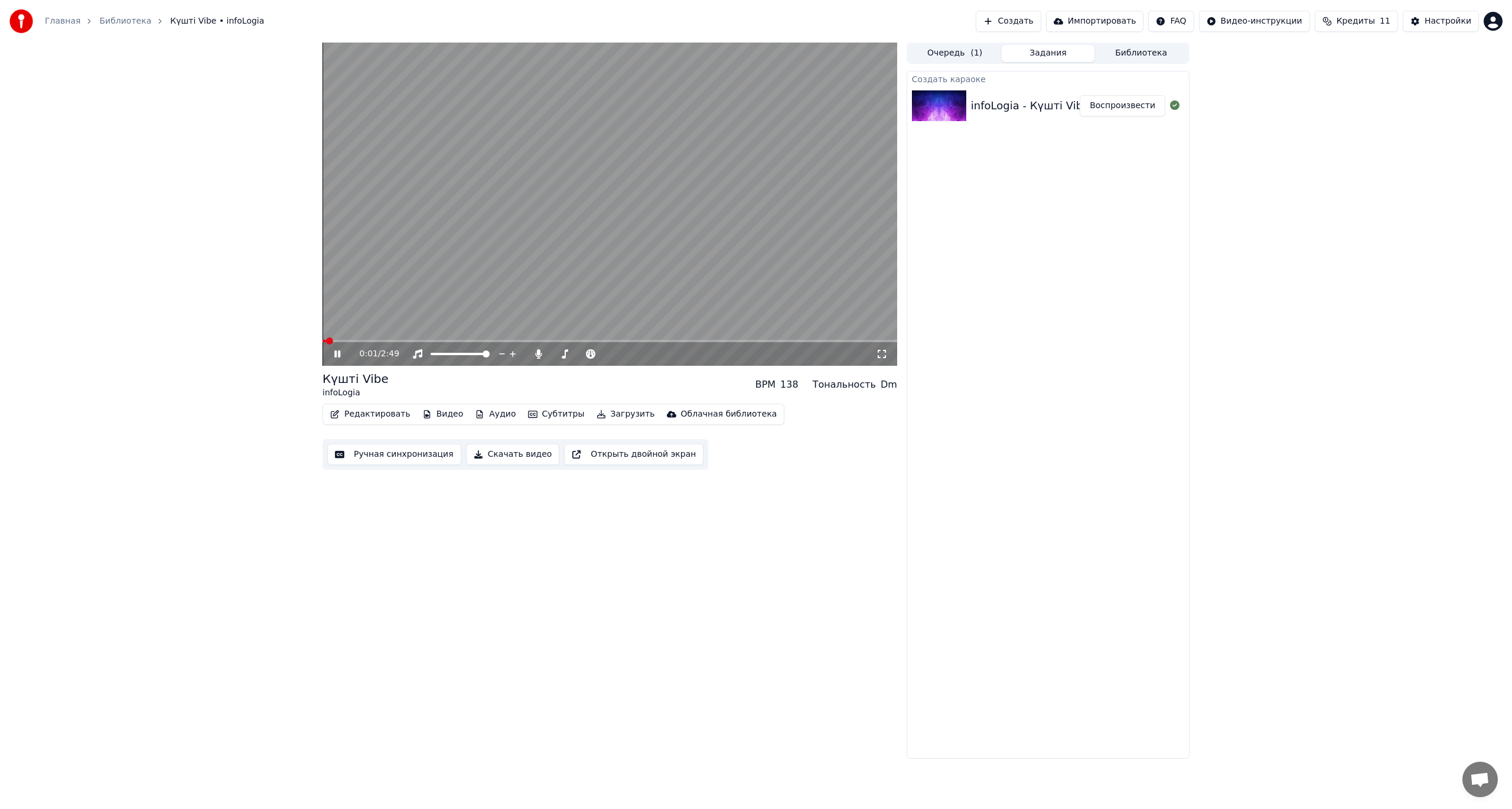
click at [326, 344] on span at bounding box center [329, 340] width 7 height 7
click at [340, 353] on icon at bounding box center [337, 354] width 6 height 7
click at [340, 353] on icon at bounding box center [337, 354] width 7 height 9
click at [340, 353] on icon at bounding box center [337, 354] width 6 height 7
click at [361, 417] on button "Редактировать" at bounding box center [370, 414] width 90 height 17
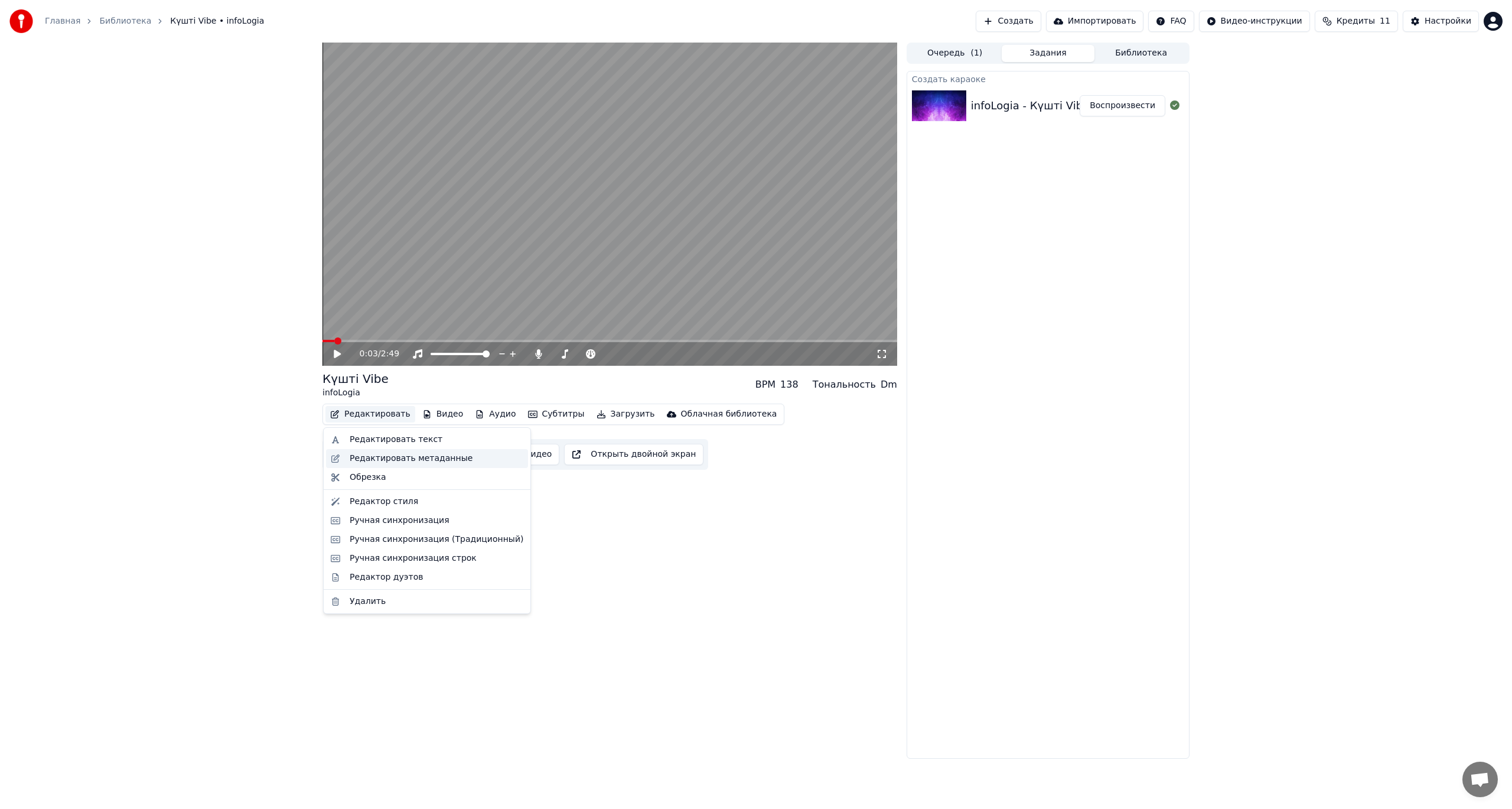
click at [376, 454] on div "Редактировать метаданные" at bounding box center [411, 459] width 123 height 12
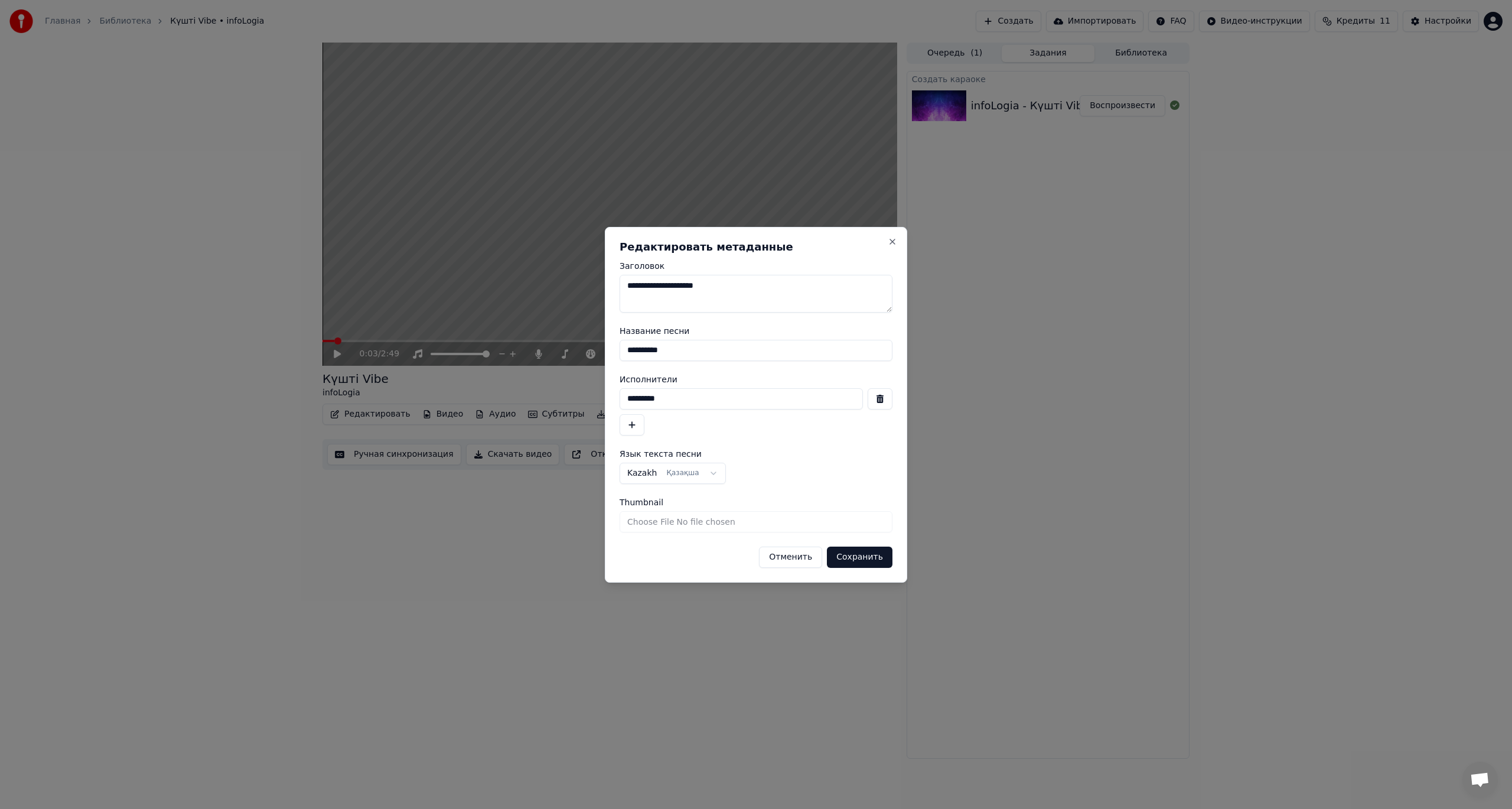
drag, startPoint x: 709, startPoint y: 295, endPoint x: 663, endPoint y: 303, distance: 46.7
click at [663, 303] on textarea "**********" at bounding box center [756, 293] width 273 height 38
click at [703, 295] on textarea "**********" at bounding box center [756, 293] width 273 height 38
click at [714, 291] on textarea "**********" at bounding box center [756, 293] width 273 height 38
click at [636, 352] on input "**********" at bounding box center [756, 350] width 273 height 21
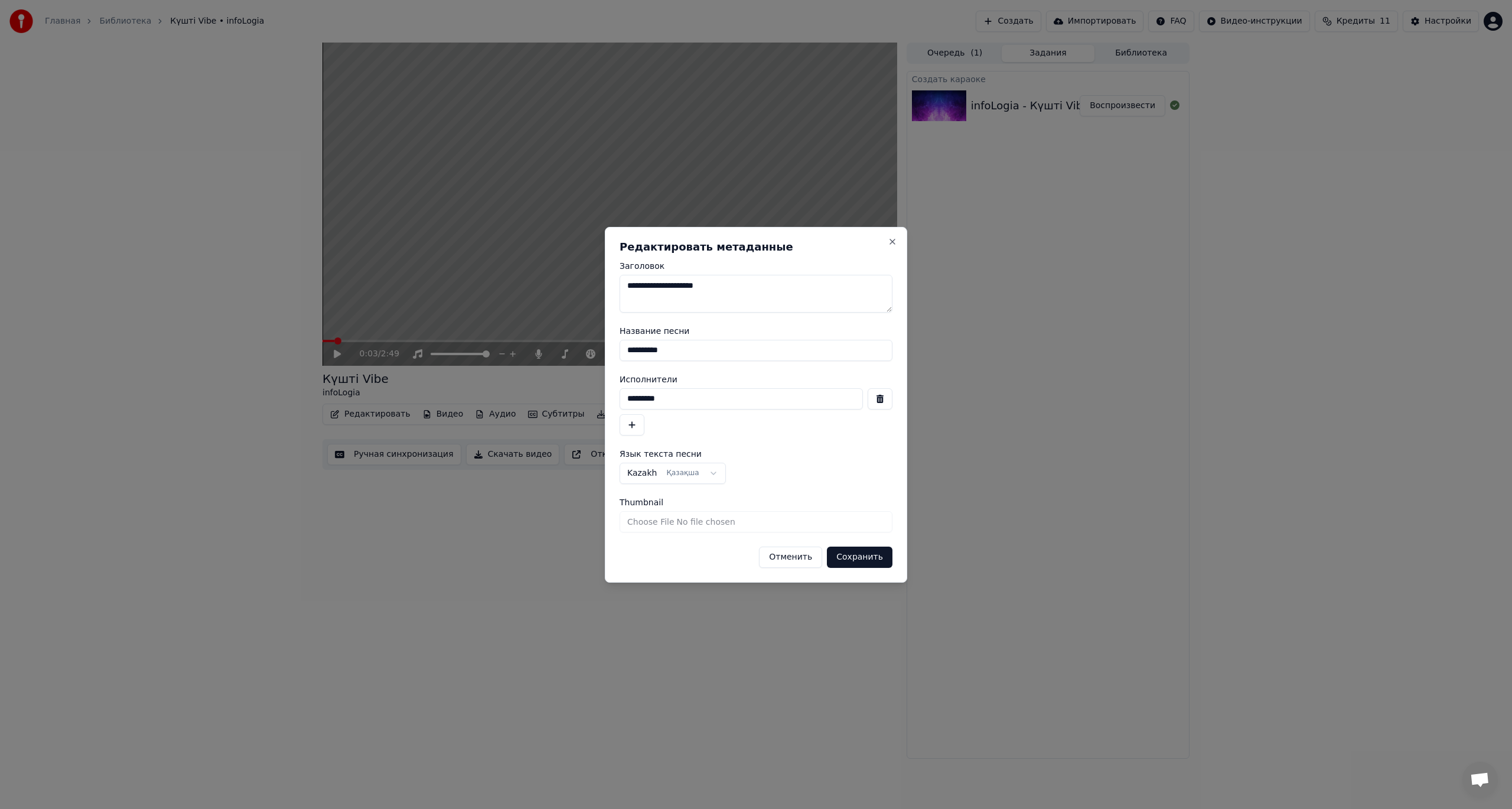
drag, startPoint x: 648, startPoint y: 352, endPoint x: 604, endPoint y: 354, distance: 44.0
click at [604, 354] on body "**********" at bounding box center [756, 404] width 1512 height 809
type input "**********"
click at [701, 473] on body "**********" at bounding box center [756, 404] width 1512 height 809
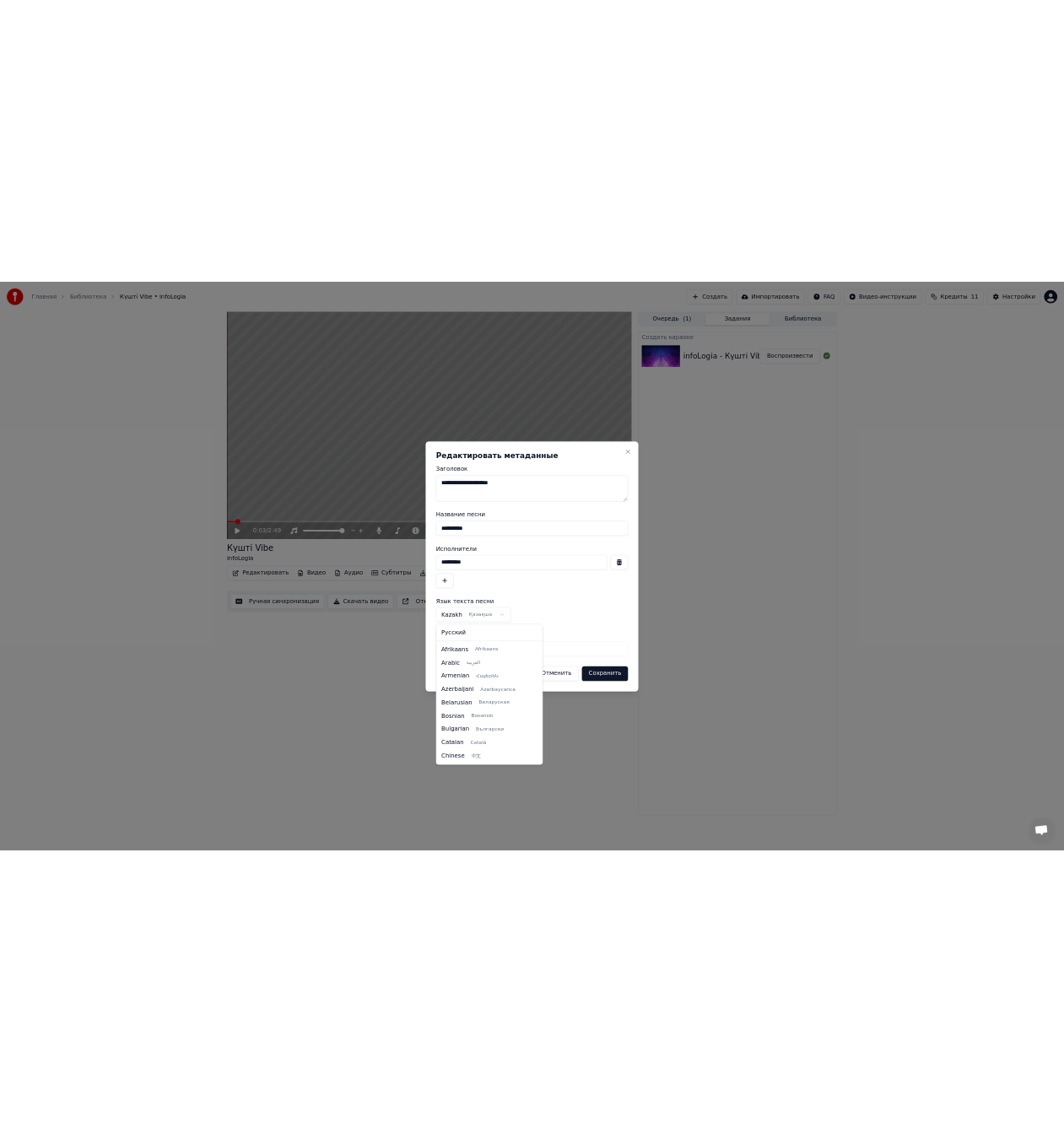
scroll to position [567, 0]
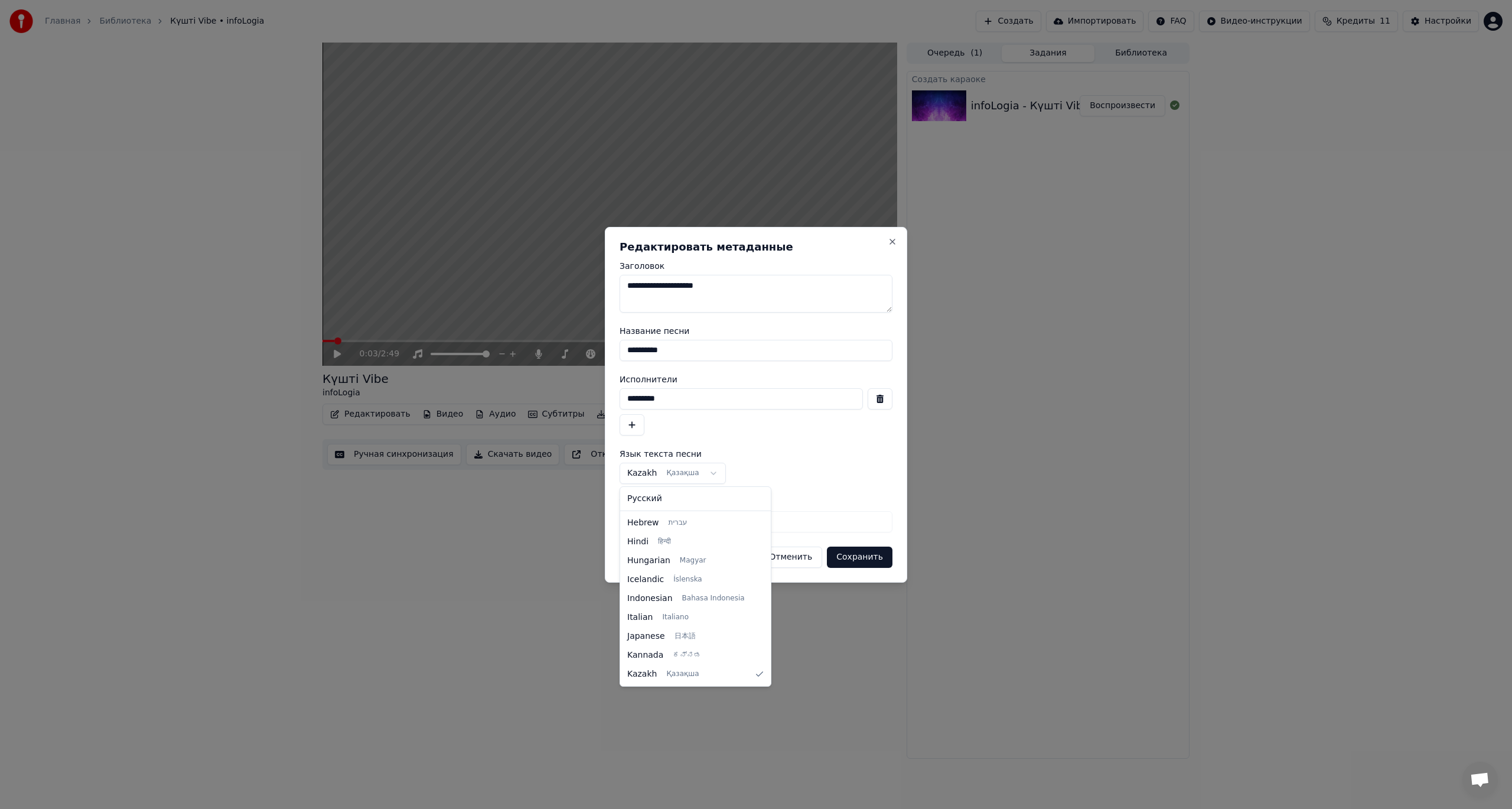
click at [701, 473] on body "**********" at bounding box center [756, 404] width 1512 height 809
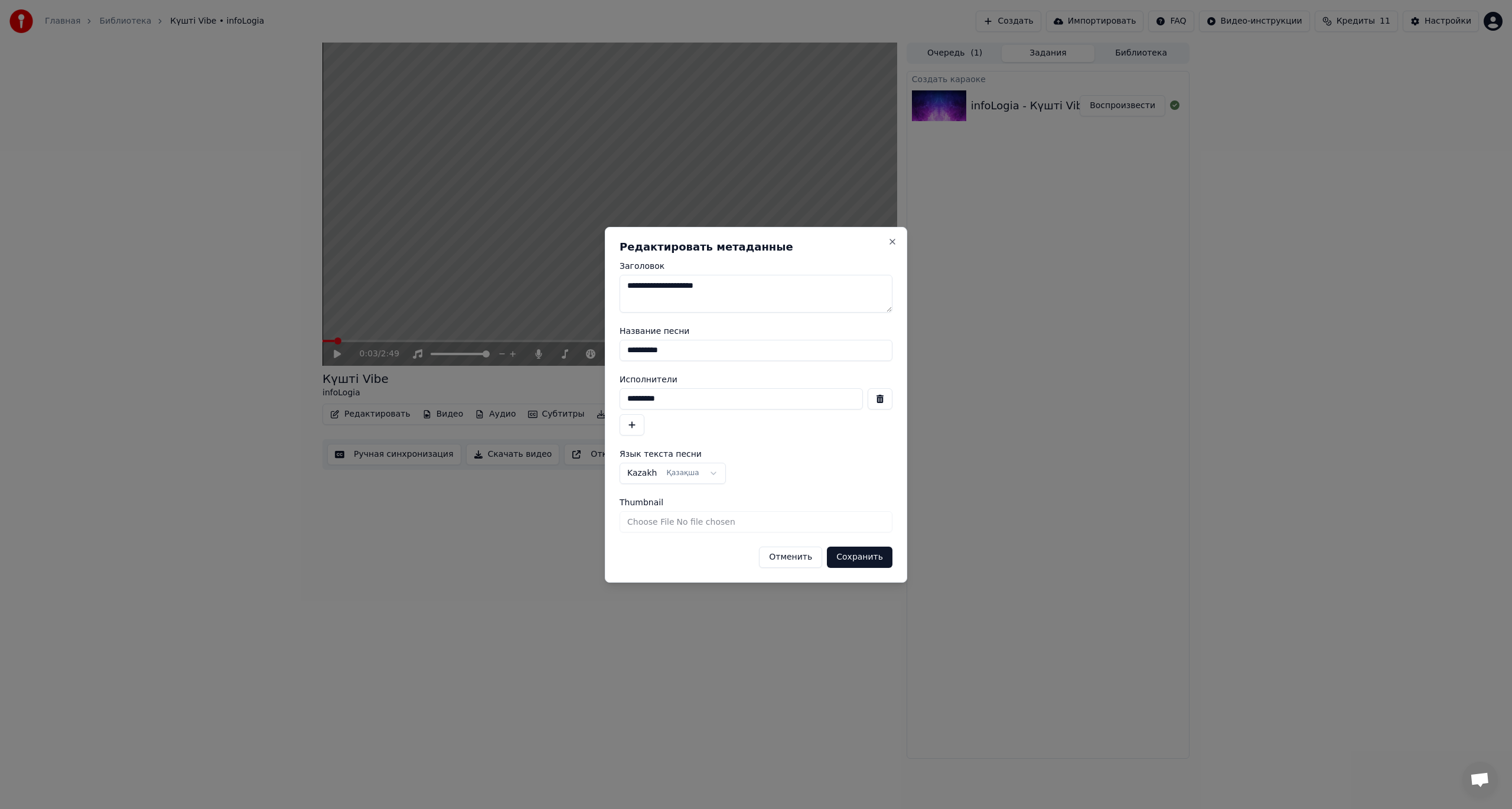
click at [697, 523] on input "Thumbnail" at bounding box center [756, 521] width 273 height 21
click at [864, 559] on button "Сохранить" at bounding box center [859, 557] width 65 height 21
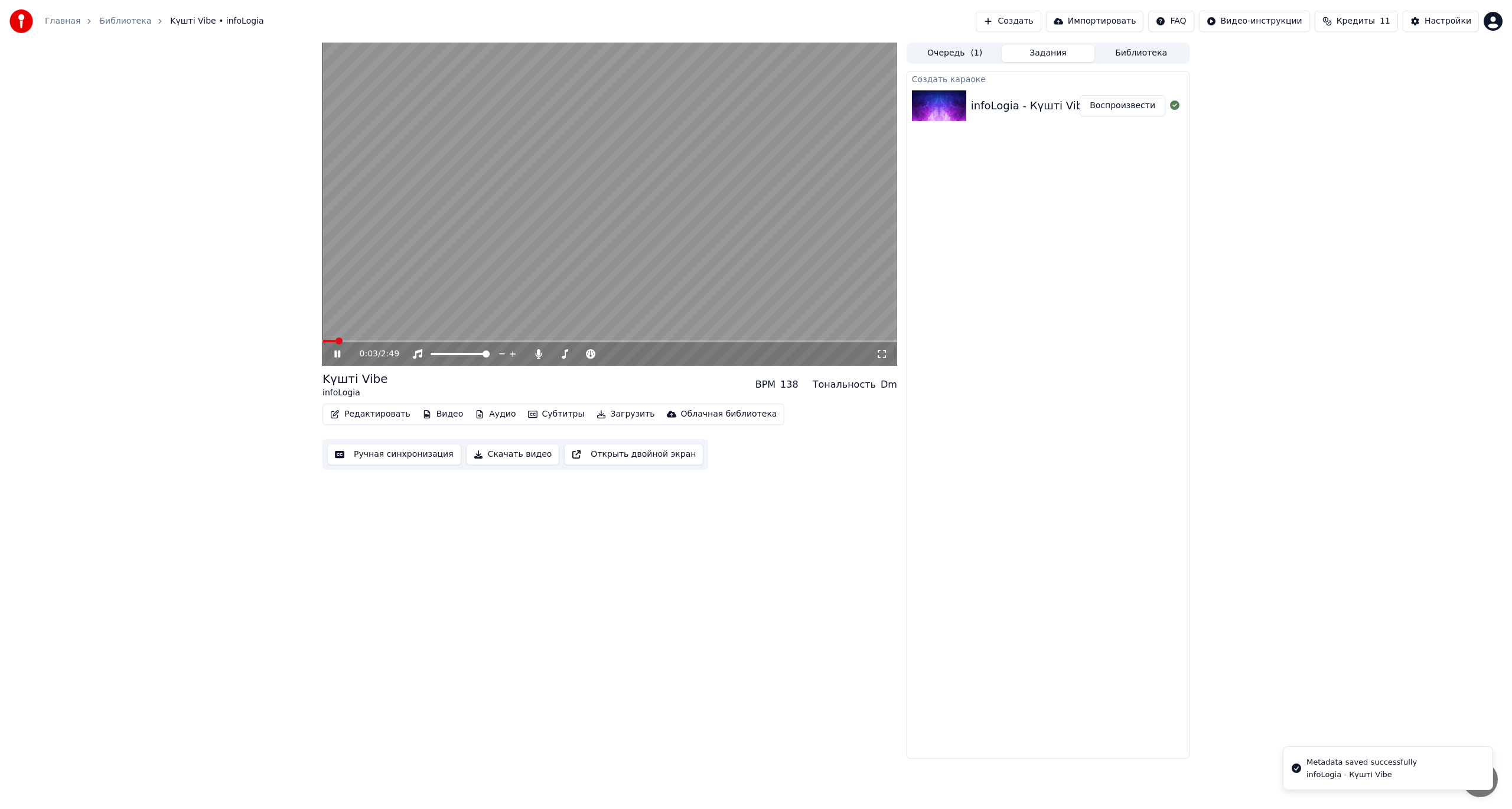
click at [340, 354] on icon at bounding box center [337, 354] width 6 height 7
click at [369, 412] on button "Редактировать" at bounding box center [370, 414] width 90 height 17
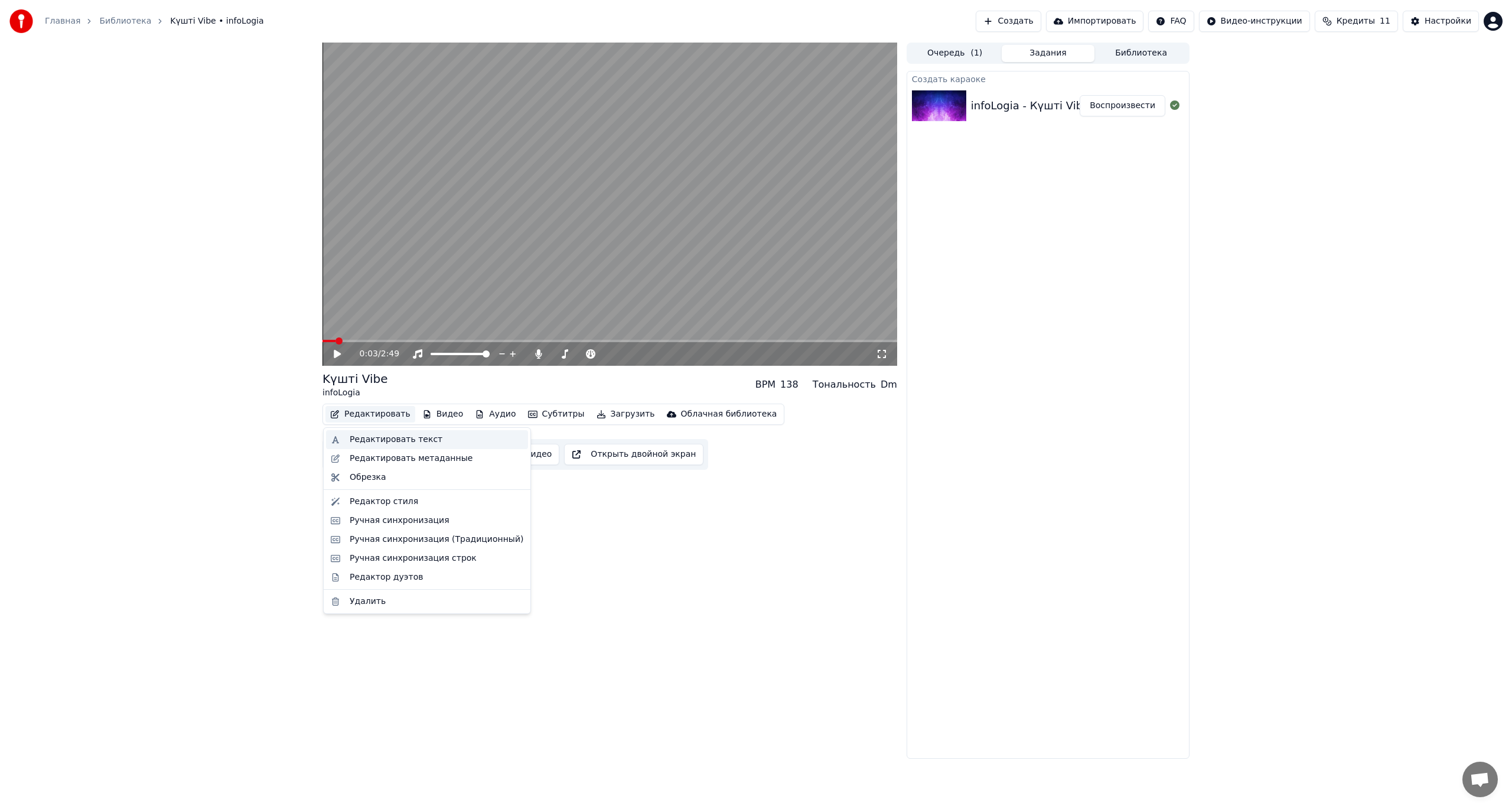
click at [383, 439] on div "Редактировать текст" at bounding box center [396, 440] width 93 height 12
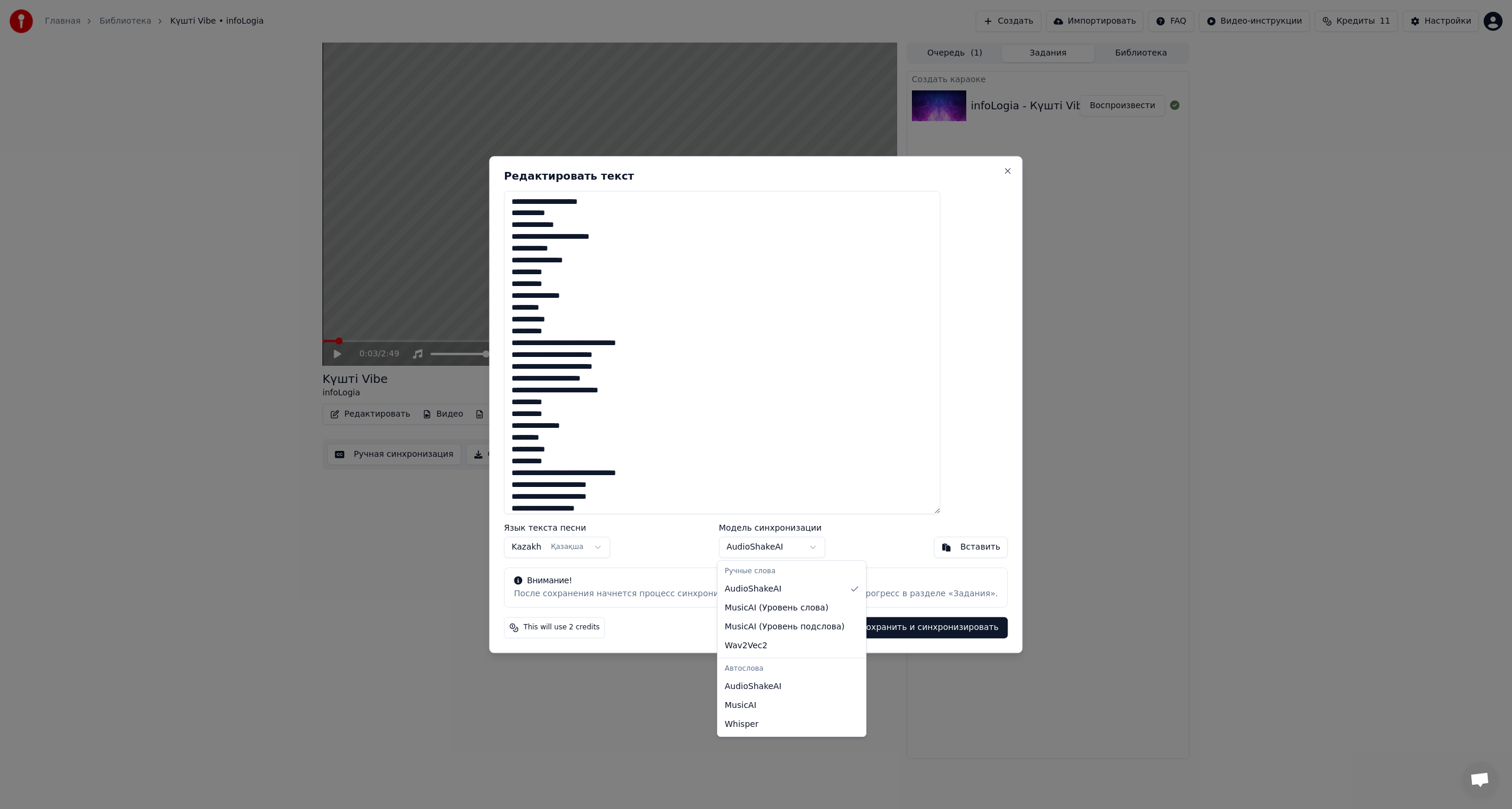
click at [768, 543] on body "Главная Библиотека Kүшті Vibe • infoLogia Создать Импортировать FAQ Видео-инстр…" at bounding box center [756, 404] width 1512 height 809
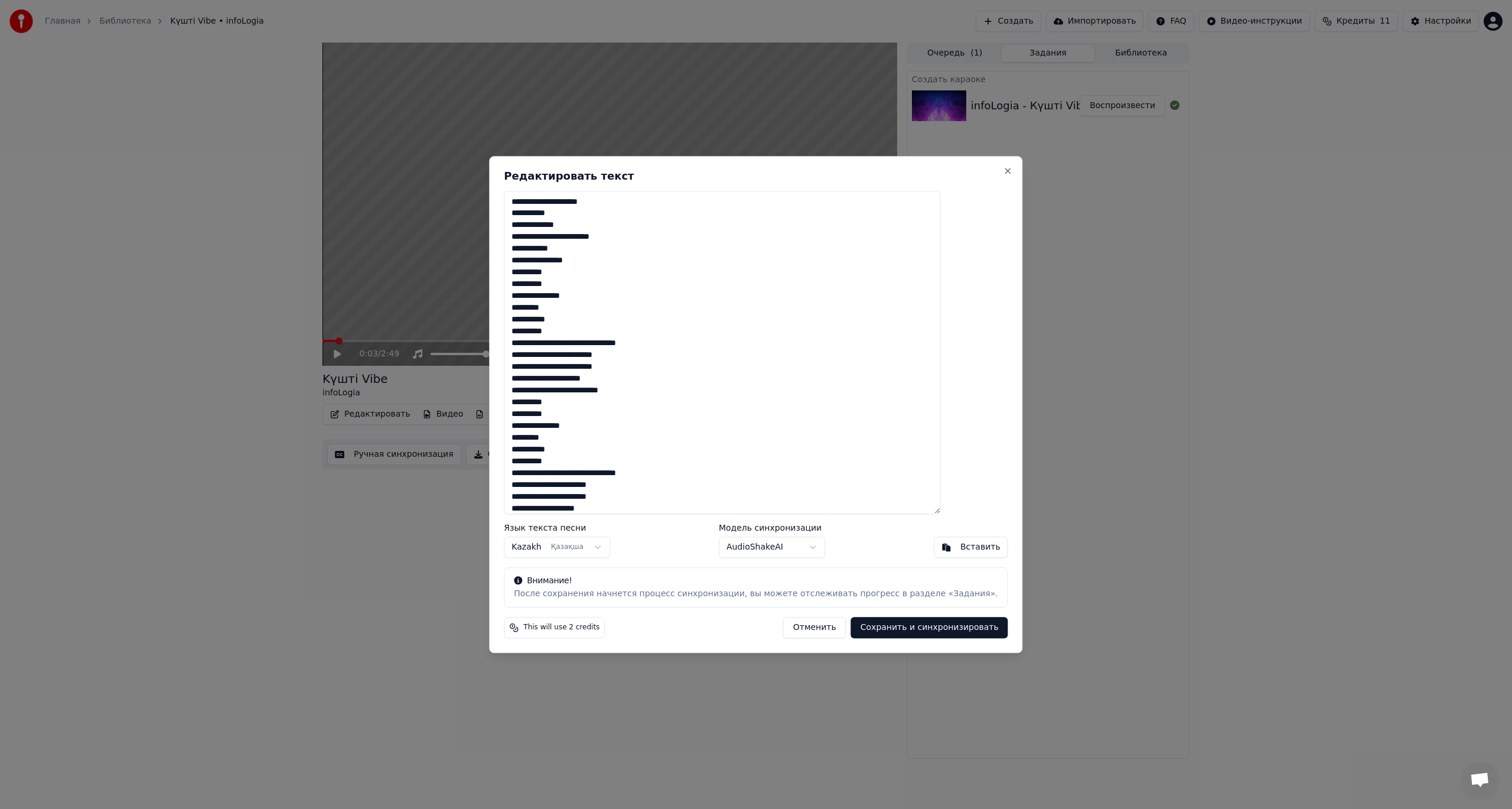
click at [771, 547] on body "Главная Библиотека Kүшті Vibe • infoLogia Создать Импортировать FAQ Видео-инстр…" at bounding box center [756, 404] width 1512 height 809
click at [792, 630] on button "Отменить" at bounding box center [815, 627] width 63 height 21
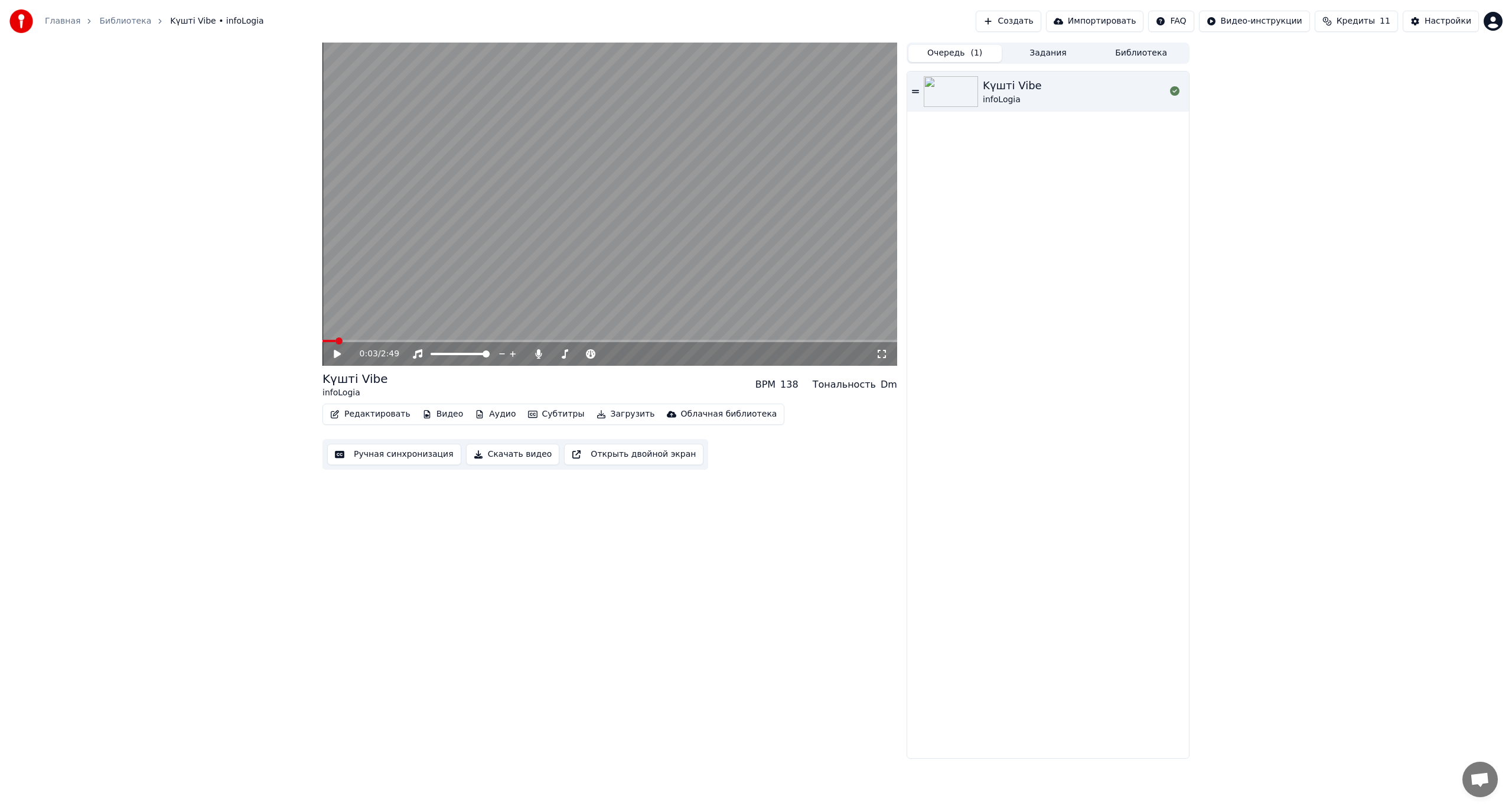
click at [969, 56] on button "Очередь ( 1 )" at bounding box center [955, 54] width 93 height 17
click at [977, 91] on img at bounding box center [951, 91] width 54 height 30
click at [675, 354] on icon at bounding box center [675, 354] width 6 height 1
click at [644, 236] on video at bounding box center [610, 204] width 575 height 323
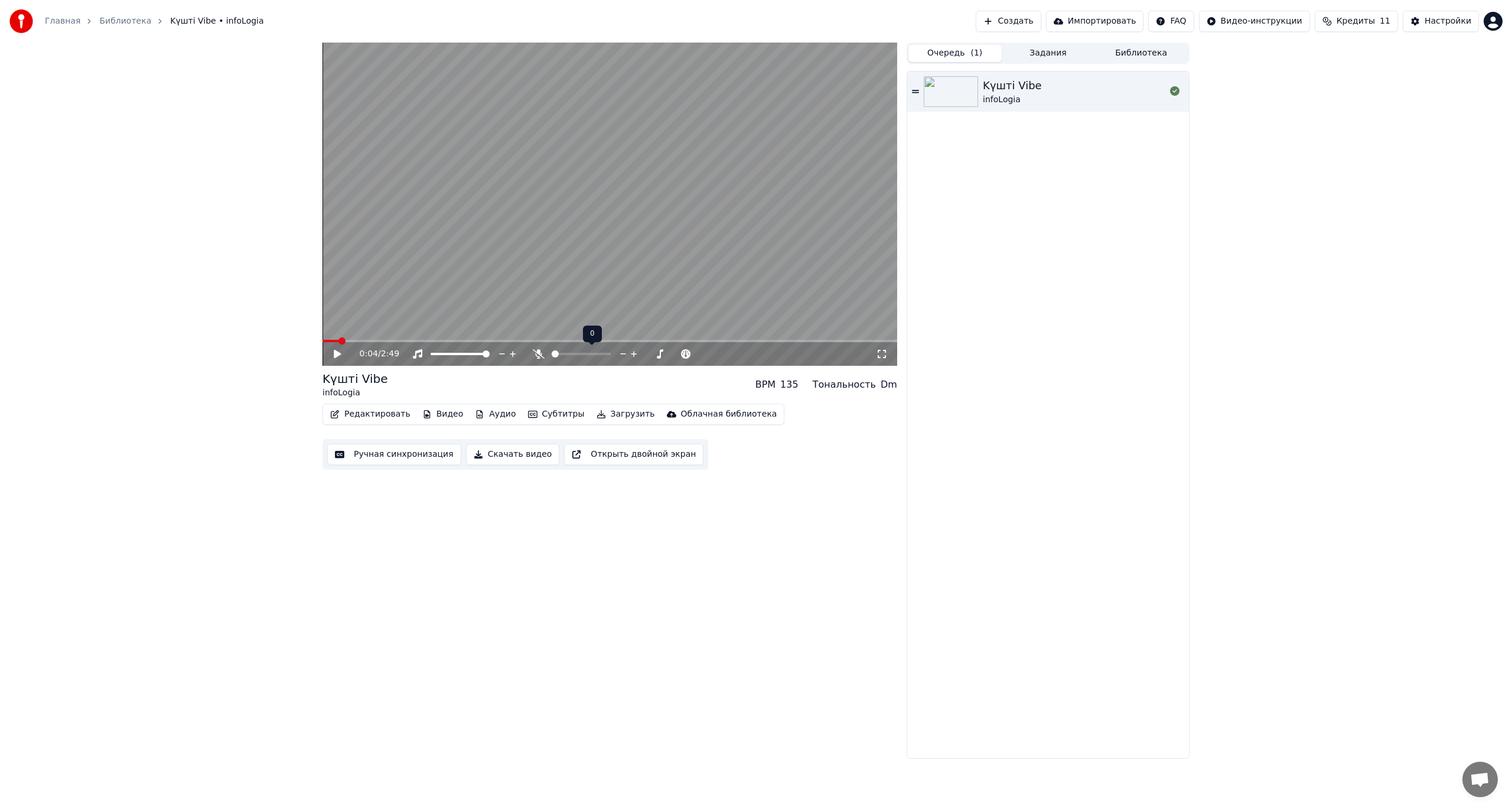
click at [552, 353] on span at bounding box center [555, 354] width 7 height 7
click at [334, 350] on icon at bounding box center [337, 354] width 7 height 9
click at [882, 352] on icon at bounding box center [882, 354] width 12 height 9
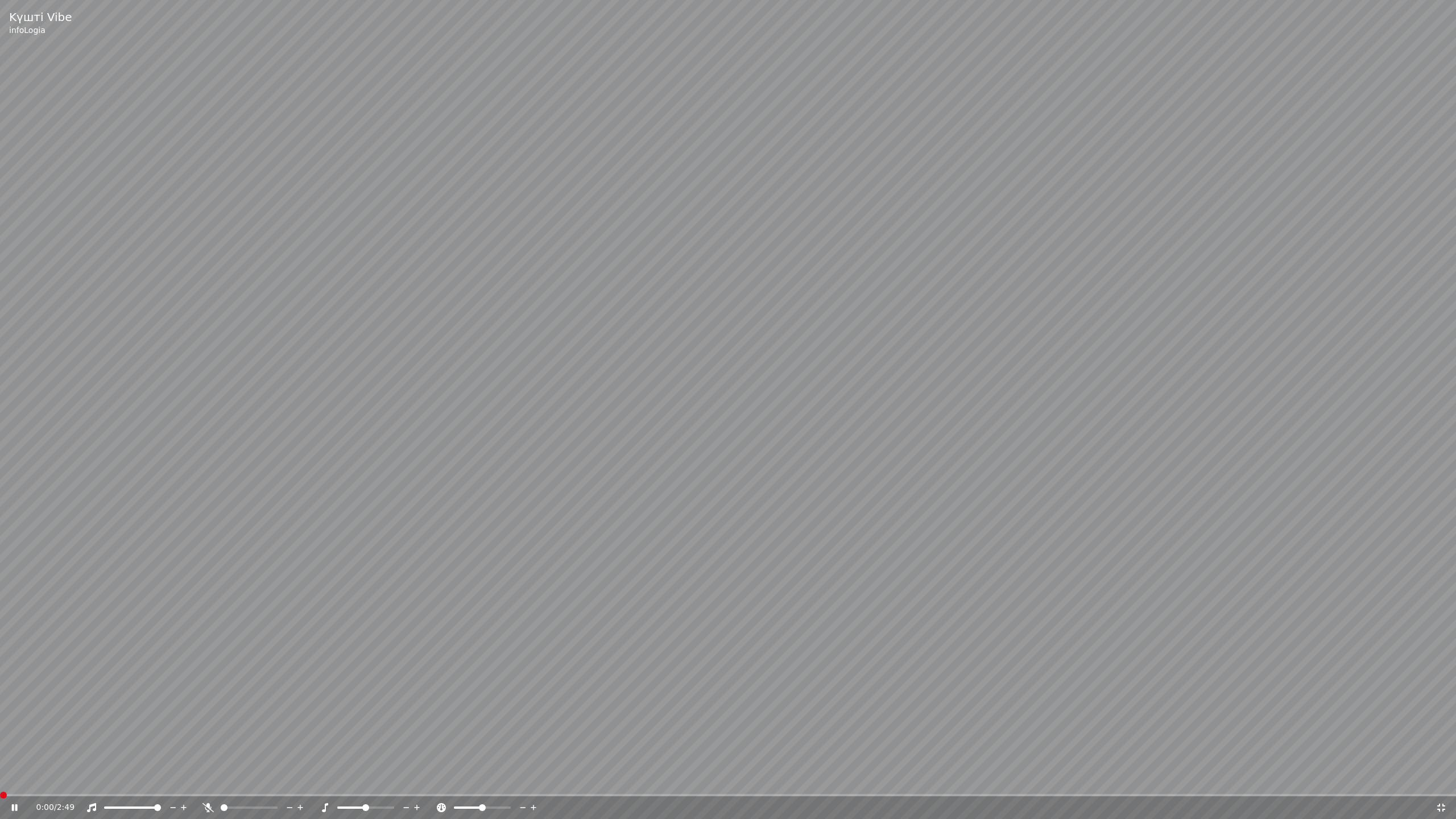
click at [0, 778] on span at bounding box center [3, 795] width 7 height 7
click at [664, 478] on video at bounding box center [728, 409] width 1456 height 819
click at [829, 420] on video at bounding box center [728, 409] width 1456 height 819
click at [360, 778] on span at bounding box center [361, 808] width 7 height 7
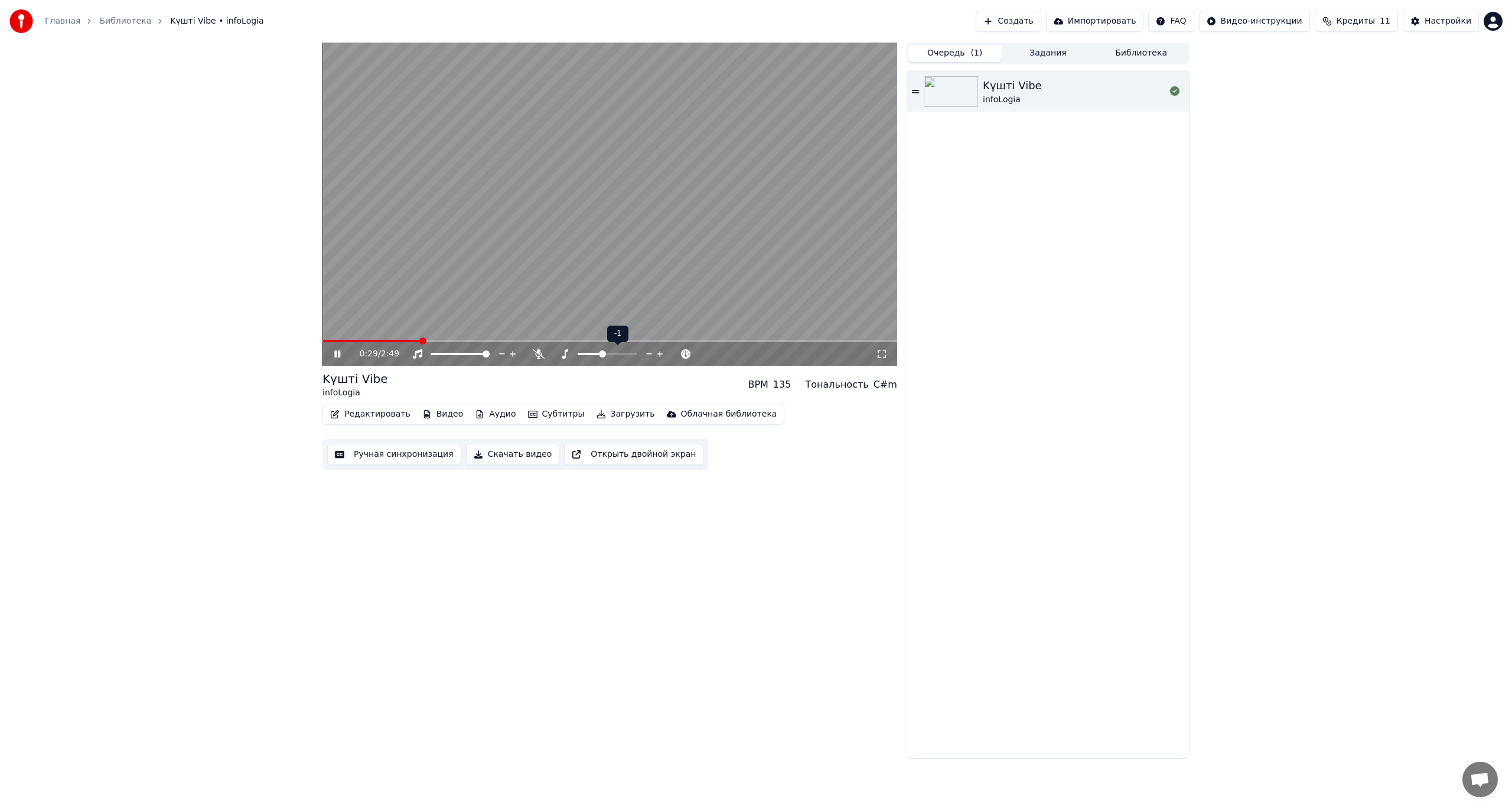
click at [662, 352] on icon at bounding box center [660, 354] width 11 height 12
click at [585, 293] on video at bounding box center [610, 204] width 575 height 323
click at [322, 344] on span at bounding box center [326, 340] width 7 height 7
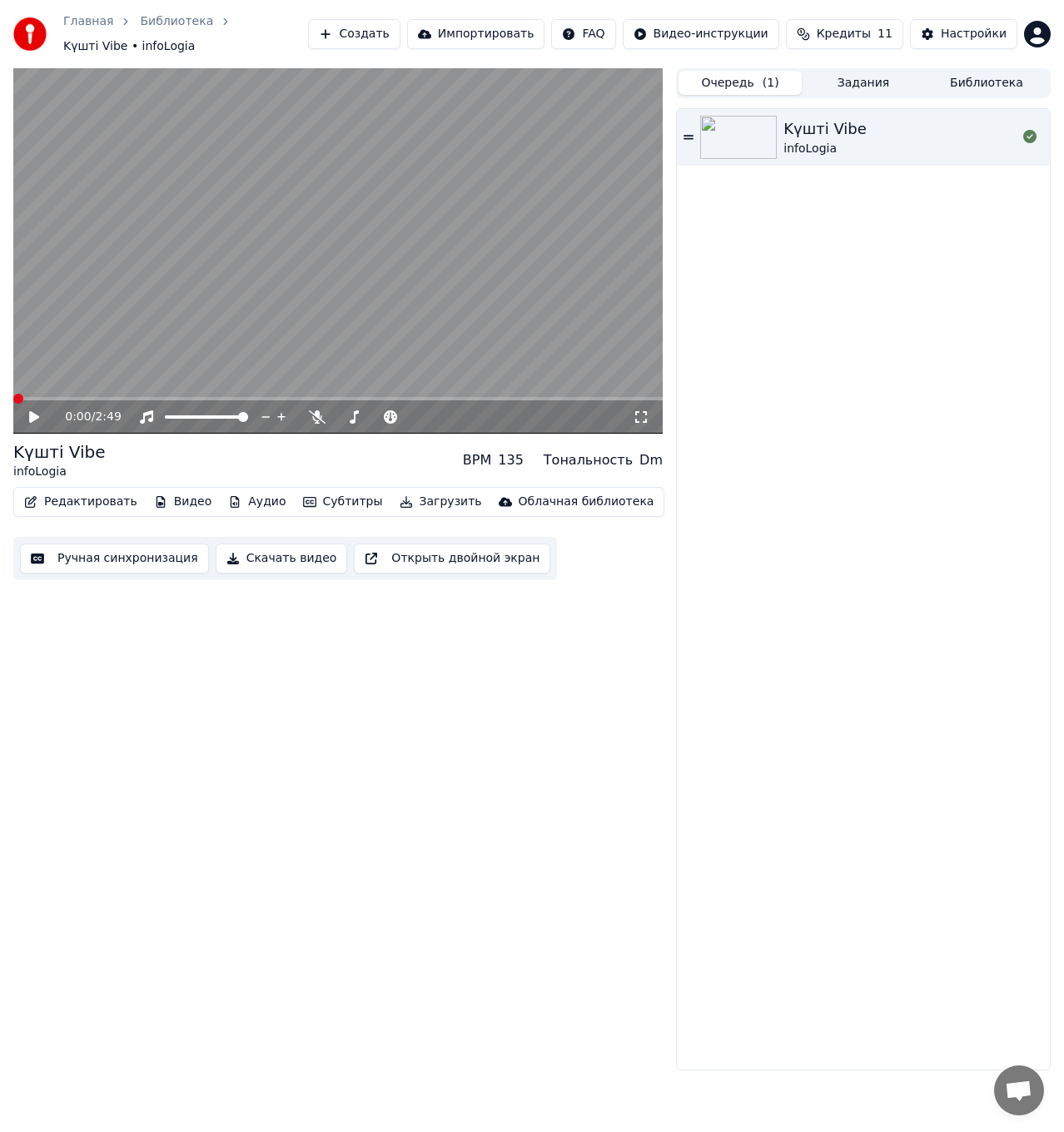
click at [267, 220] on video at bounding box center [337, 251] width 649 height 365
click at [27, 411] on icon at bounding box center [46, 417] width 38 height 13
click at [31, 411] on icon at bounding box center [34, 416] width 10 height 12
click at [270, 306] on video at bounding box center [337, 251] width 649 height 365
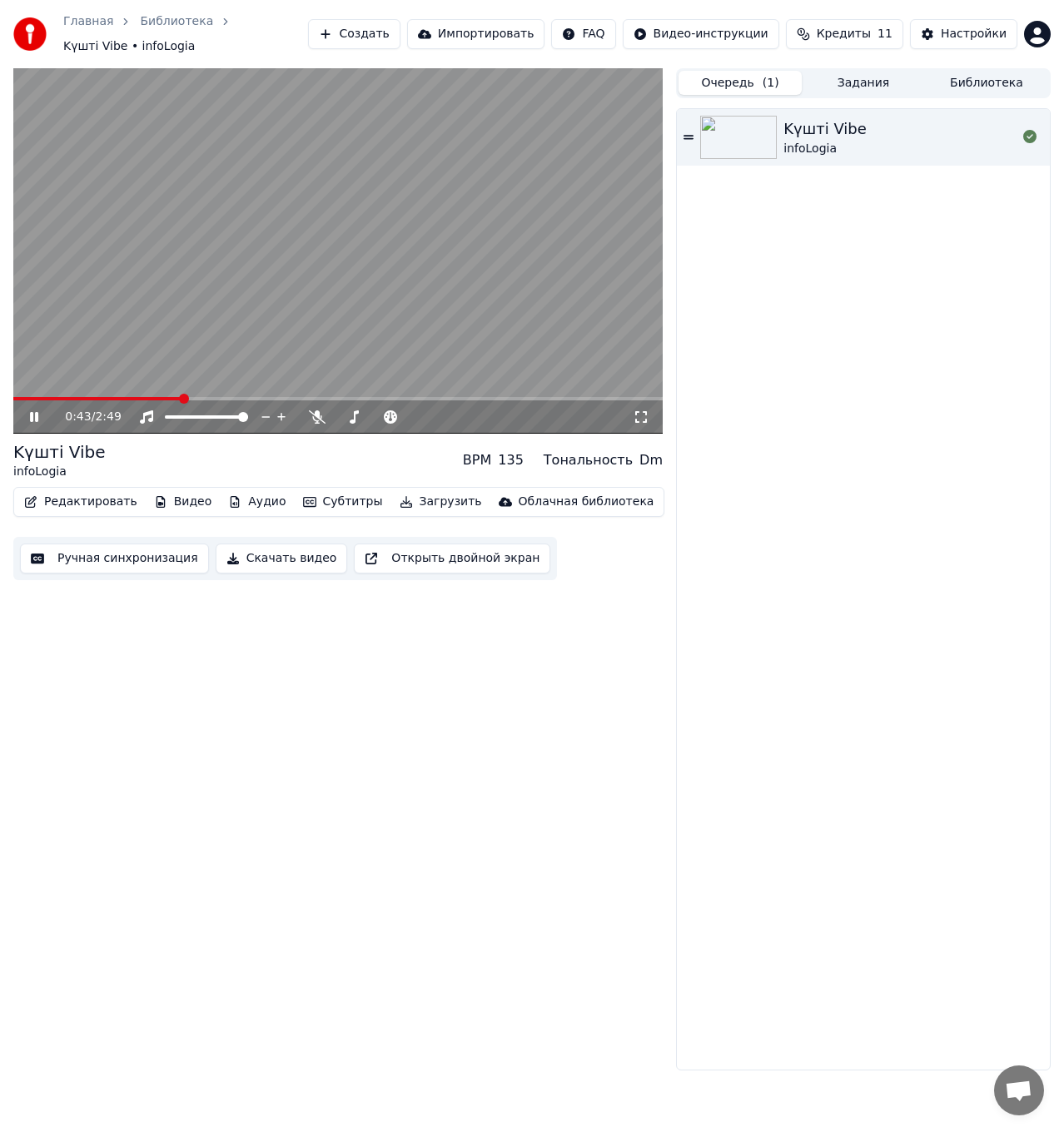
click at [32, 412] on icon at bounding box center [34, 416] width 8 height 10
click at [32, 411] on icon at bounding box center [34, 416] width 10 height 12
click at [32, 412] on icon at bounding box center [34, 416] width 8 height 10
click at [275, 249] on video at bounding box center [337, 251] width 649 height 365
click at [256, 299] on video at bounding box center [337, 251] width 649 height 365
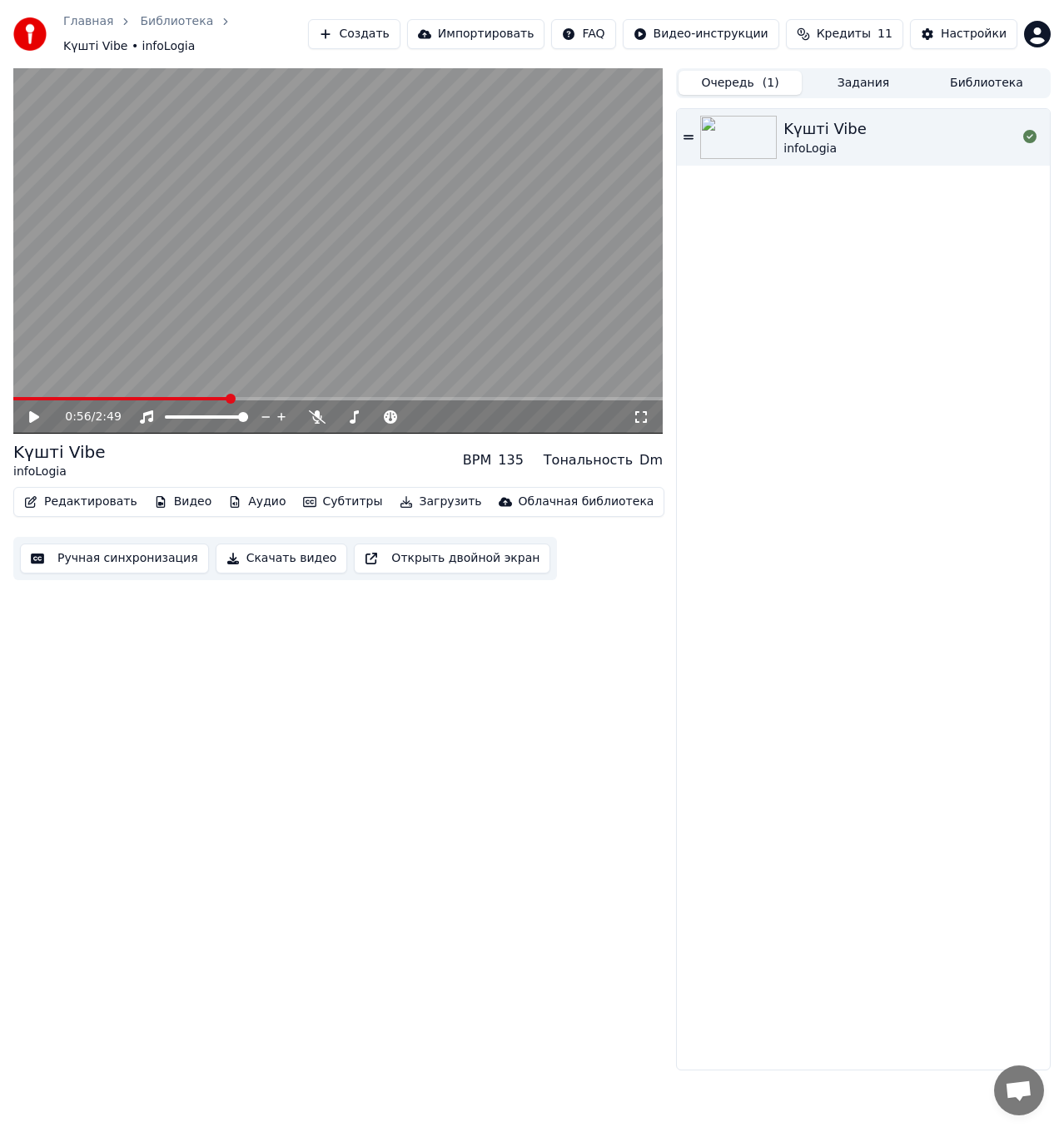
click at [239, 270] on video at bounding box center [337, 251] width 649 height 365
click at [39, 411] on icon at bounding box center [46, 417] width 38 height 13
click at [411, 493] on button "Загрузить" at bounding box center [441, 501] width 96 height 23
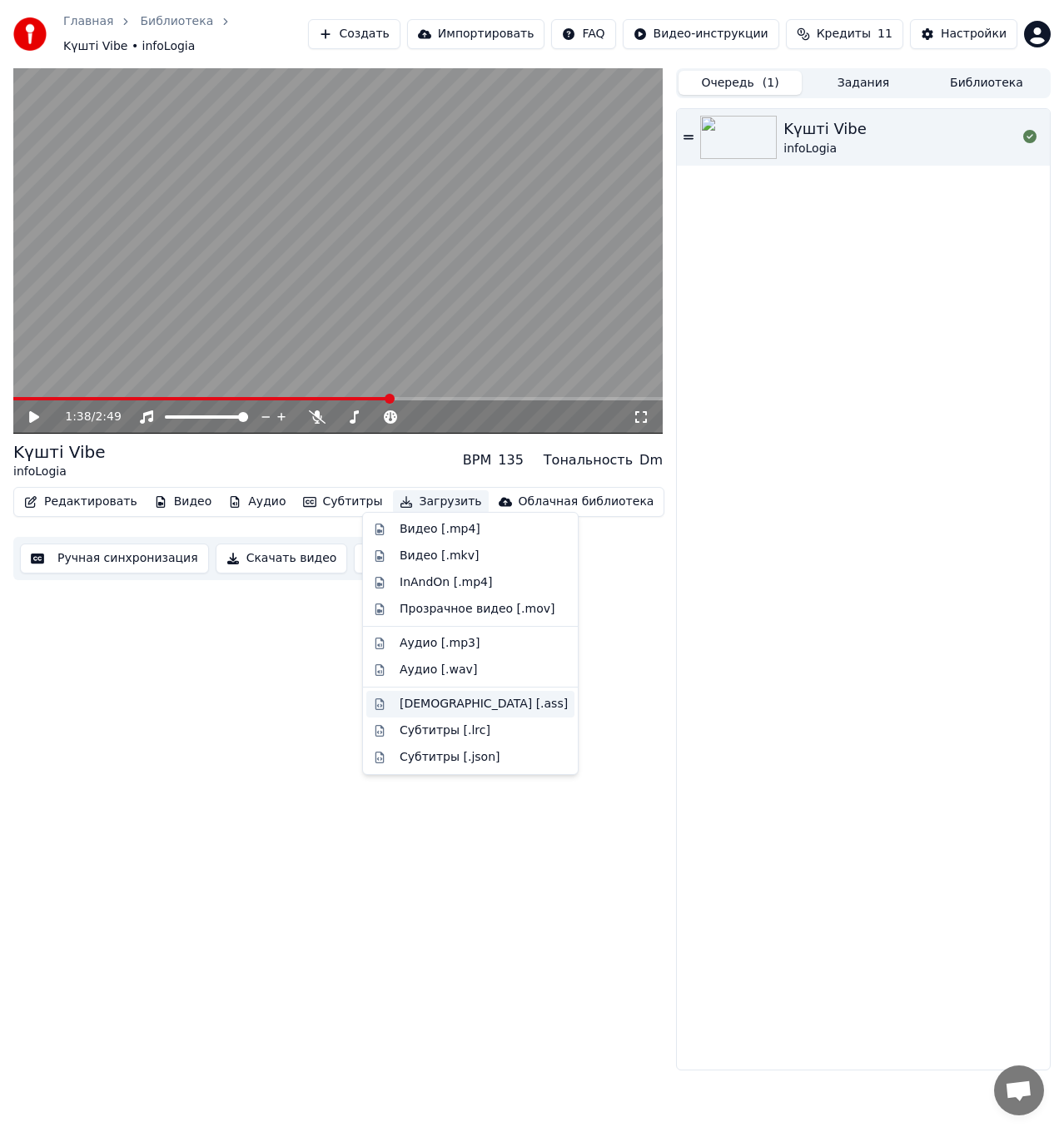
click at [429, 706] on div "[DEMOGRAPHIC_DATA] [.ass]" at bounding box center [484, 704] width 169 height 17
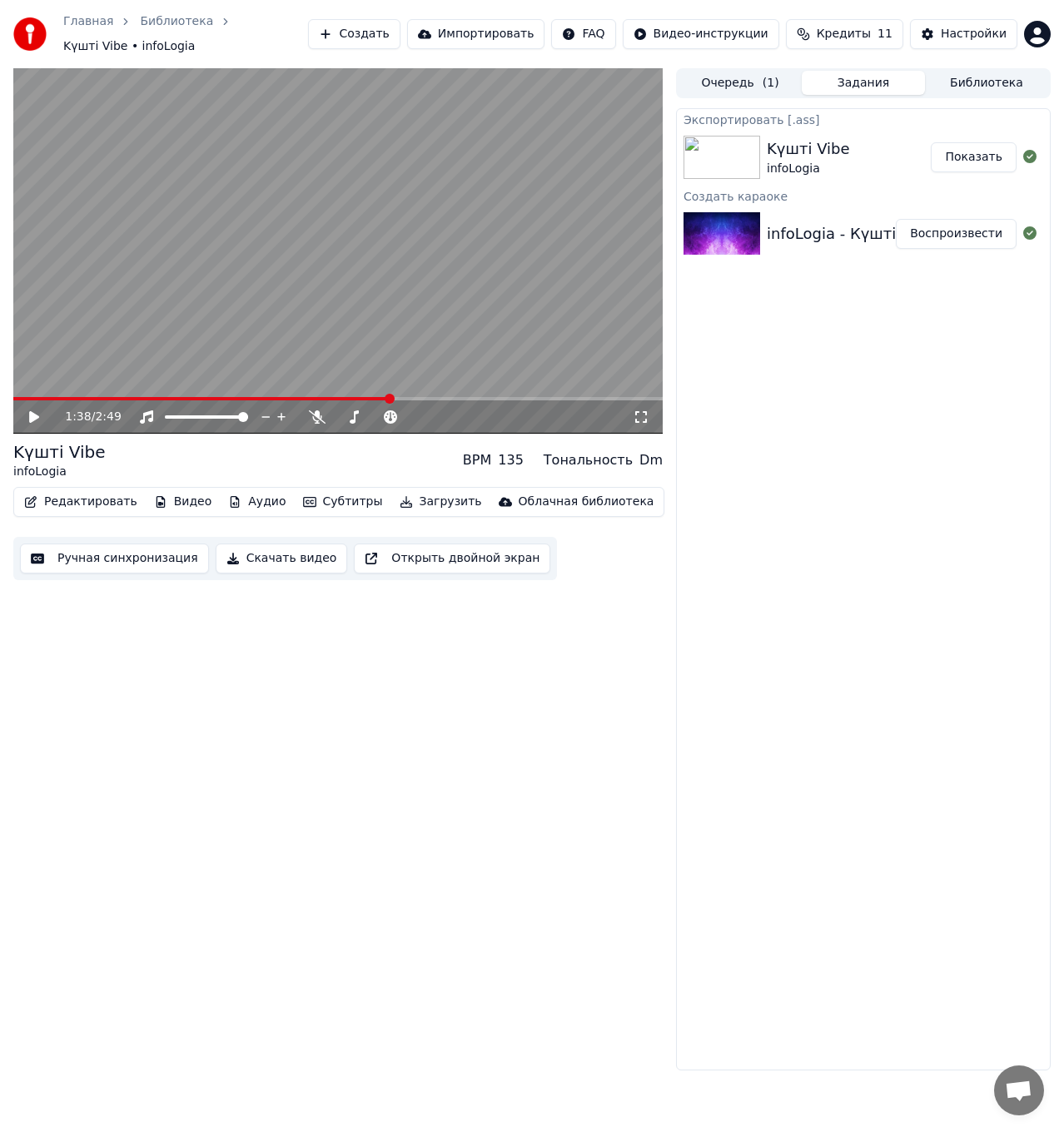
click at [825, 146] on div "Kүшті Vibe" at bounding box center [808, 148] width 83 height 23
click at [749, 222] on img at bounding box center [722, 234] width 76 height 43
click at [755, 157] on img at bounding box center [722, 157] width 76 height 43
click at [963, 148] on button "Показать" at bounding box center [974, 157] width 86 height 30
click at [393, 498] on button "Загрузить" at bounding box center [441, 501] width 96 height 23
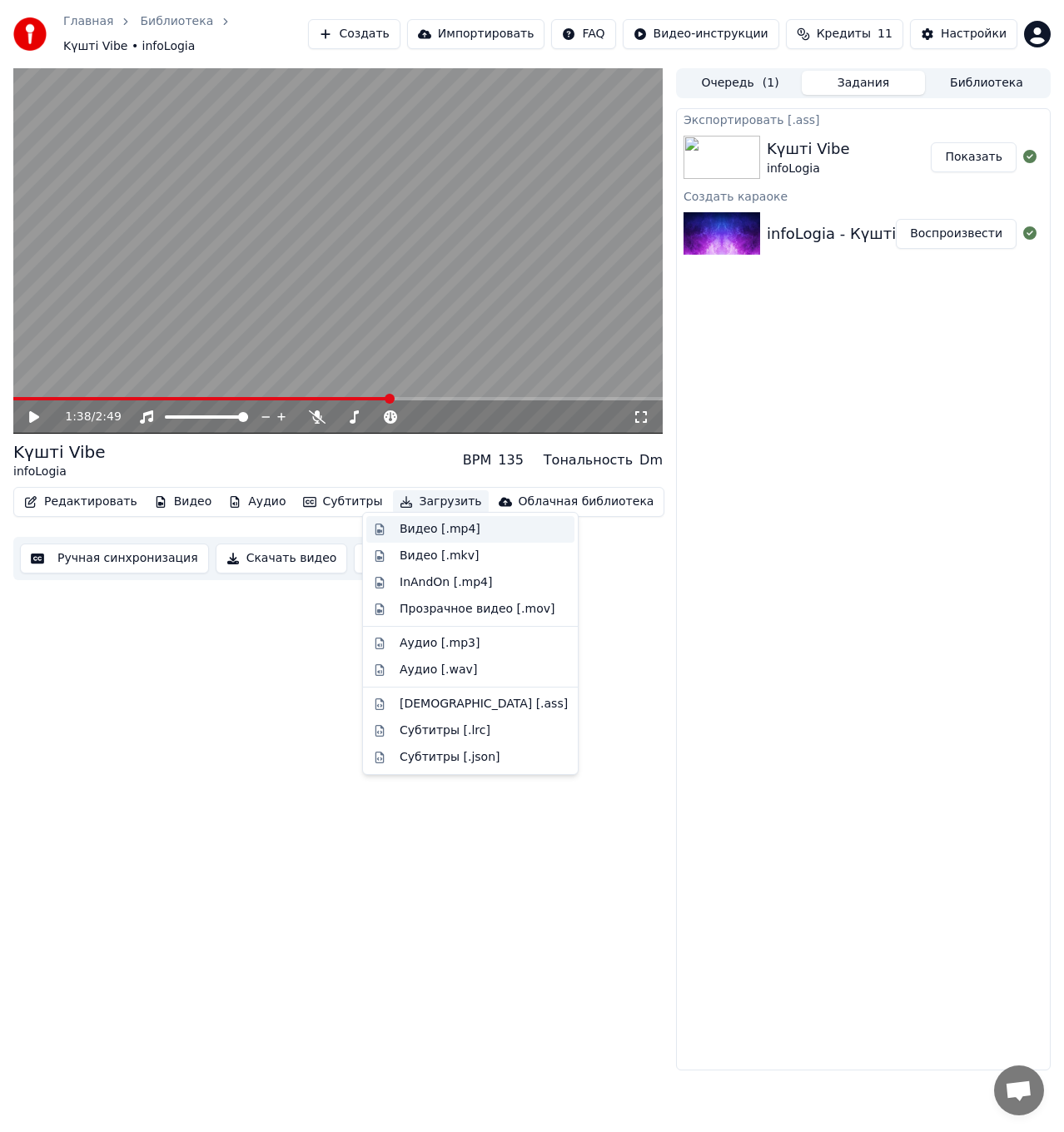
click at [398, 529] on div "Видео [.mp4]" at bounding box center [470, 529] width 208 height 27
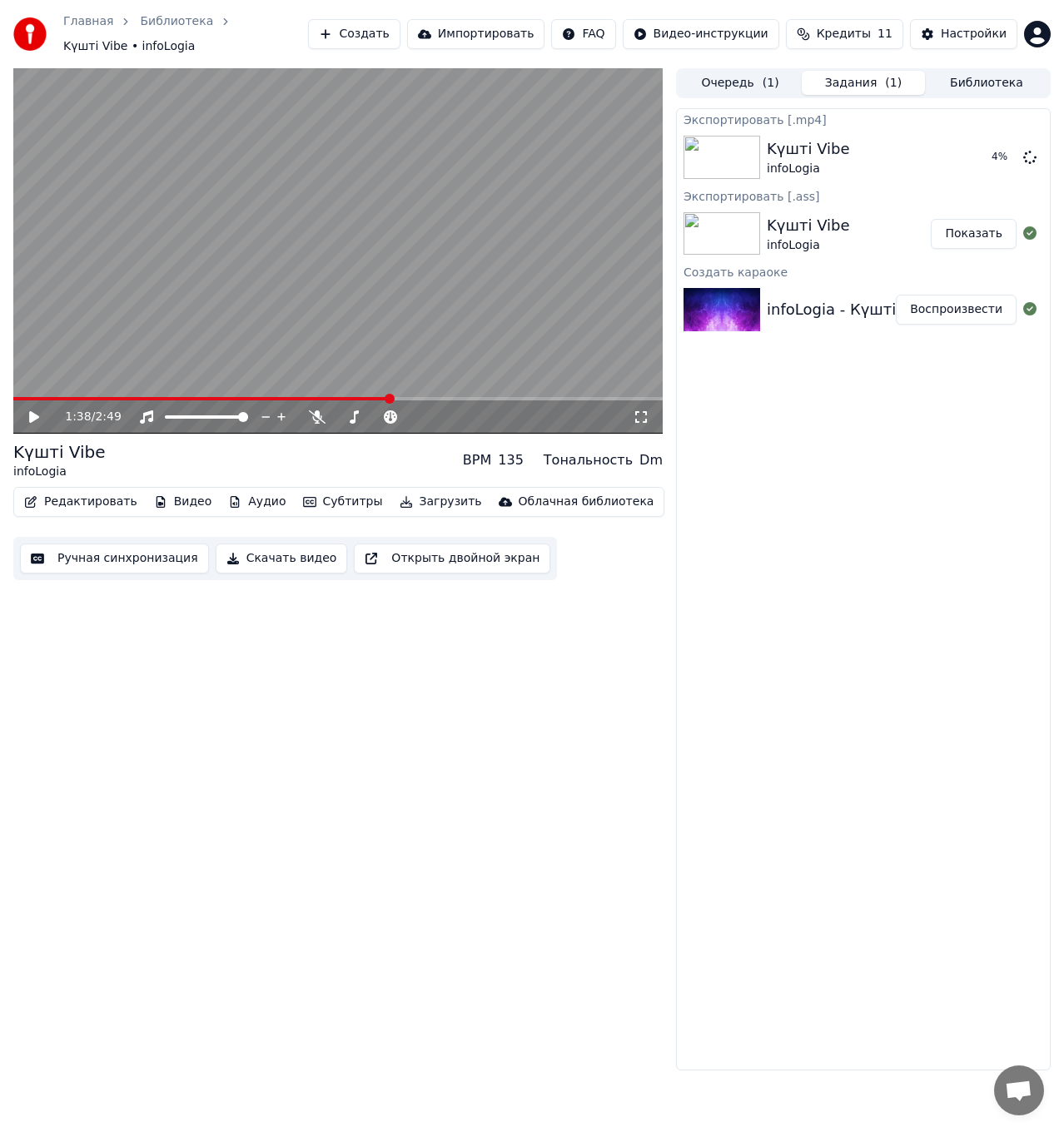
click at [637, 413] on icon at bounding box center [641, 416] width 12 height 12
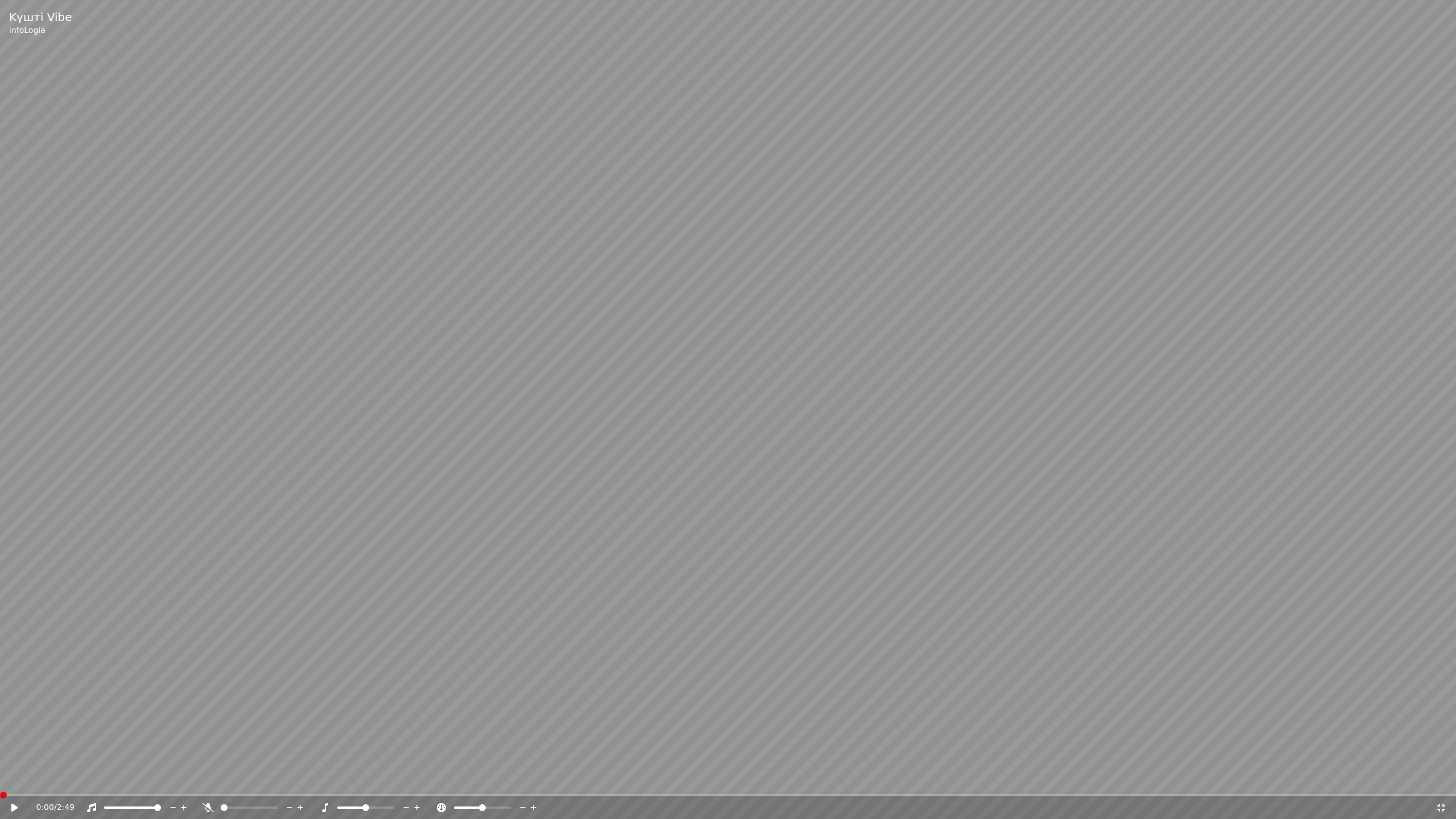
click at [0, 778] on span at bounding box center [0, 795] width 0 height 3
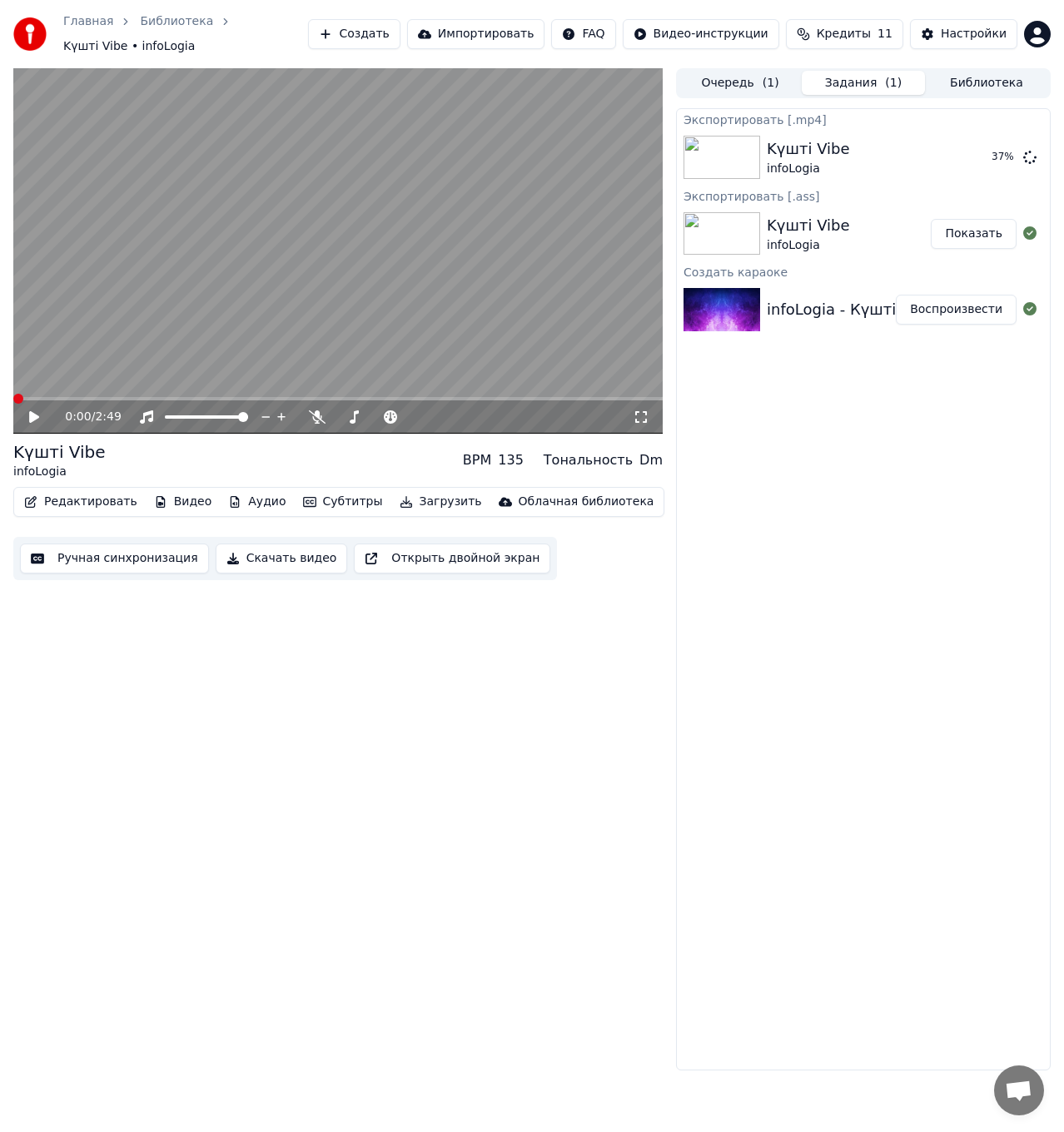
click at [984, 75] on button "Библиотека" at bounding box center [987, 83] width 123 height 24
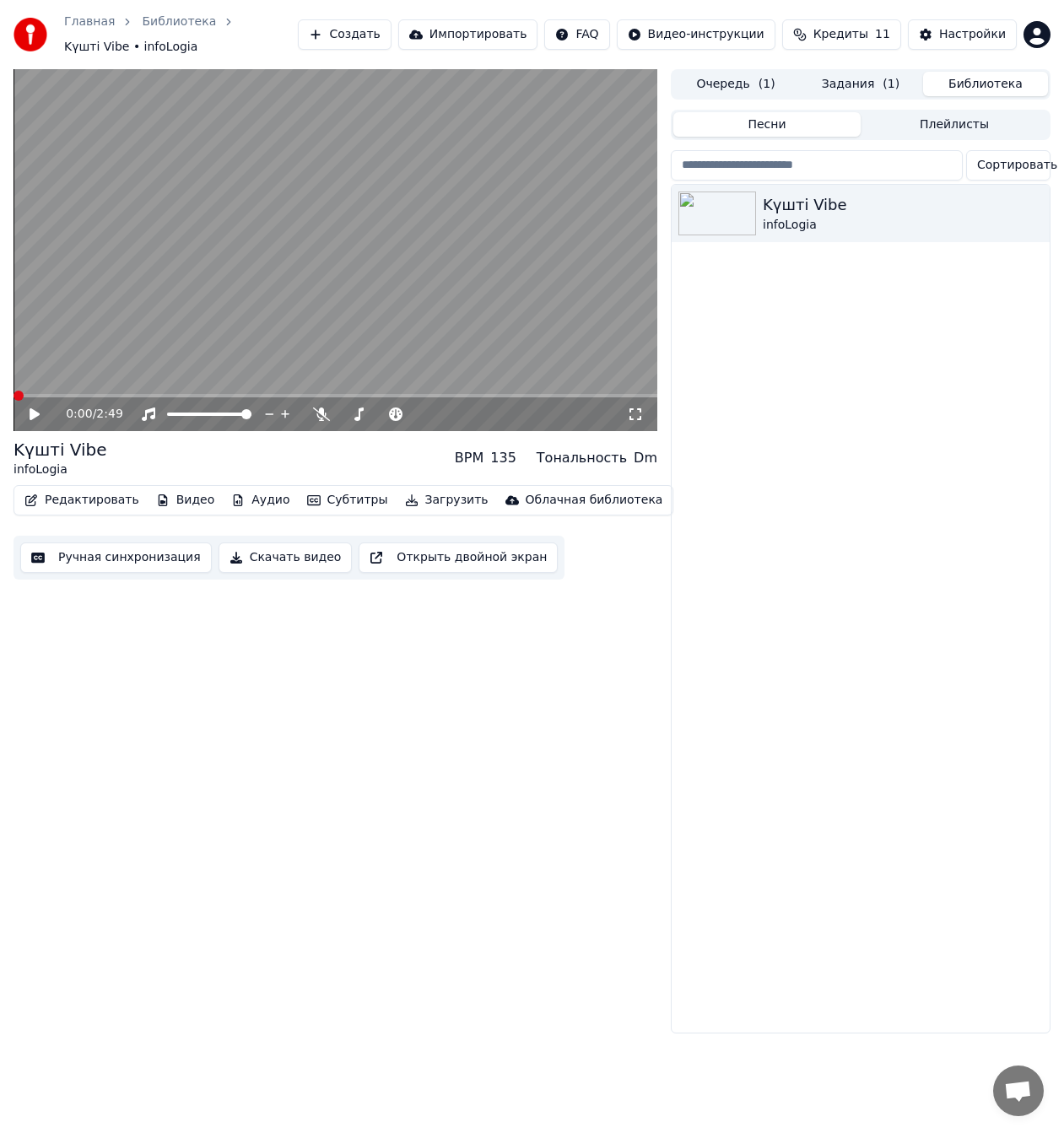
click at [859, 76] on button "Задания ( 1 )" at bounding box center [860, 84] width 125 height 25
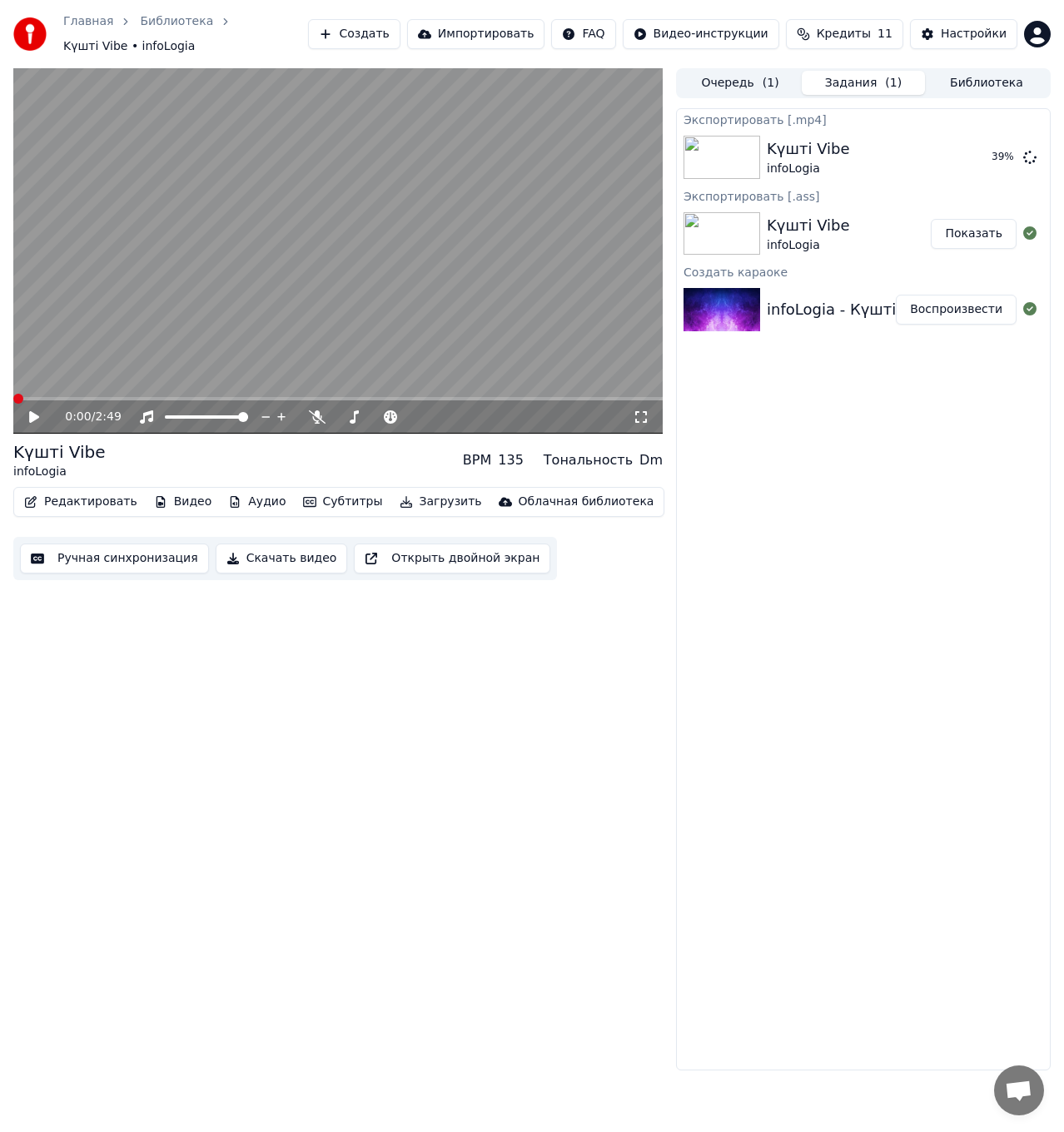
click at [962, 71] on button "Библиотека" at bounding box center [987, 83] width 123 height 24
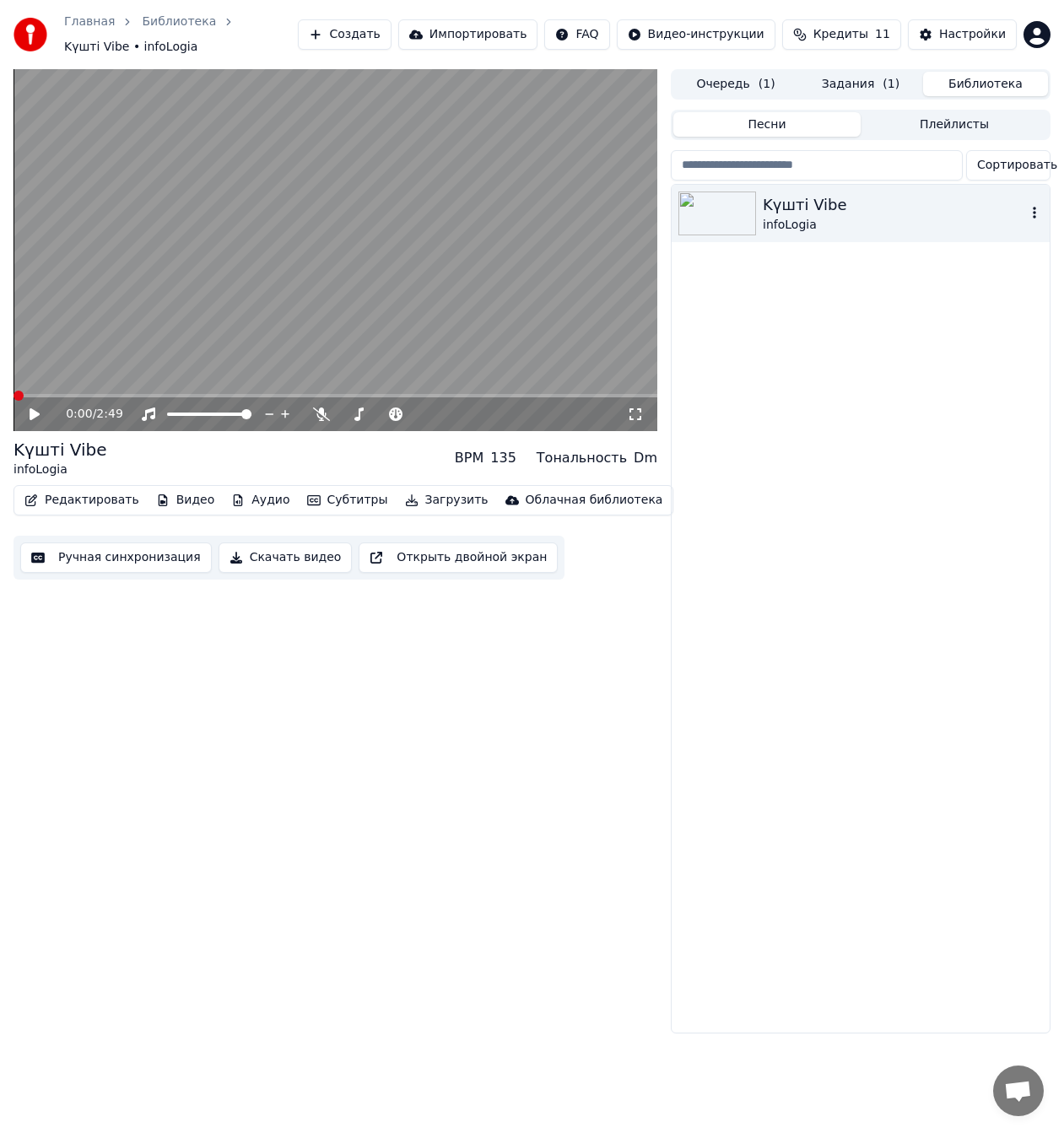
click at [1039, 206] on icon "button" at bounding box center [1035, 212] width 17 height 13
drag, startPoint x: 855, startPoint y: 324, endPoint x: 450, endPoint y: 167, distance: 434.4
click at [857, 324] on div "Kүшті Vibe infoLogia" at bounding box center [860, 609] width 378 height 848
click at [1037, 206] on icon "button" at bounding box center [1035, 212] width 17 height 13
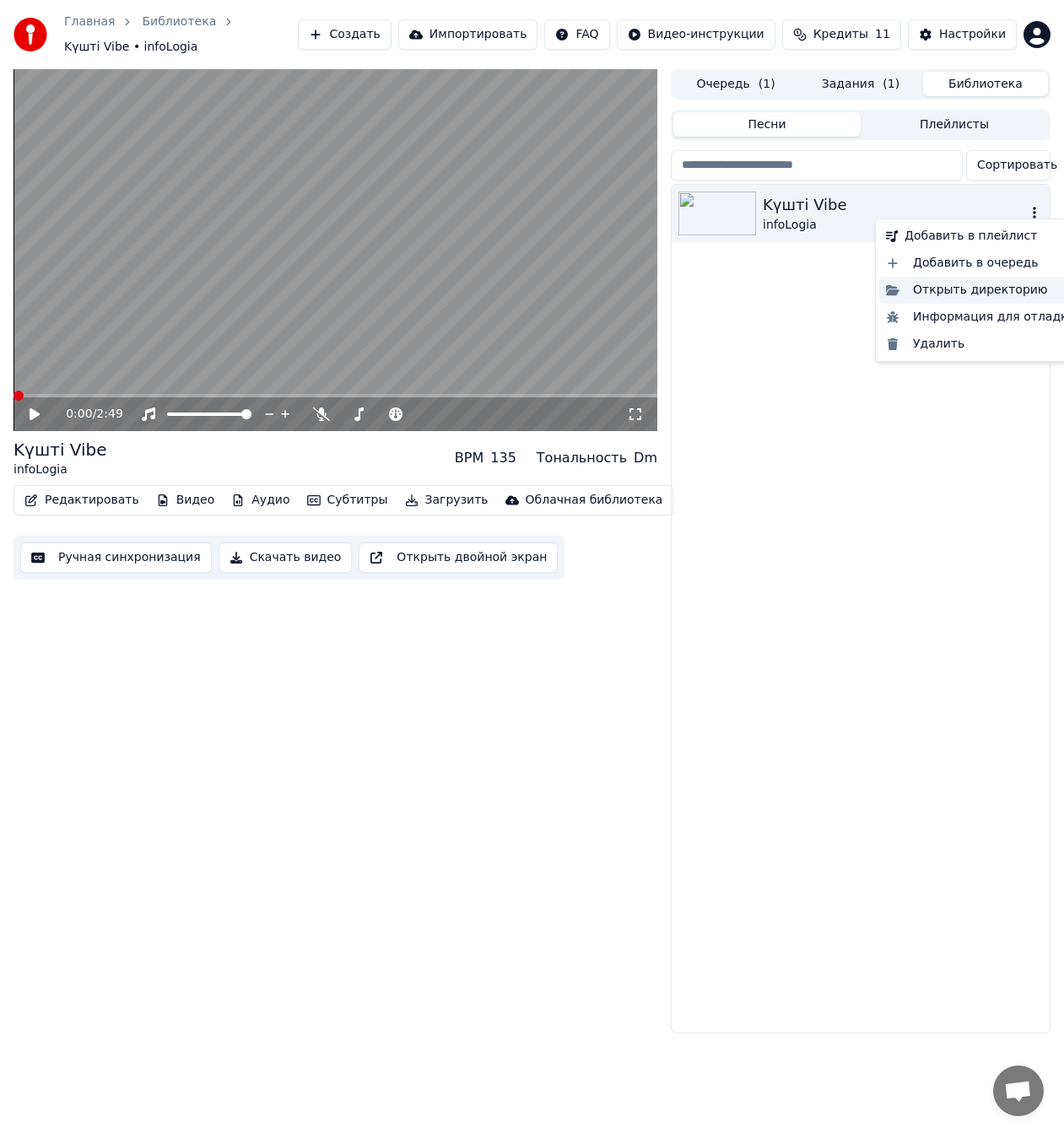
click at [986, 297] on div "Открыть директорию" at bounding box center [980, 290] width 203 height 27
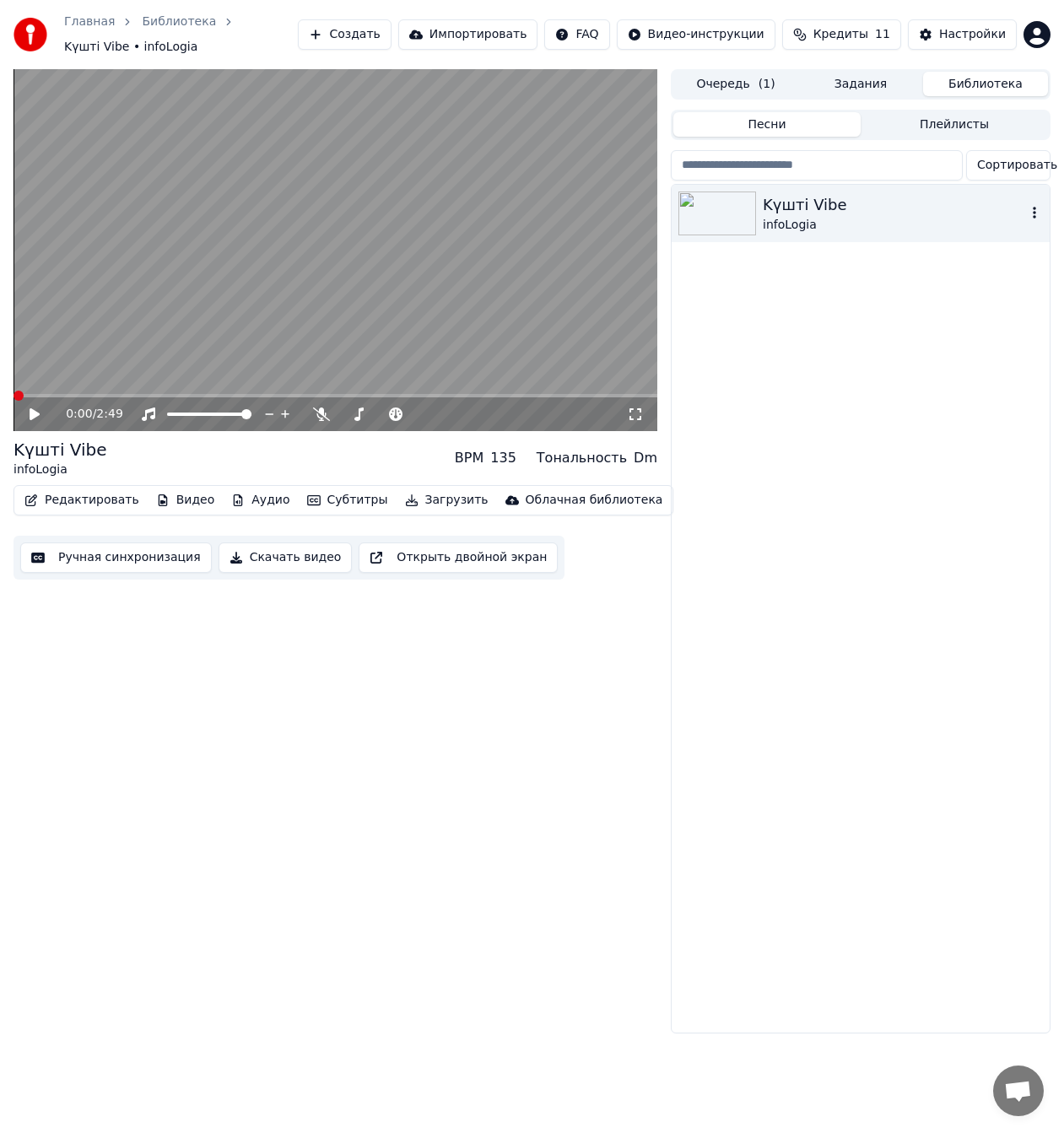
click at [822, 454] on div "Kүшті Vibe infoLogia" at bounding box center [860, 609] width 378 height 848
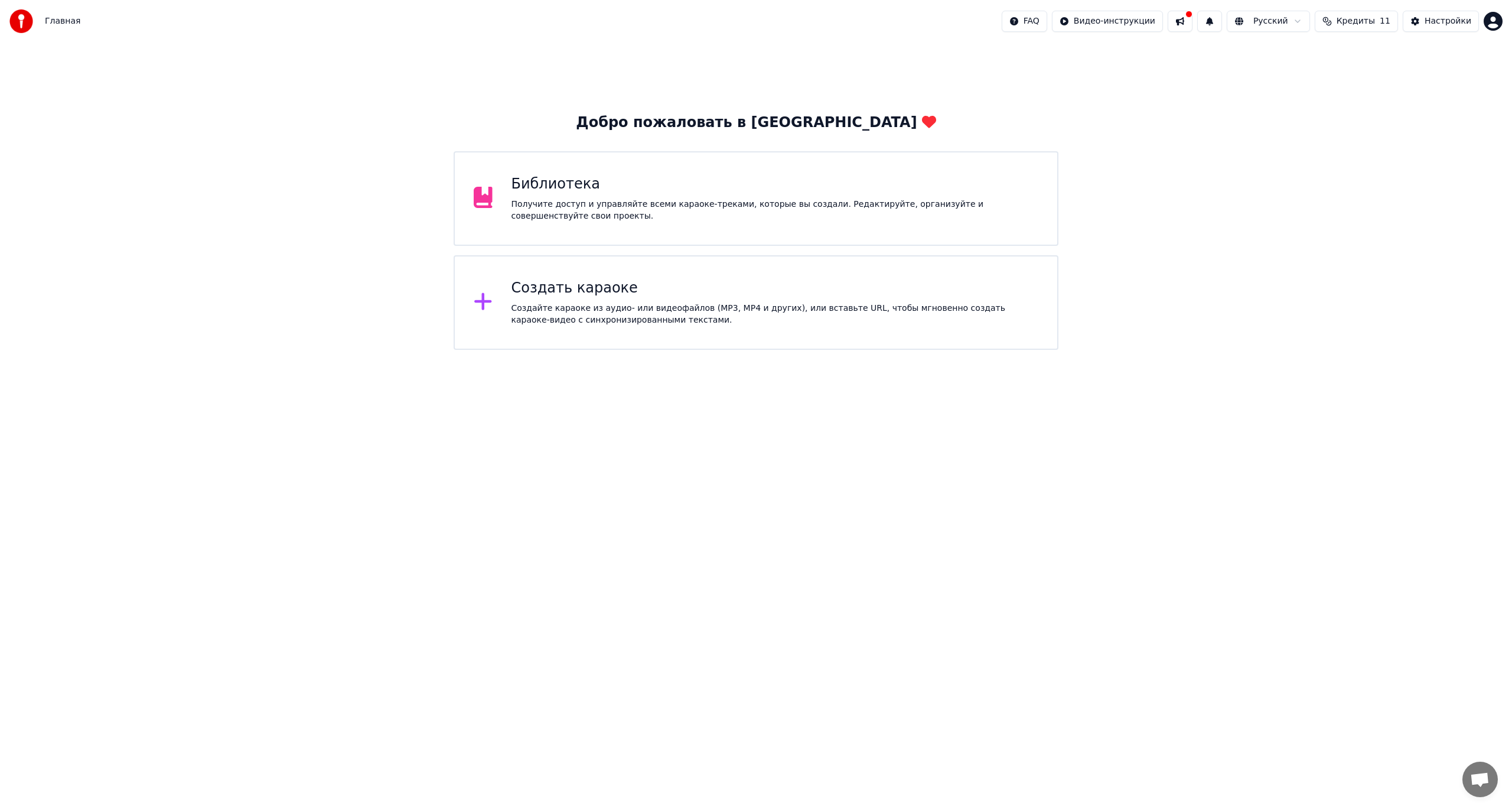
click at [617, 205] on div "Получите доступ и управляйте всеми караоке-треками, которые вы создали. Редакти…" at bounding box center [775, 210] width 527 height 24
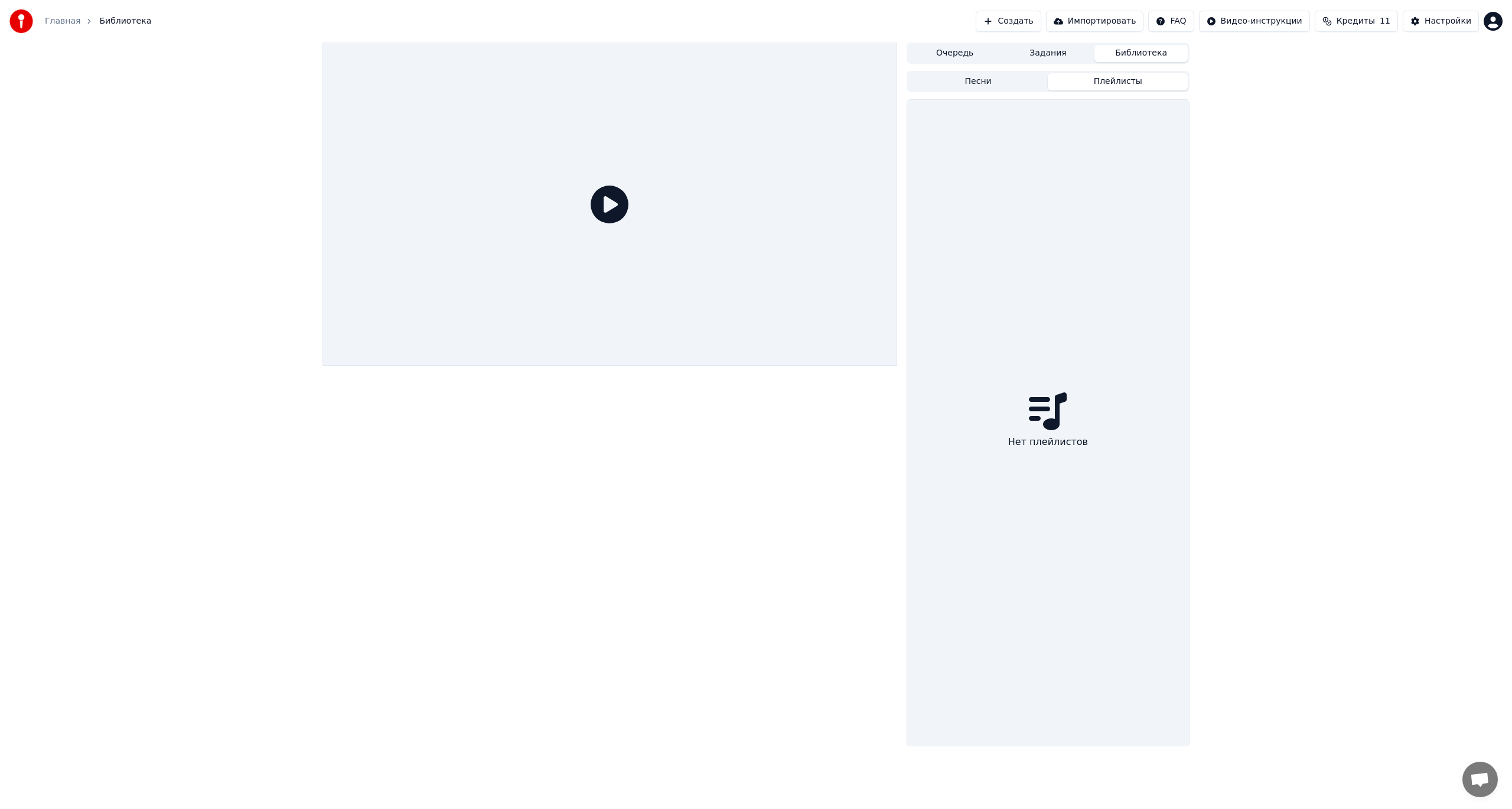
click at [1104, 81] on button "Плейлисты" at bounding box center [1117, 82] width 140 height 17
click at [1020, 81] on button "Песни" at bounding box center [979, 82] width 140 height 17
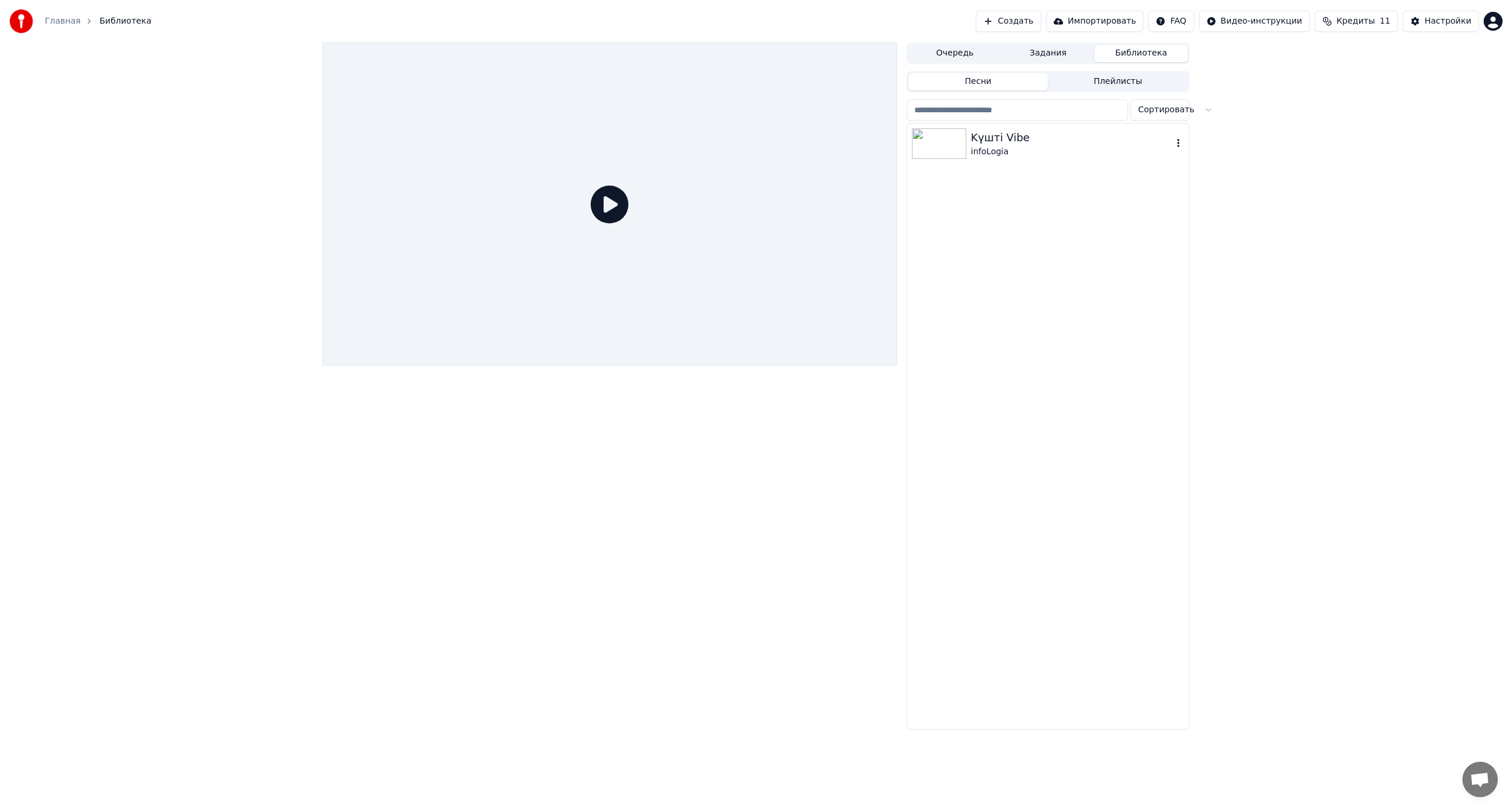
click at [950, 134] on img at bounding box center [939, 143] width 54 height 30
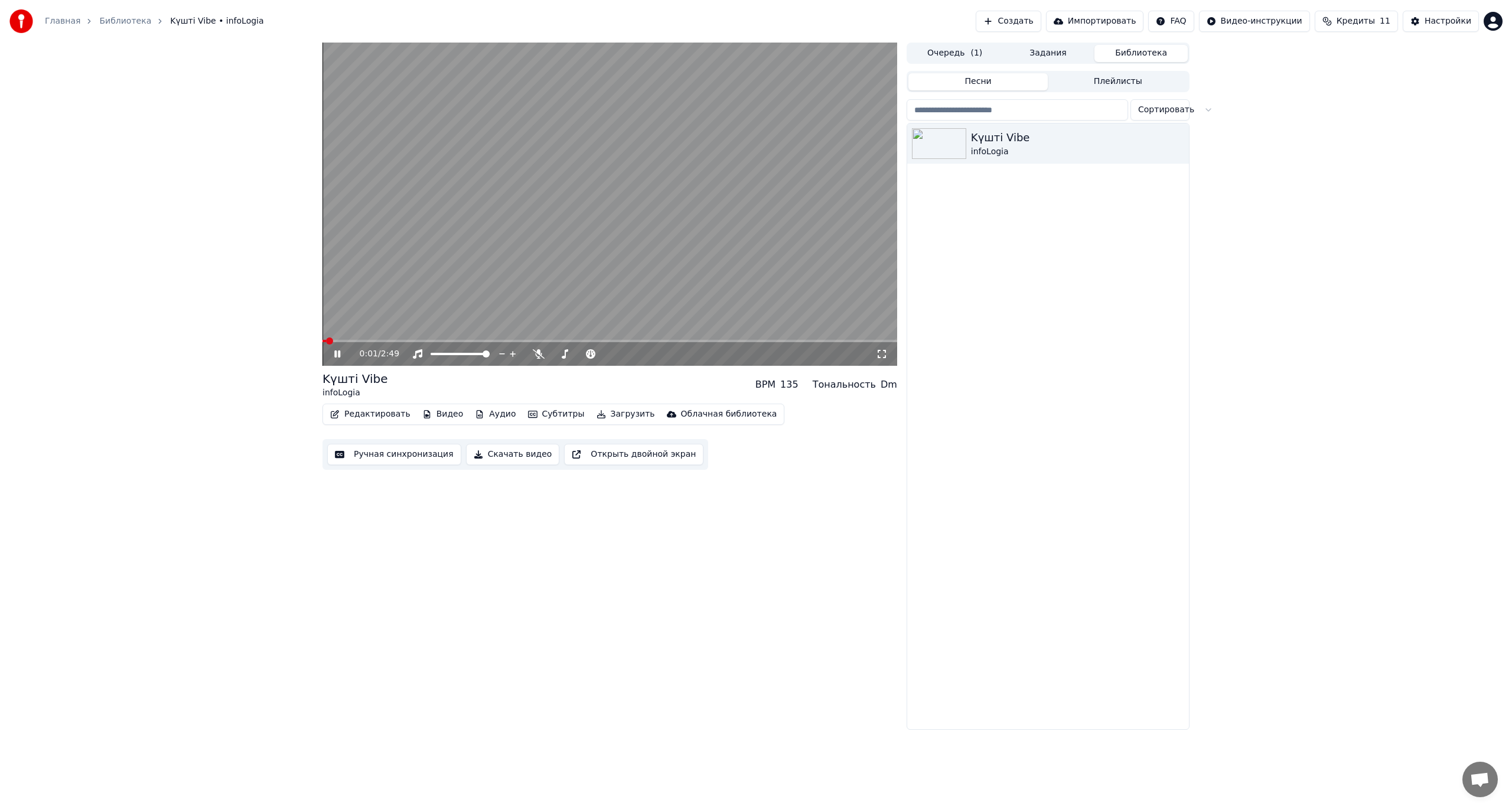
click at [527, 281] on video at bounding box center [610, 204] width 575 height 323
click at [357, 401] on div "Kүшті Vibe infoLogia BPM 135 Тональность Dm Редактировать Видео Аудио Субтитры …" at bounding box center [610, 420] width 575 height 99
click at [354, 413] on button "Редактировать" at bounding box center [370, 414] width 90 height 17
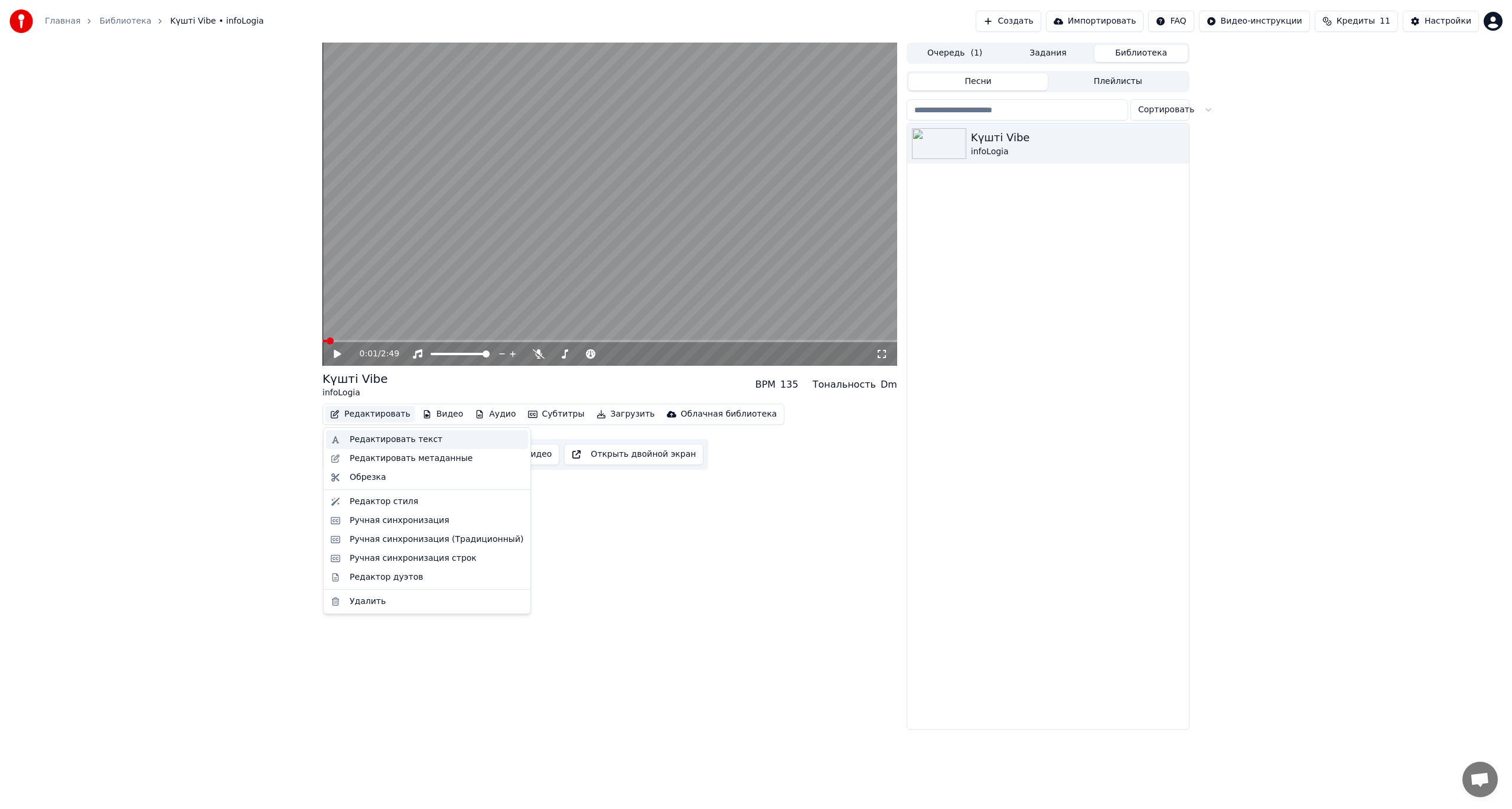
click at [376, 440] on div "Редактировать текст" at bounding box center [396, 440] width 93 height 12
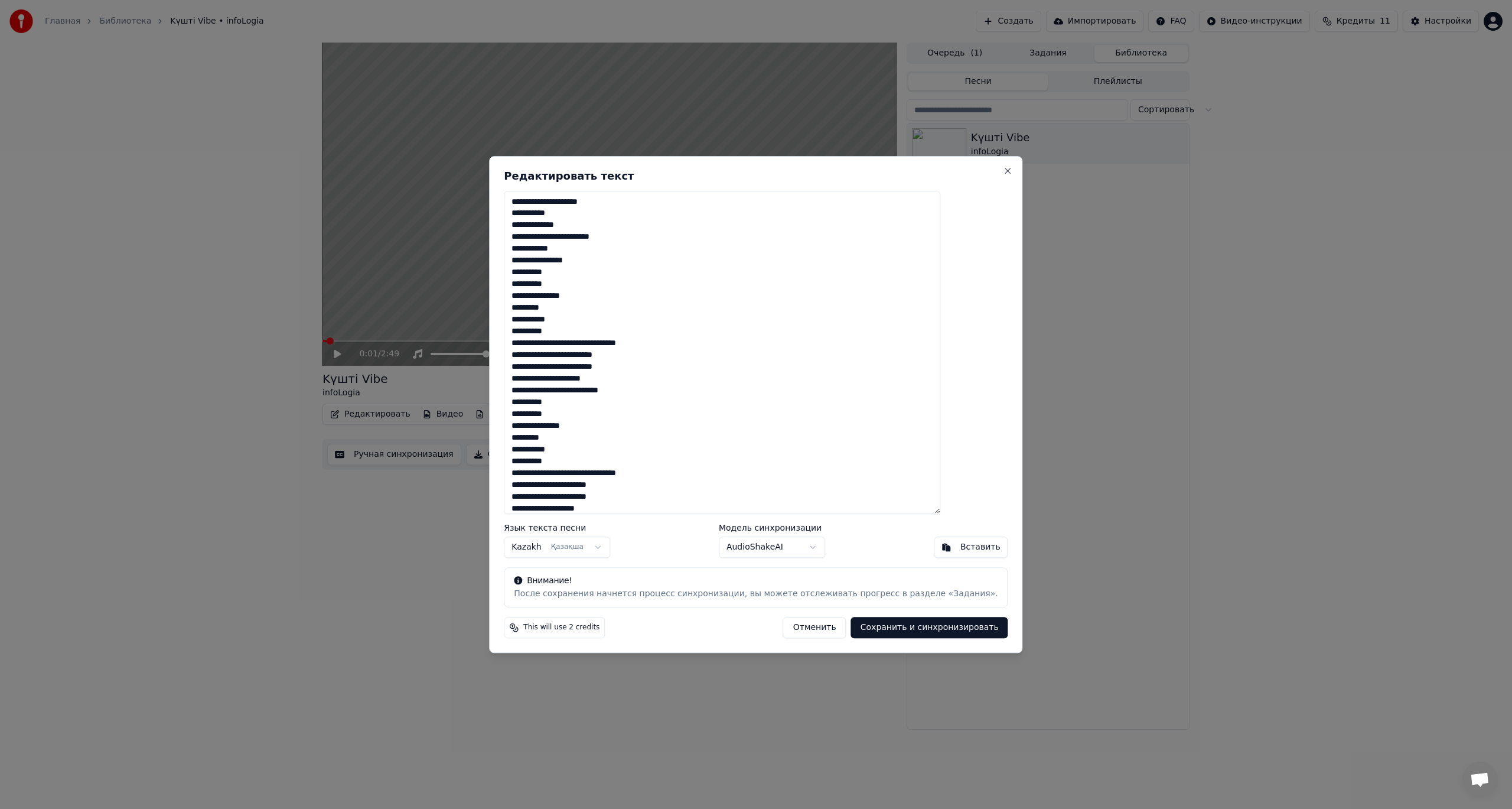
drag, startPoint x: 588, startPoint y: 203, endPoint x: 503, endPoint y: 203, distance: 85.0
click at [503, 203] on body "Главная Библиотека Kүшті Vibe • infoLogia Создать Импортировать FAQ Видео-инстр…" at bounding box center [756, 404] width 1512 height 809
type textarea "**********"
click at [878, 630] on button "Сохранить и синхронизировать" at bounding box center [930, 627] width 157 height 21
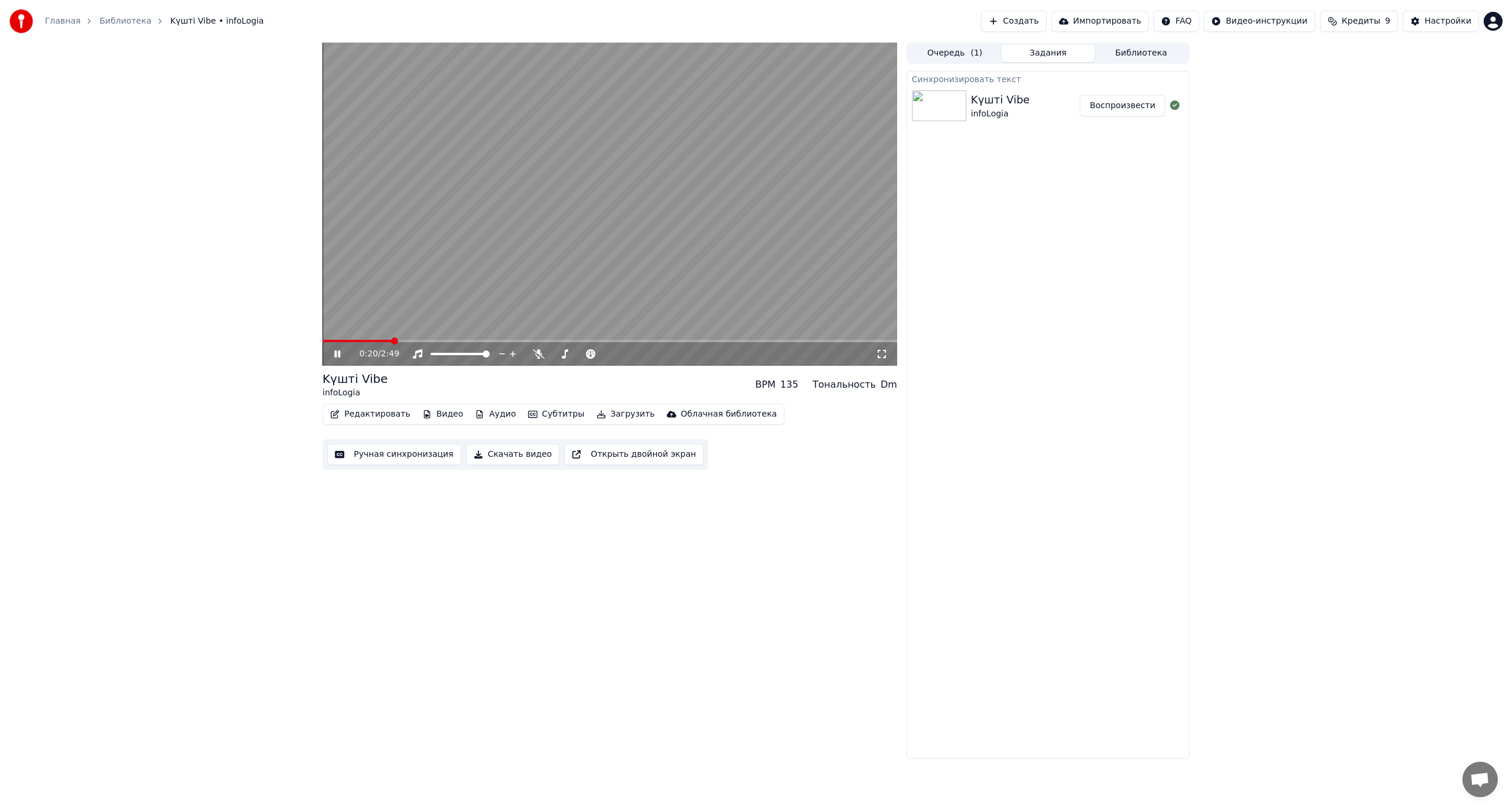
click at [687, 203] on video at bounding box center [610, 204] width 575 height 323
click at [423, 293] on video at bounding box center [610, 204] width 575 height 323
click at [409, 295] on video at bounding box center [610, 204] width 575 height 323
click at [326, 344] on span at bounding box center [329, 340] width 7 height 7
click at [335, 353] on icon at bounding box center [337, 354] width 7 height 9
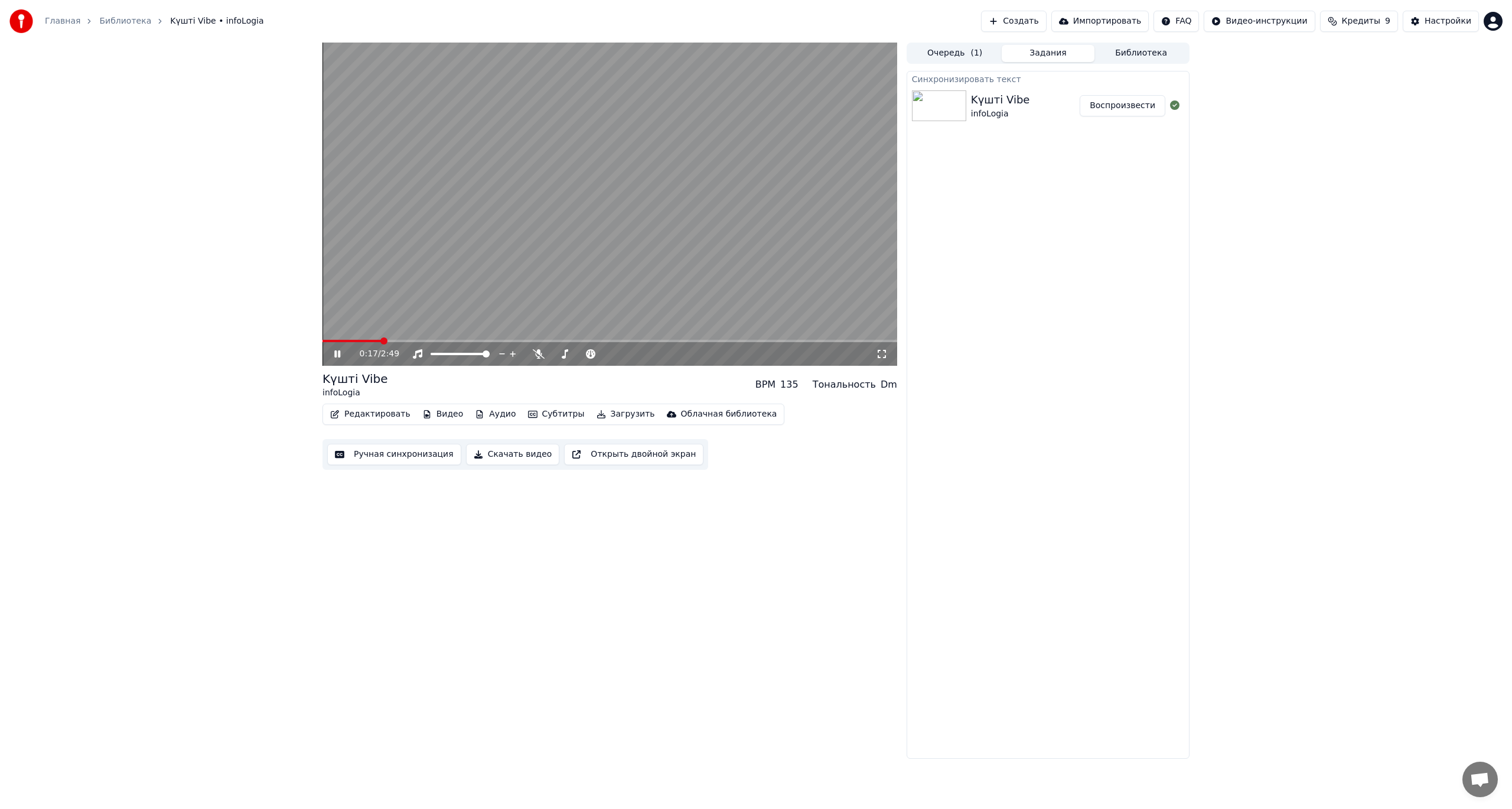
click at [335, 358] on icon at bounding box center [346, 354] width 28 height 9
click at [602, 418] on button "Загрузить" at bounding box center [626, 414] width 68 height 17
click at [603, 439] on div "Видео [.mp4]" at bounding box center [625, 440] width 57 height 12
click at [1228, 311] on div "0:17 / 2:49 Kүшті Vibe infoLogia BPM 135 Тональность Dm Редактировать Видео Ауд…" at bounding box center [756, 400] width 1512 height 716
